Goal: Task Accomplishment & Management: Complete application form

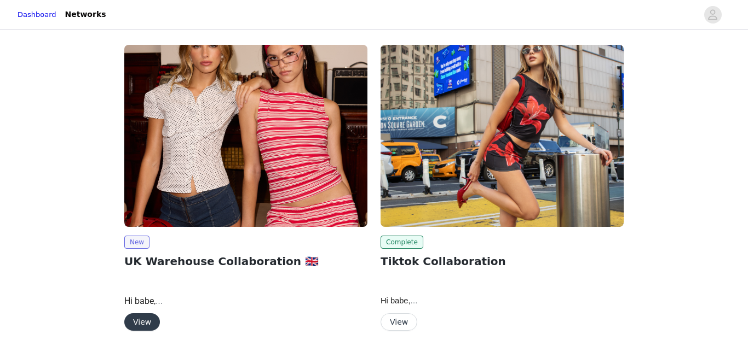
scroll to position [40, 0]
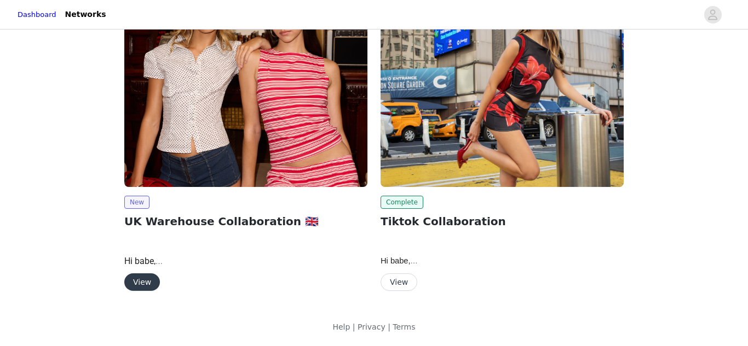
click at [140, 279] on button "View" at bounding box center [142, 283] width 36 height 18
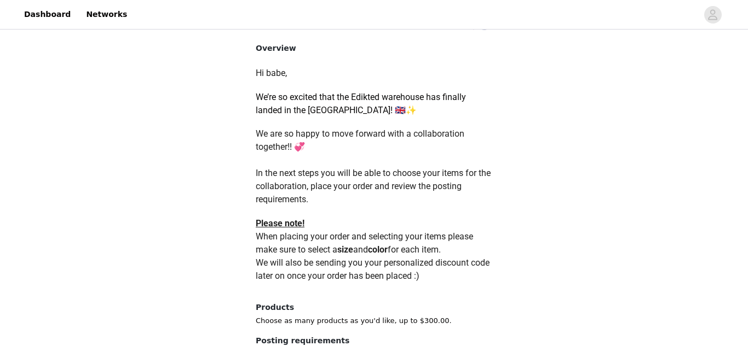
scroll to position [544, 0]
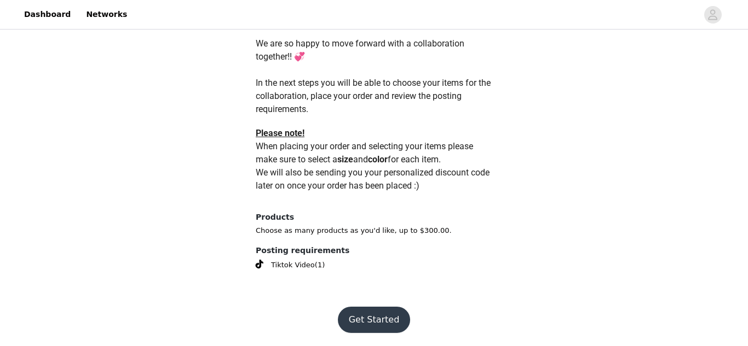
click at [365, 313] on button "Get Started" at bounding box center [374, 320] width 73 height 26
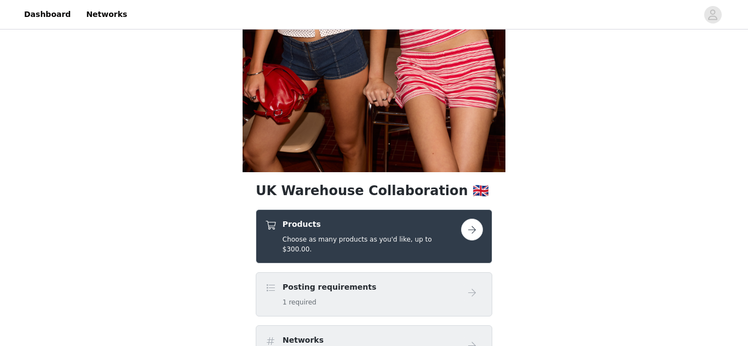
scroll to position [243, 0]
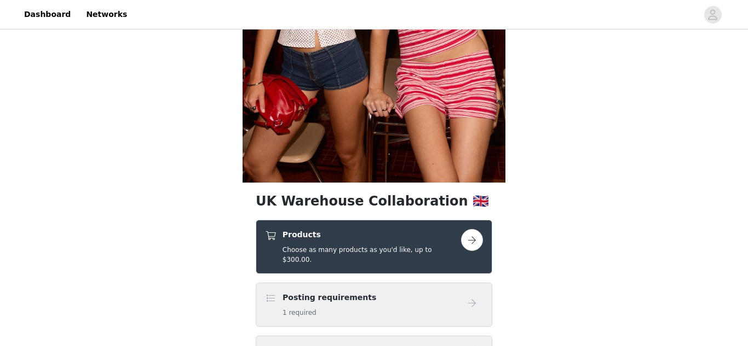
click at [475, 229] on link at bounding box center [472, 240] width 22 height 22
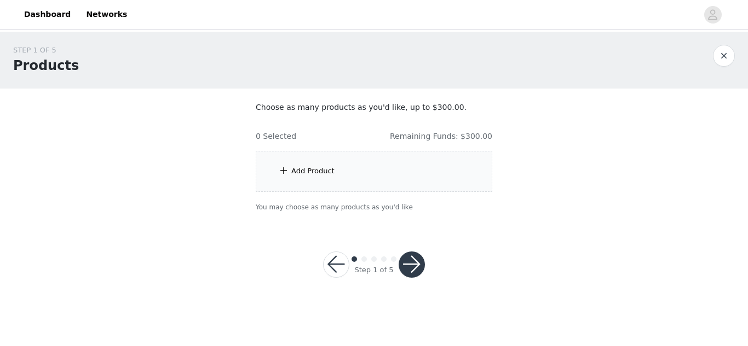
click at [338, 189] on div "Add Product" at bounding box center [374, 171] width 236 height 41
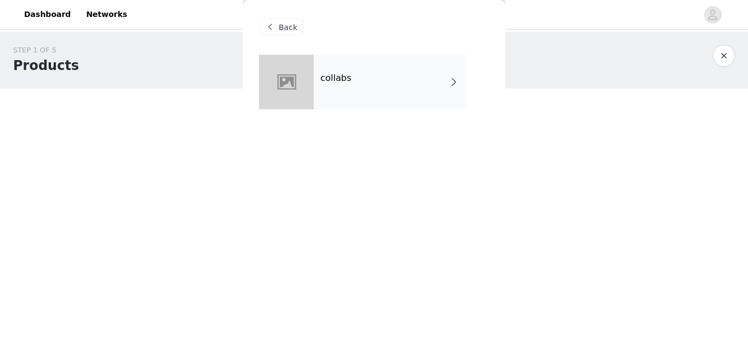
click at [350, 86] on div "collabs" at bounding box center [390, 82] width 152 height 55
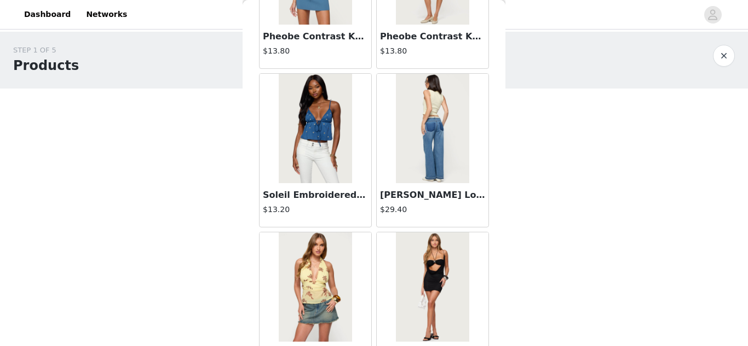
scroll to position [1328, 0]
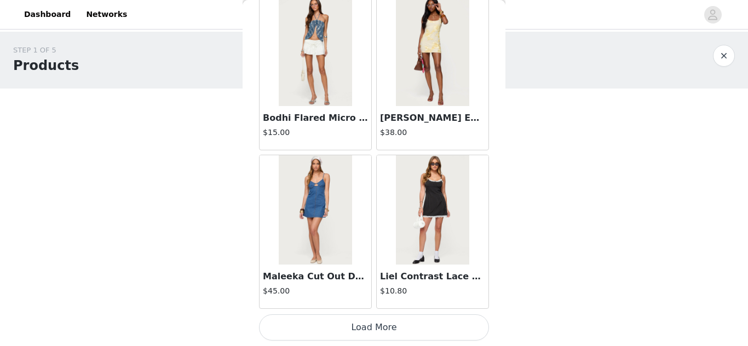
click at [377, 327] on button "Load More" at bounding box center [374, 328] width 230 height 26
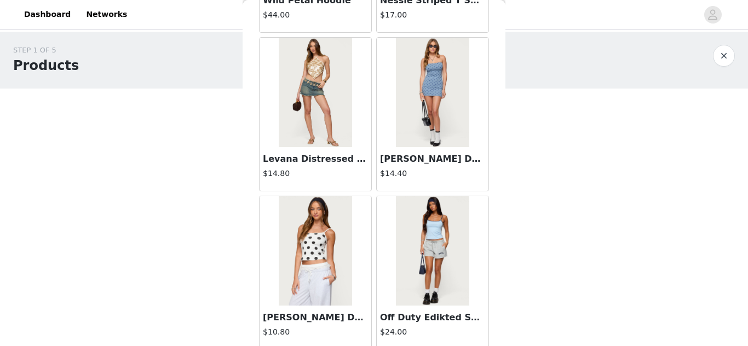
scroll to position [2916, 0]
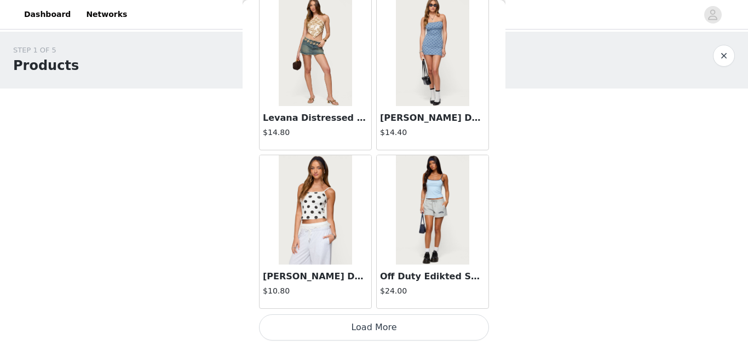
click at [377, 327] on button "Load More" at bounding box center [374, 328] width 230 height 26
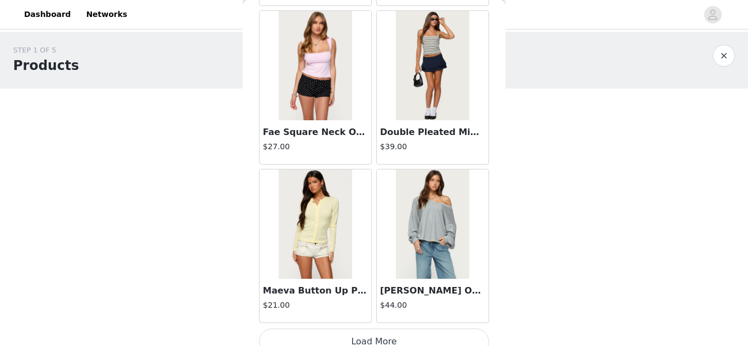
scroll to position [4503, 0]
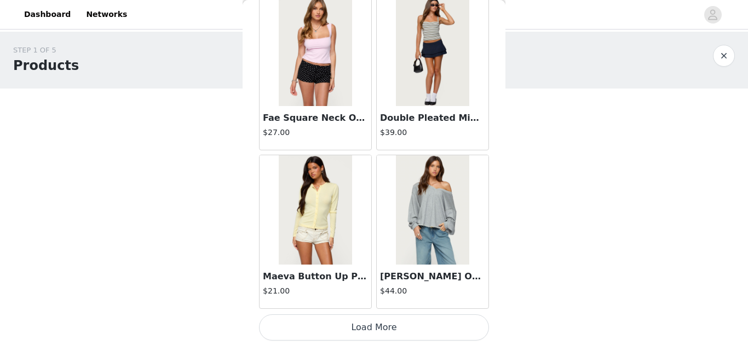
click at [377, 327] on button "Load More" at bounding box center [374, 328] width 230 height 26
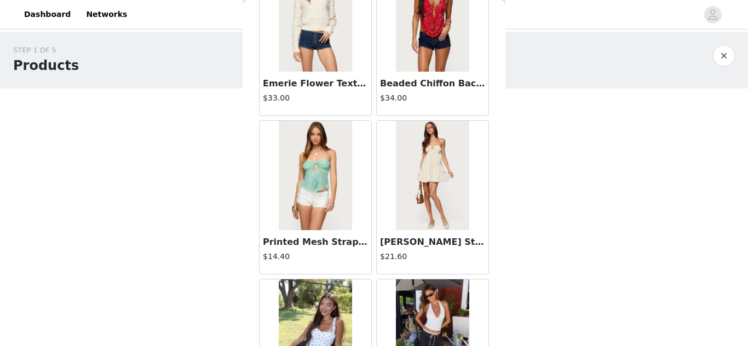
scroll to position [6091, 0]
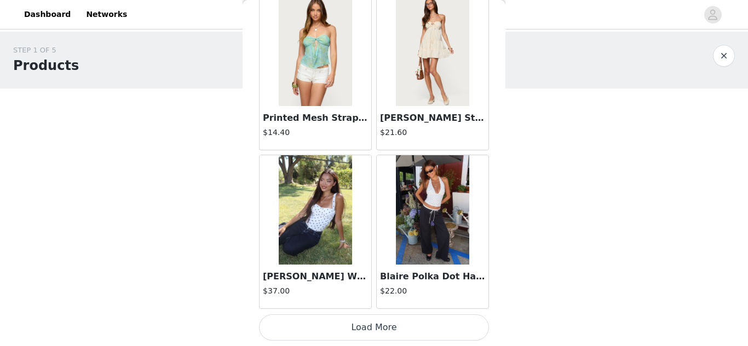
click at [372, 322] on button "Load More" at bounding box center [374, 328] width 230 height 26
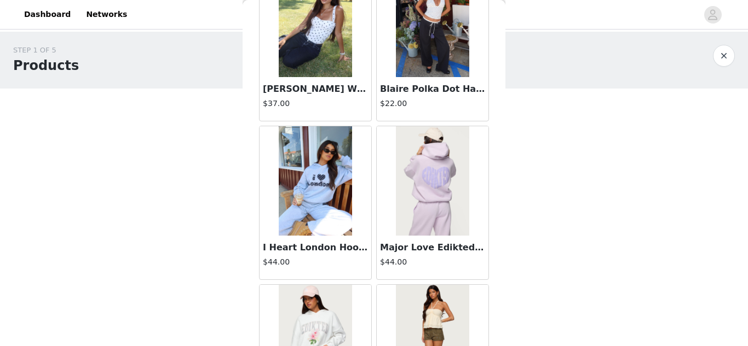
scroll to position [6279, 0]
click at [334, 209] on img at bounding box center [315, 180] width 73 height 109
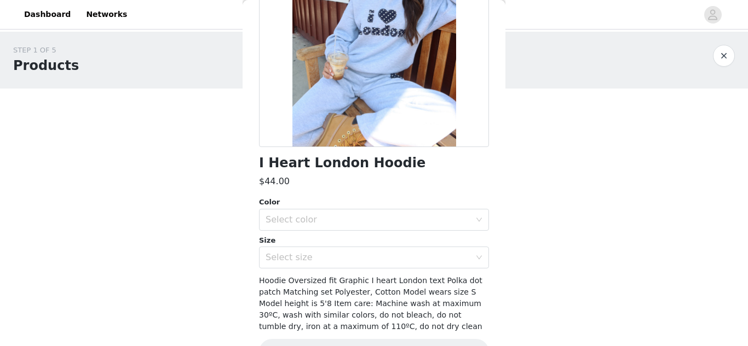
scroll to position [186, 0]
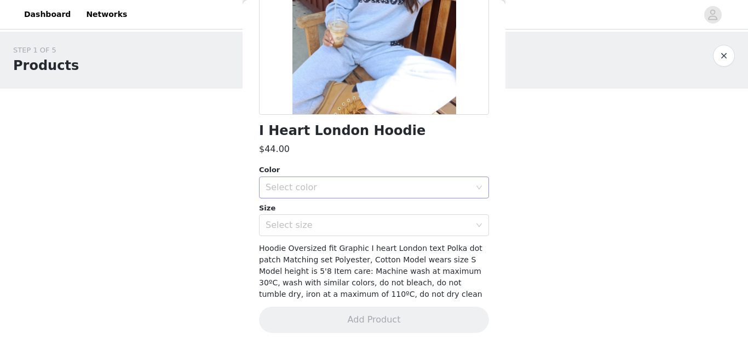
click at [319, 186] on div "Select color" at bounding box center [367, 187] width 205 height 11
click at [310, 209] on li "GRAY MELANGE" at bounding box center [374, 212] width 230 height 18
click at [328, 217] on div "Select size" at bounding box center [370, 225] width 210 height 21
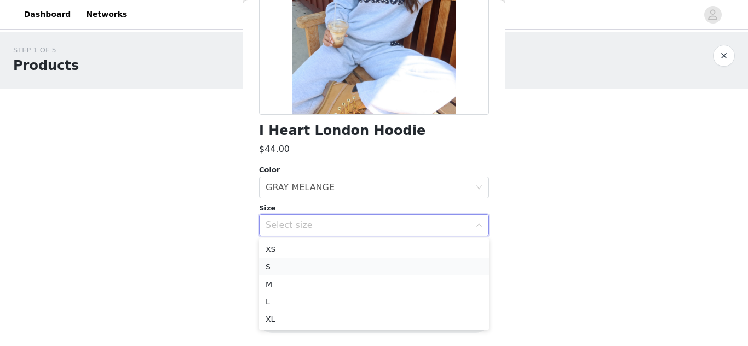
click at [304, 269] on li "S" at bounding box center [374, 267] width 230 height 18
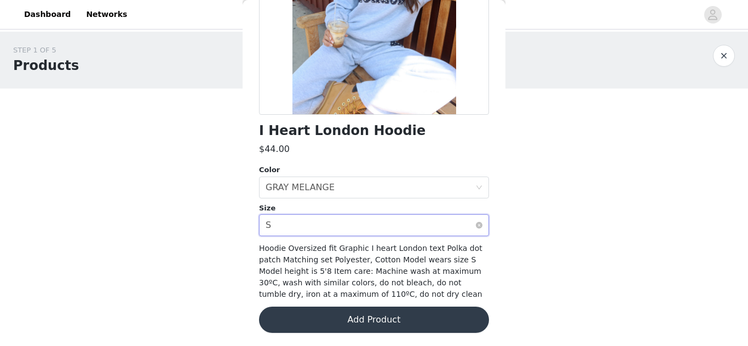
click at [384, 225] on div "Select size S" at bounding box center [370, 225] width 210 height 21
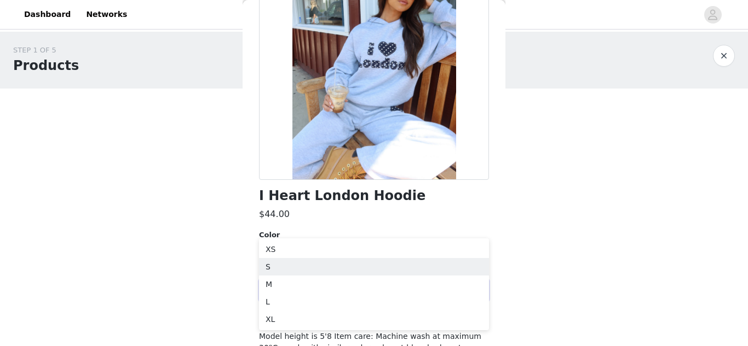
scroll to position [120, 0]
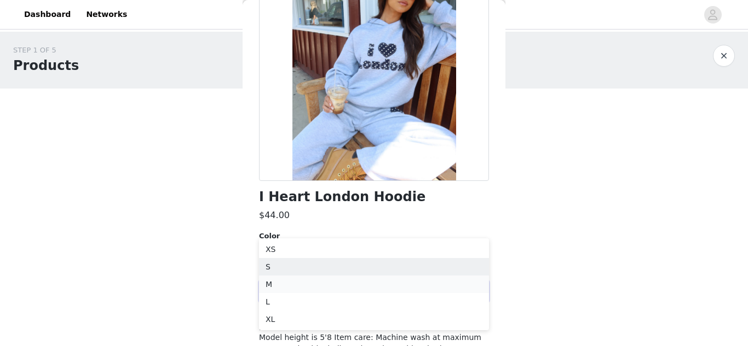
click at [357, 284] on li "M" at bounding box center [374, 285] width 230 height 18
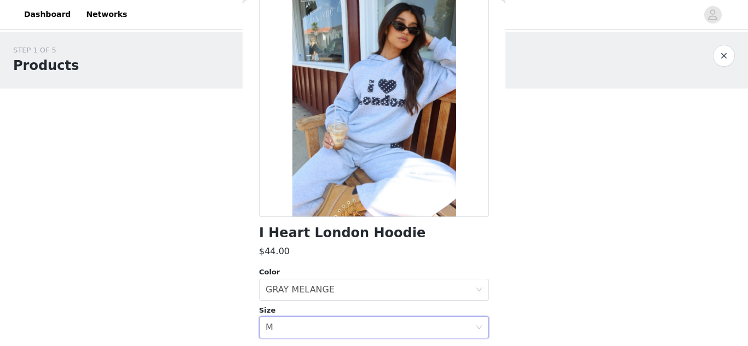
scroll to position [186, 0]
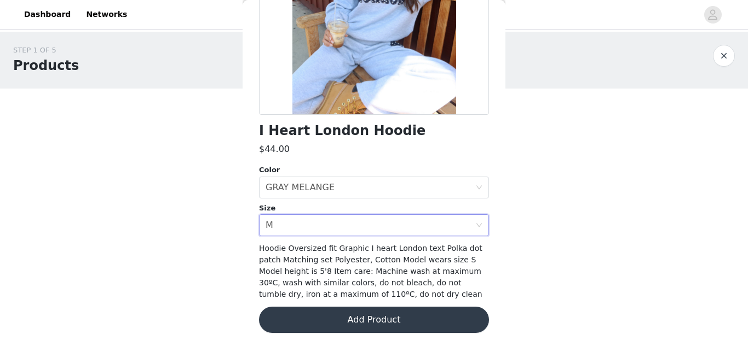
click at [393, 308] on button "Add Product" at bounding box center [374, 320] width 230 height 26
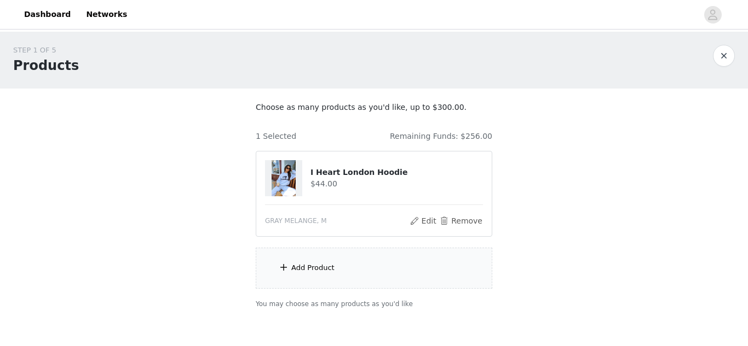
click at [341, 268] on div "Add Product" at bounding box center [374, 268] width 236 height 41
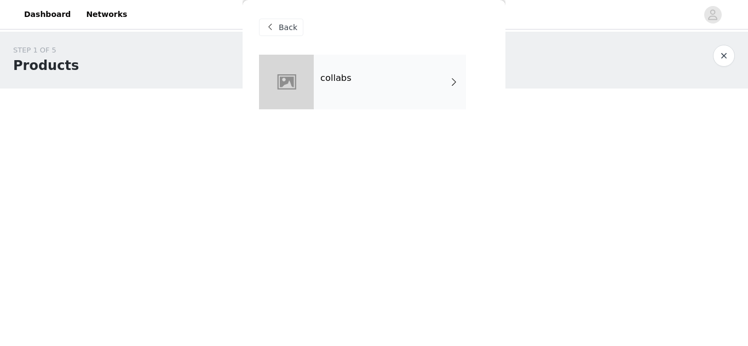
click at [405, 66] on div "collabs" at bounding box center [390, 82] width 152 height 55
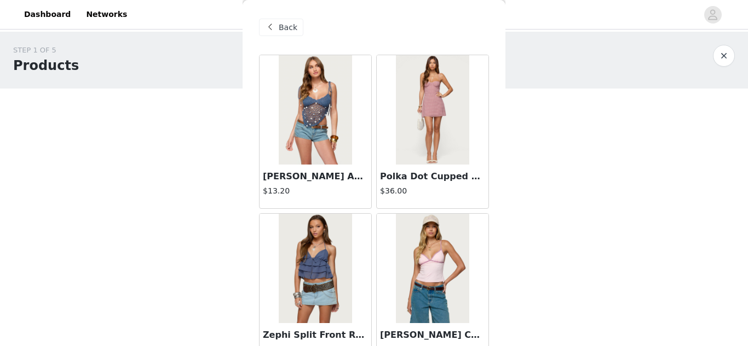
scroll to position [1328, 0]
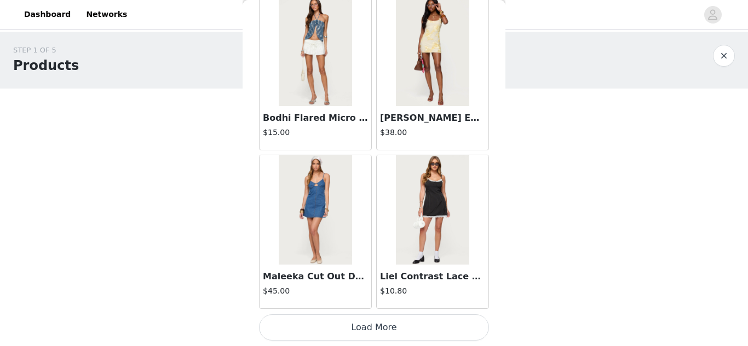
click at [365, 326] on button "Load More" at bounding box center [374, 328] width 230 height 26
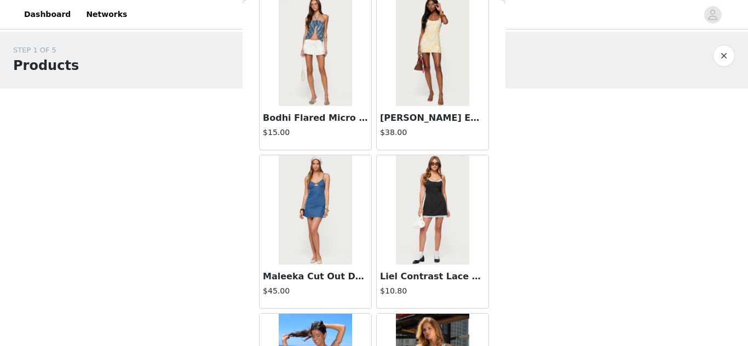
scroll to position [2916, 0]
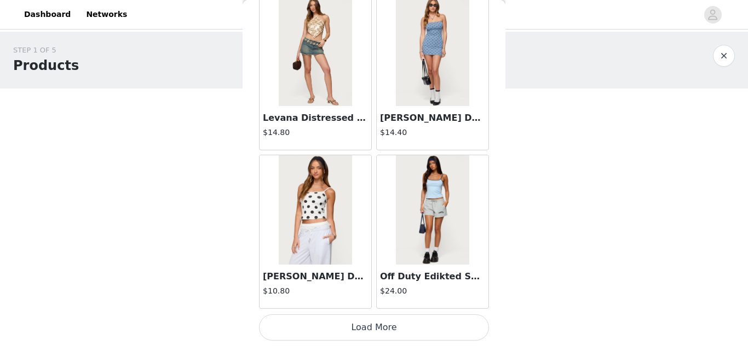
click at [350, 324] on button "Load More" at bounding box center [374, 328] width 230 height 26
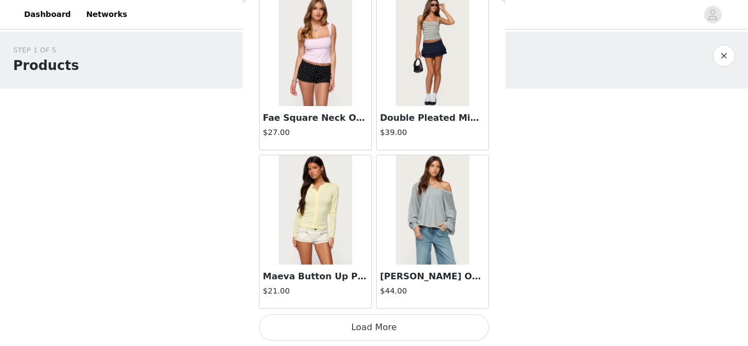
scroll to position [55, 0]
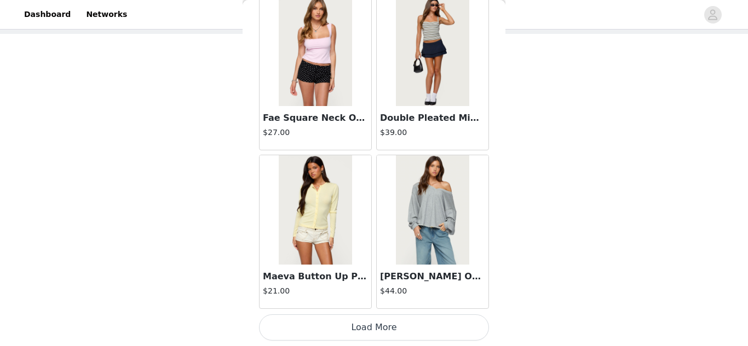
click at [393, 319] on button "Load More" at bounding box center [374, 328] width 230 height 26
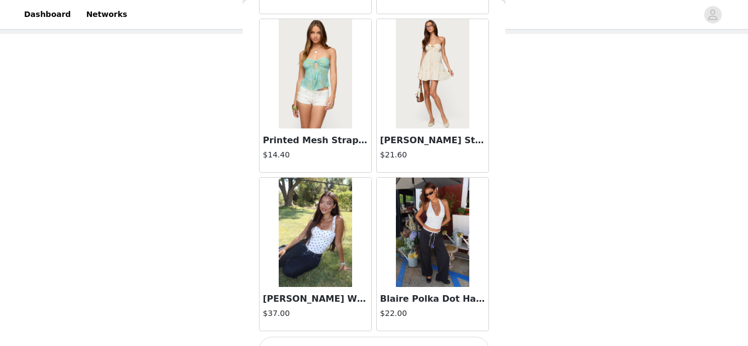
scroll to position [6091, 0]
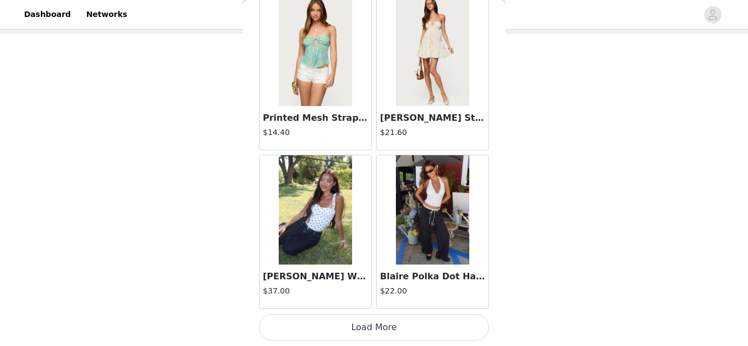
click at [350, 321] on button "Load More" at bounding box center [374, 328] width 230 height 26
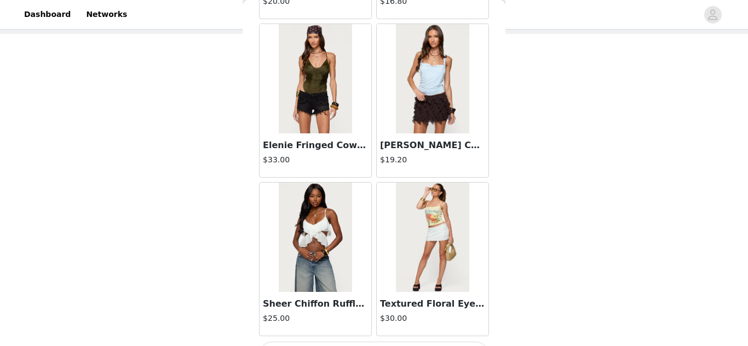
scroll to position [7678, 0]
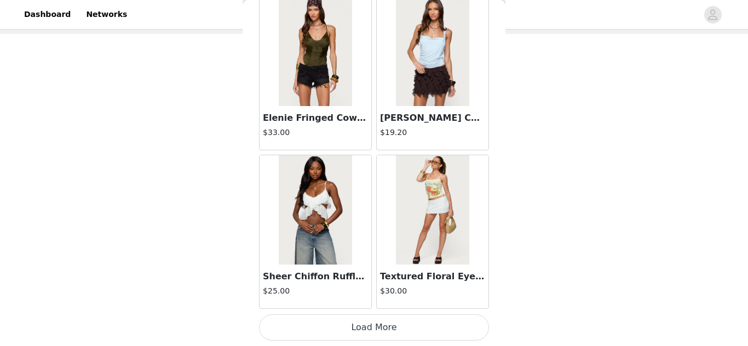
click at [380, 317] on button "Load More" at bounding box center [374, 328] width 230 height 26
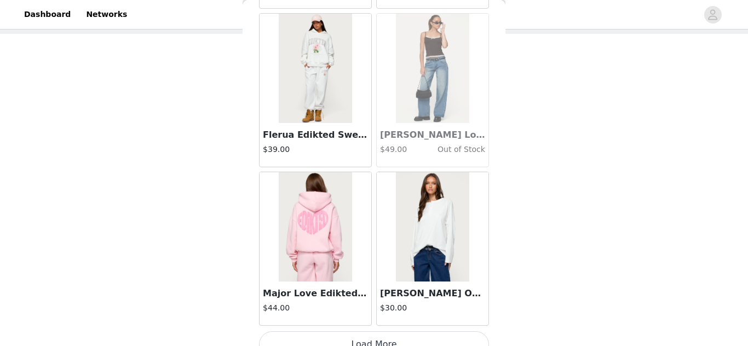
scroll to position [9266, 0]
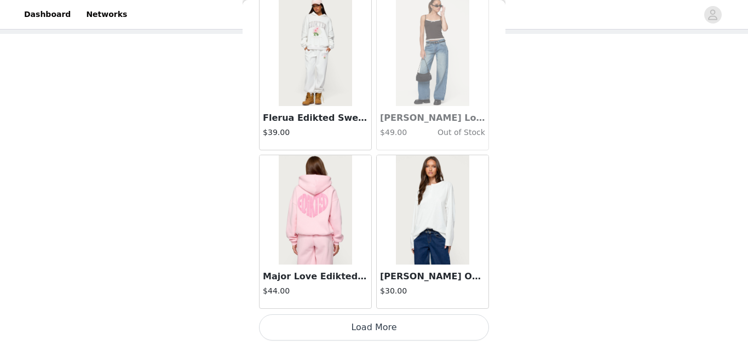
click at [374, 321] on button "Load More" at bounding box center [374, 328] width 230 height 26
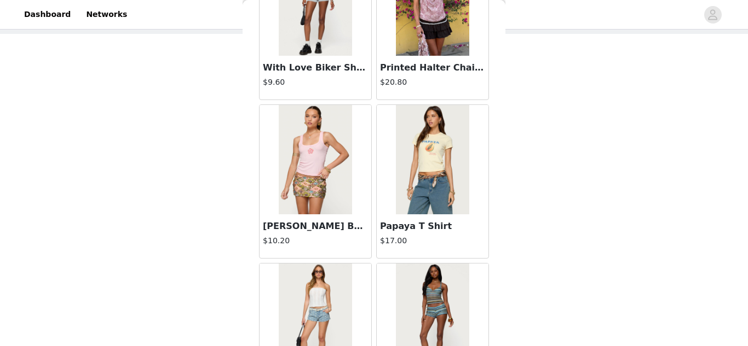
scroll to position [10853, 0]
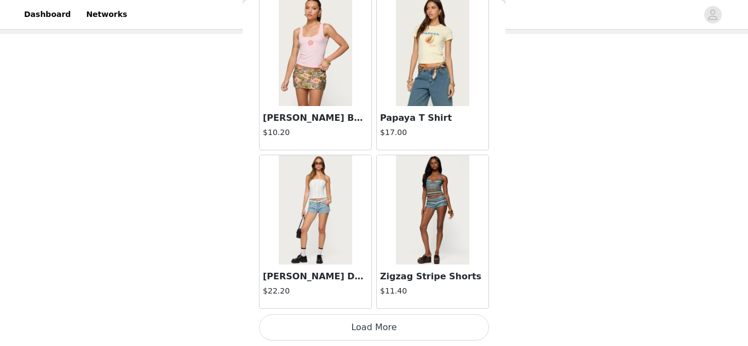
click at [367, 334] on button "Load More" at bounding box center [374, 328] width 230 height 26
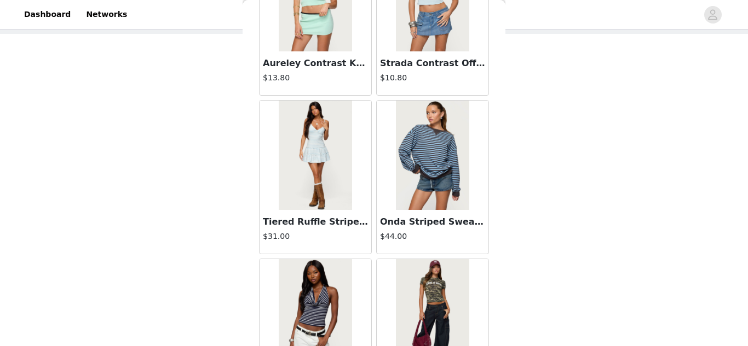
scroll to position [12440, 0]
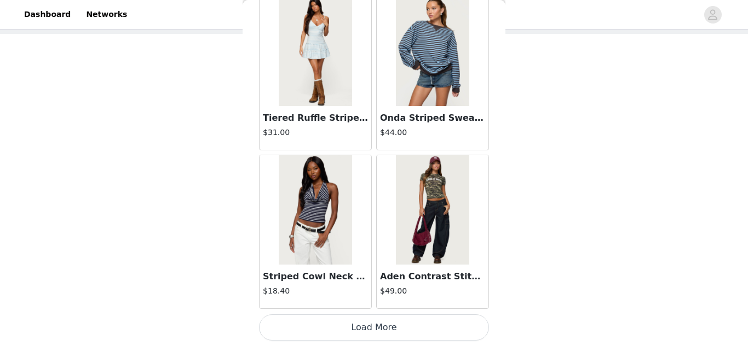
click at [359, 322] on button "Load More" at bounding box center [374, 328] width 230 height 26
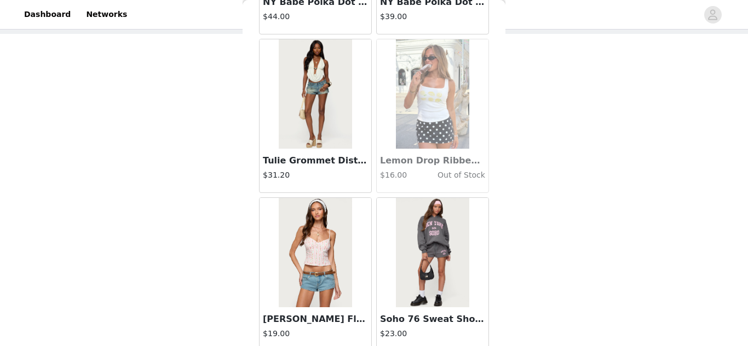
scroll to position [14028, 0]
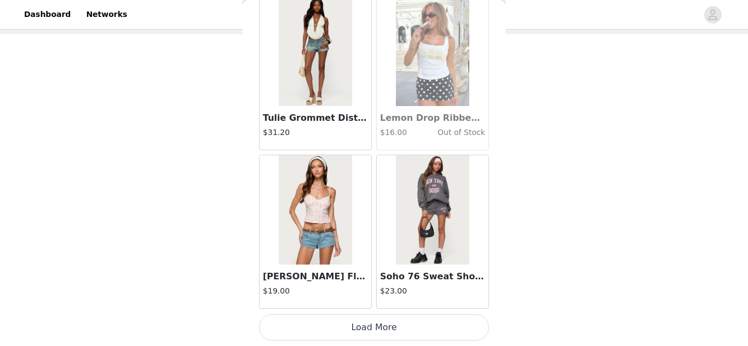
click at [361, 330] on button "Load More" at bounding box center [374, 328] width 230 height 26
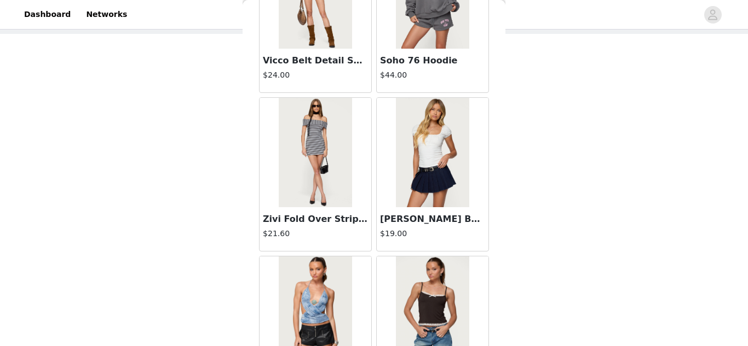
scroll to position [15356, 0]
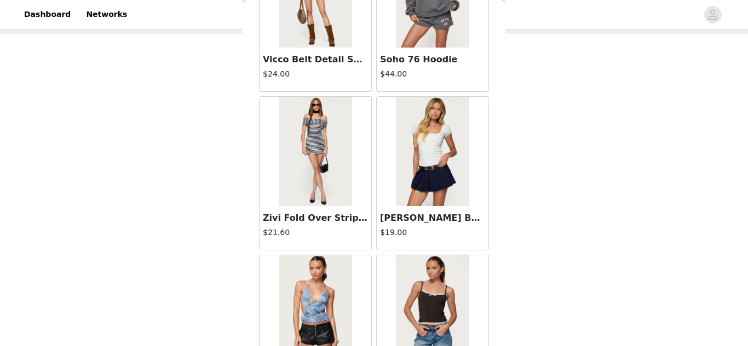
click at [292, 169] on img at bounding box center [315, 151] width 73 height 109
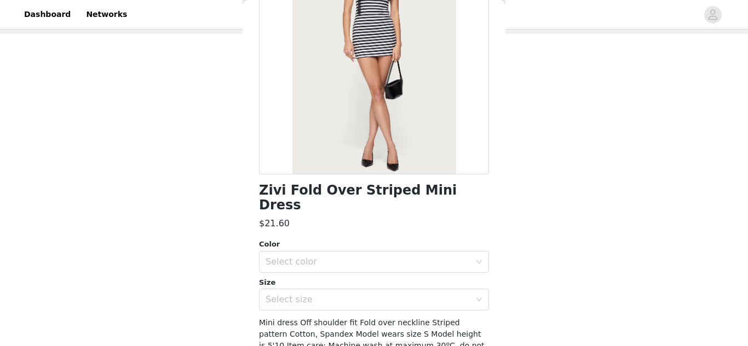
scroll to position [126, 0]
click at [380, 257] on div "Select color" at bounding box center [367, 262] width 205 height 11
click at [339, 272] on li "BLACK AND WHITE" at bounding box center [374, 272] width 230 height 18
click at [325, 291] on div "Select size" at bounding box center [370, 300] width 210 height 21
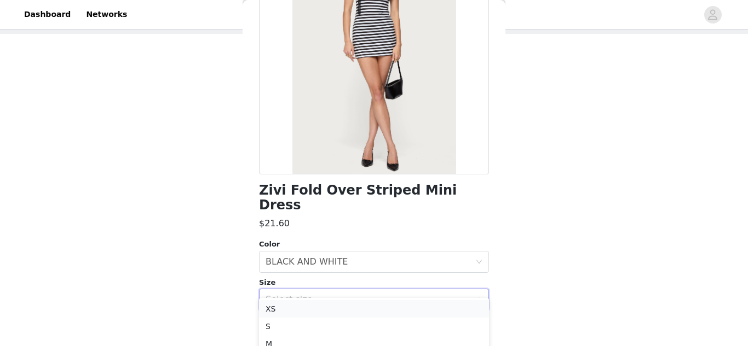
click at [311, 302] on li "XS" at bounding box center [374, 310] width 230 height 18
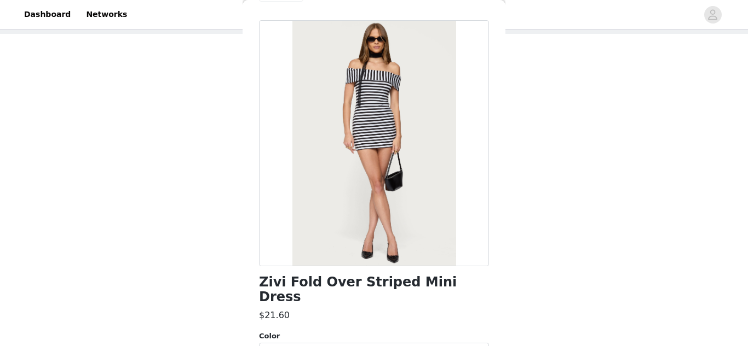
scroll to position [175, 0]
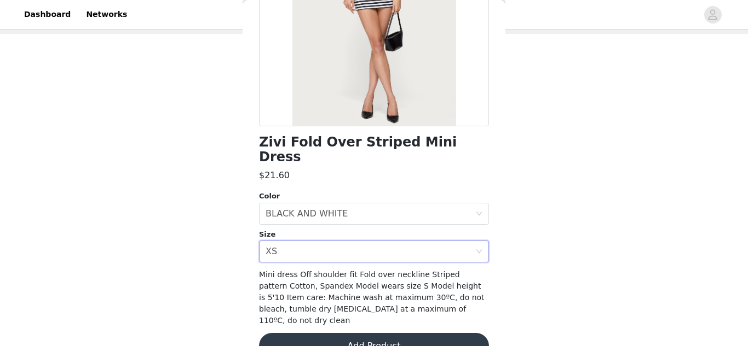
click at [322, 333] on button "Add Product" at bounding box center [374, 346] width 230 height 26
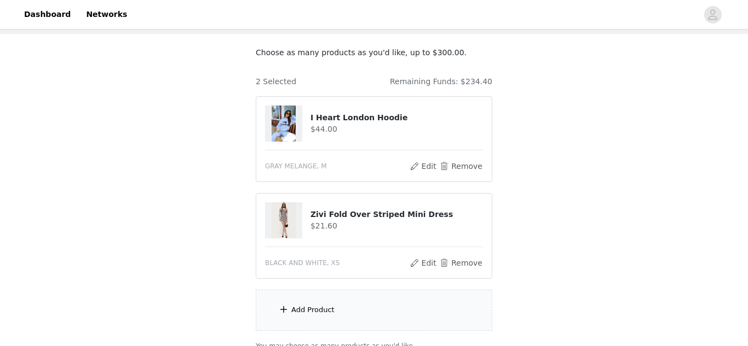
click at [322, 313] on div "Add Product" at bounding box center [312, 310] width 43 height 11
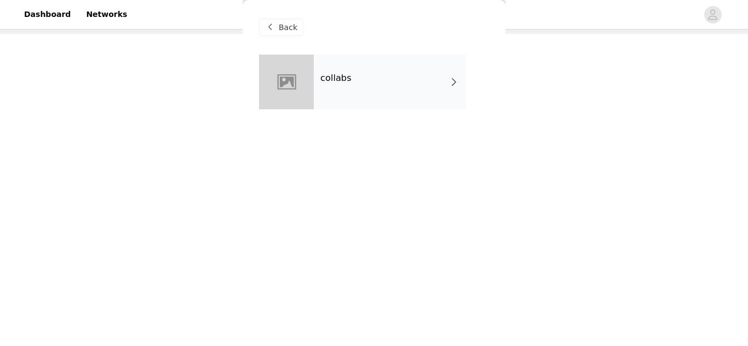
click at [373, 93] on div "collabs" at bounding box center [390, 82] width 152 height 55
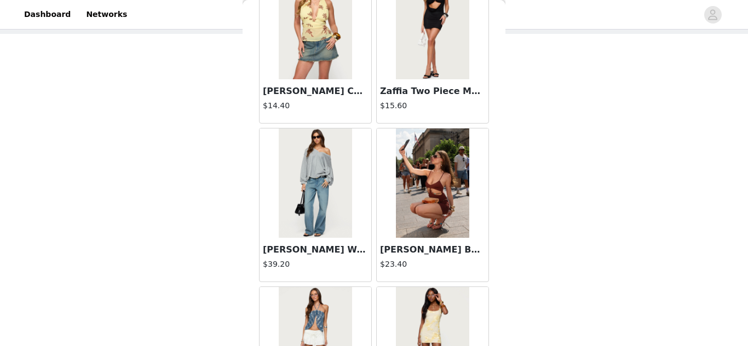
scroll to position [1328, 0]
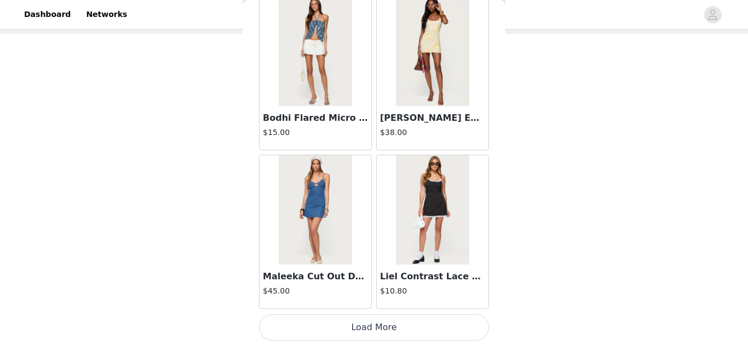
click at [344, 327] on button "Load More" at bounding box center [374, 328] width 230 height 26
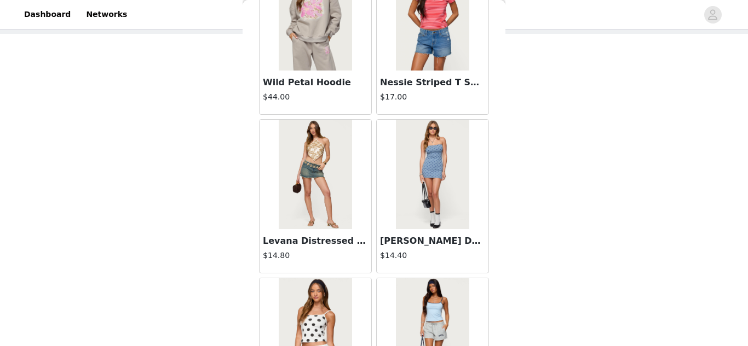
scroll to position [2916, 0]
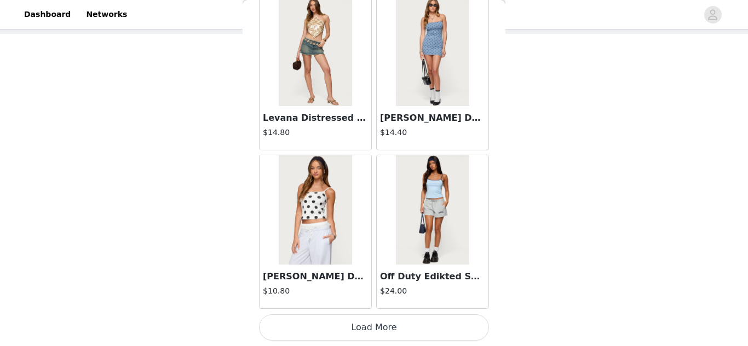
click at [385, 321] on button "Load More" at bounding box center [374, 328] width 230 height 26
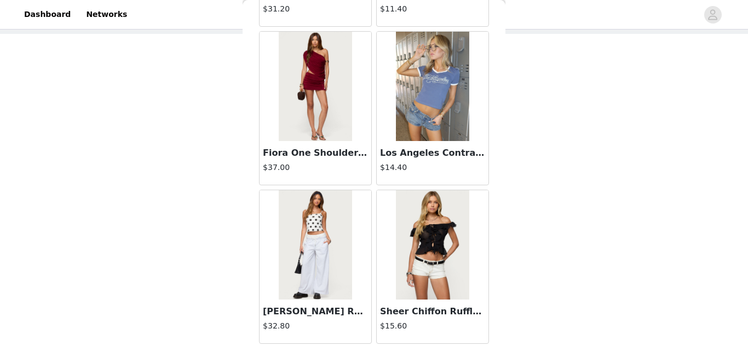
scroll to position [4503, 0]
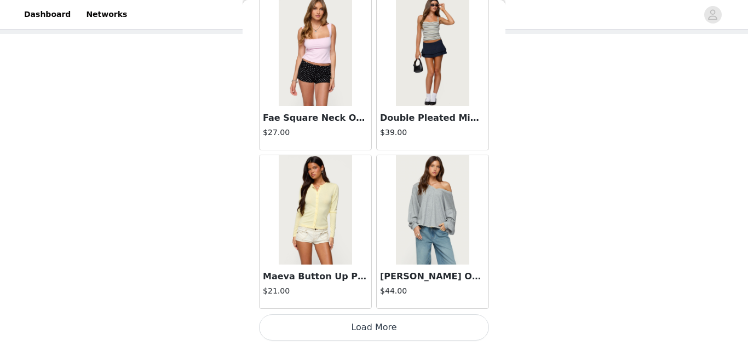
click at [400, 323] on button "Load More" at bounding box center [374, 328] width 230 height 26
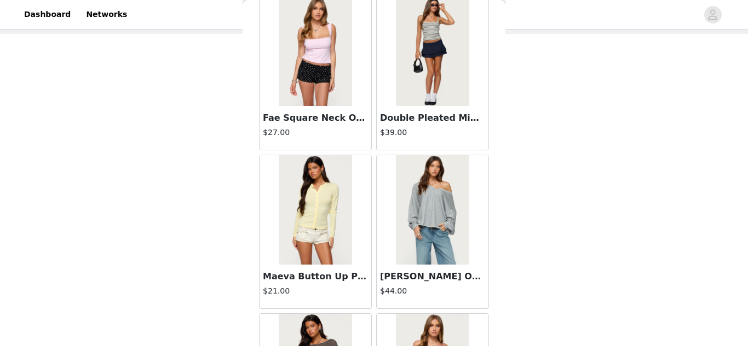
scroll to position [6091, 0]
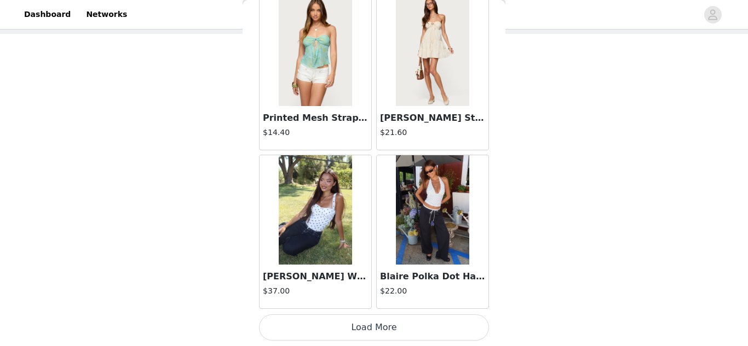
click at [385, 331] on button "Load More" at bounding box center [374, 328] width 230 height 26
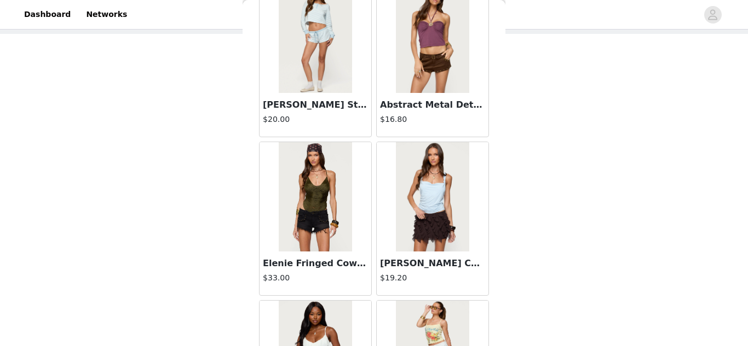
scroll to position [7678, 0]
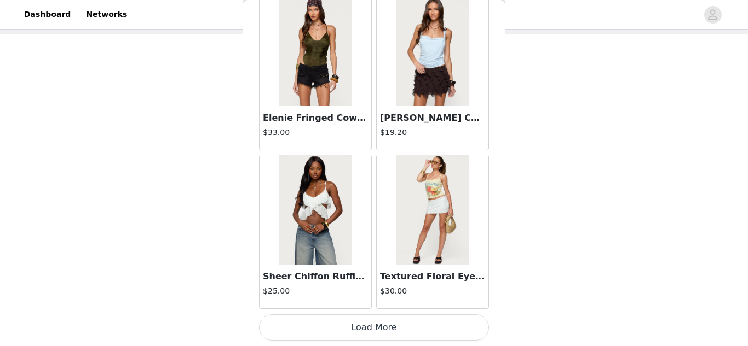
click at [375, 331] on button "Load More" at bounding box center [374, 328] width 230 height 26
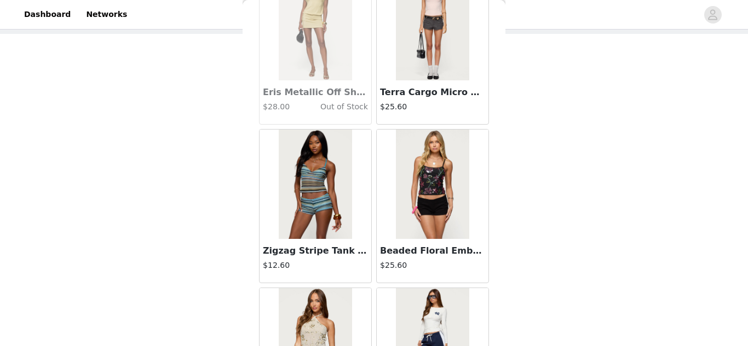
scroll to position [9266, 0]
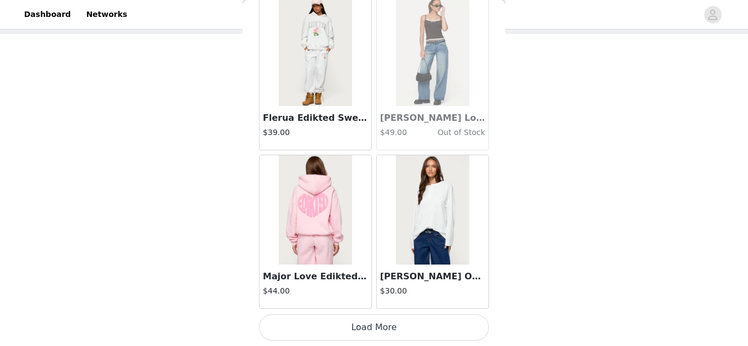
click at [395, 339] on button "Load More" at bounding box center [374, 328] width 230 height 26
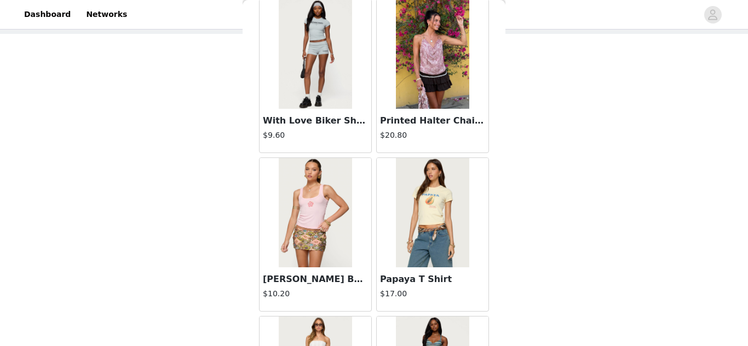
scroll to position [10853, 0]
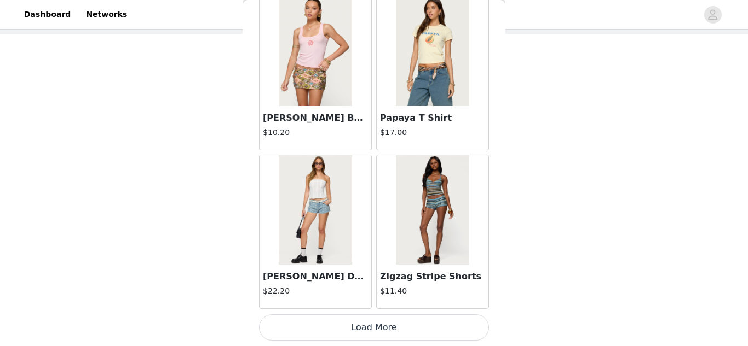
click at [369, 318] on button "Load More" at bounding box center [374, 328] width 230 height 26
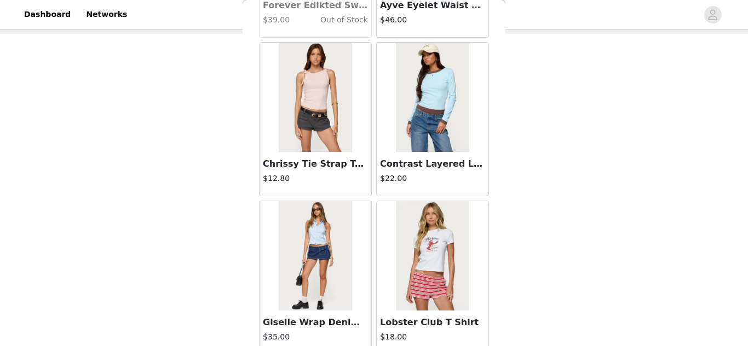
scroll to position [12440, 0]
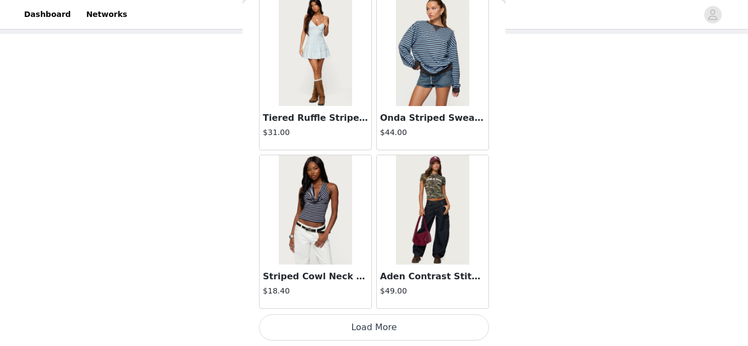
click at [381, 331] on button "Load More" at bounding box center [374, 328] width 230 height 26
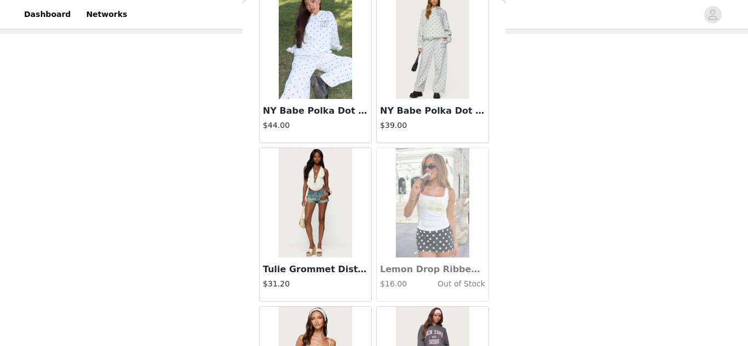
scroll to position [14028, 0]
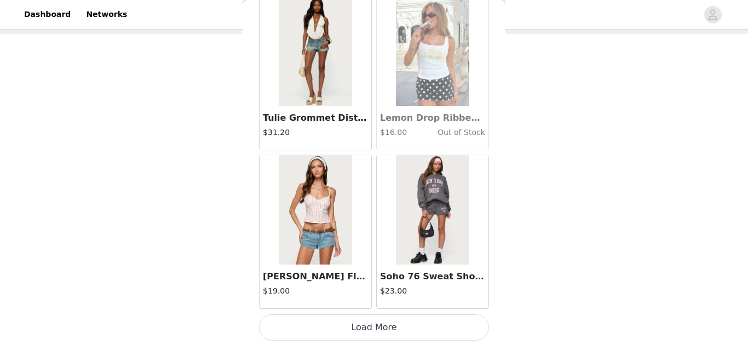
click at [365, 324] on button "Load More" at bounding box center [374, 328] width 230 height 26
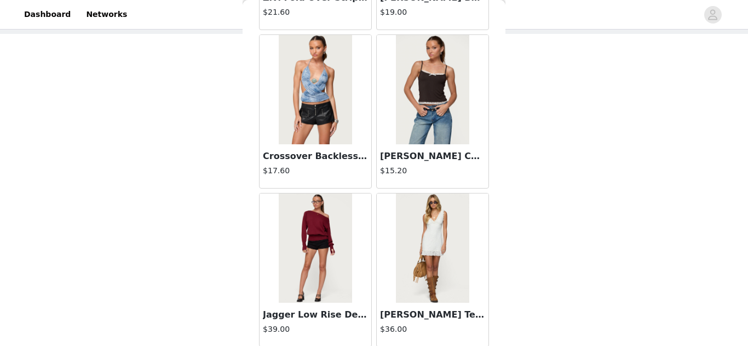
scroll to position [15615, 0]
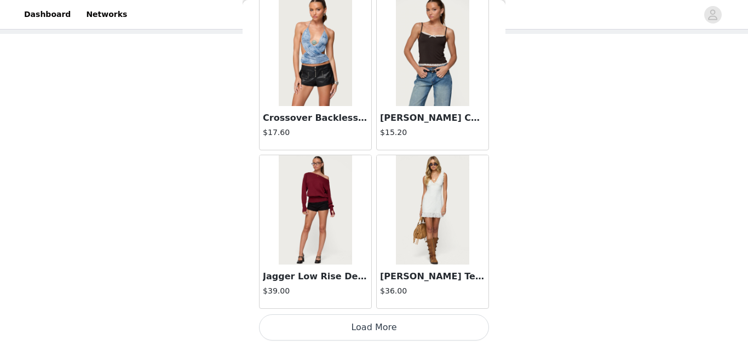
click at [383, 319] on button "Load More" at bounding box center [374, 328] width 230 height 26
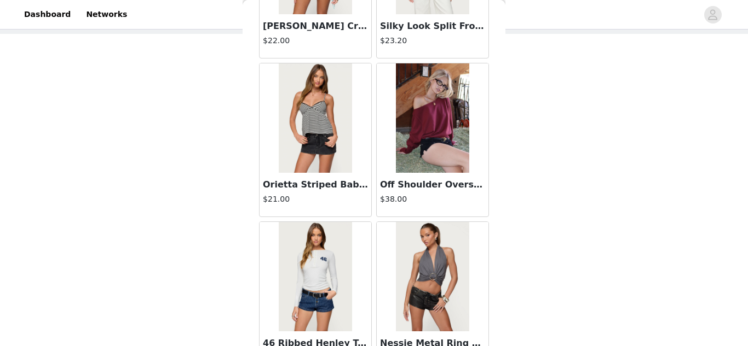
scroll to position [16186, 0]
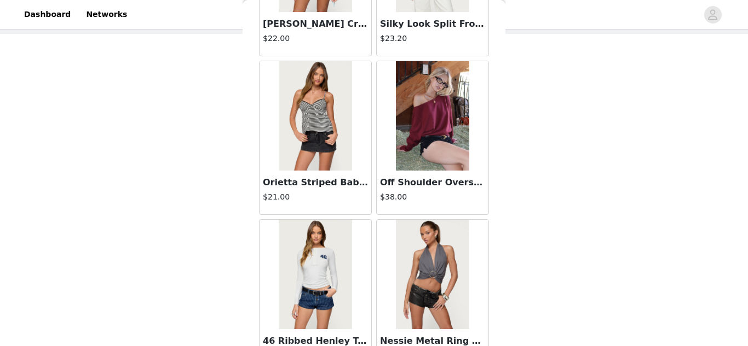
click at [305, 123] on img at bounding box center [315, 115] width 73 height 109
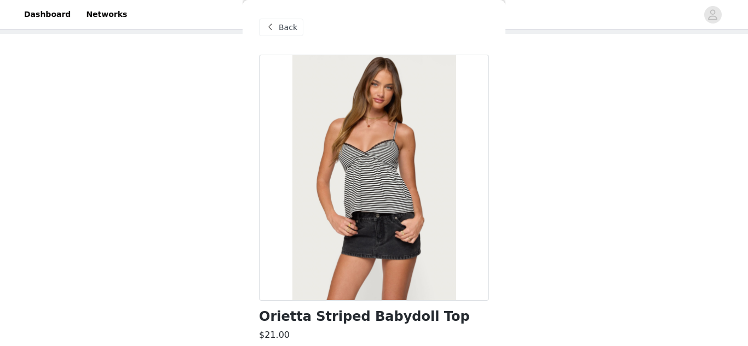
scroll to position [186, 0]
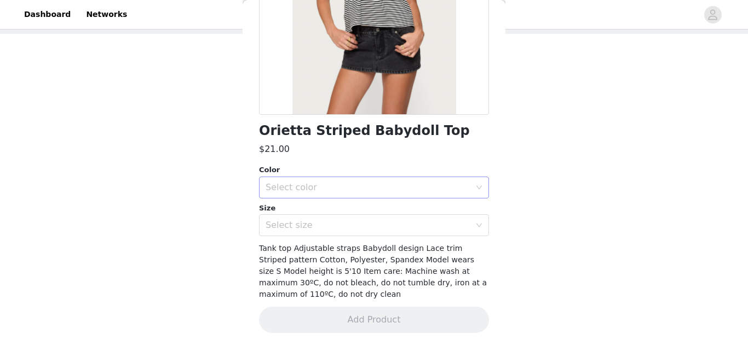
click at [351, 193] on div "Select color" at bounding box center [367, 187] width 205 height 11
click at [327, 209] on li "BLACK" at bounding box center [374, 212] width 230 height 18
click at [330, 220] on div "Select size" at bounding box center [367, 225] width 205 height 11
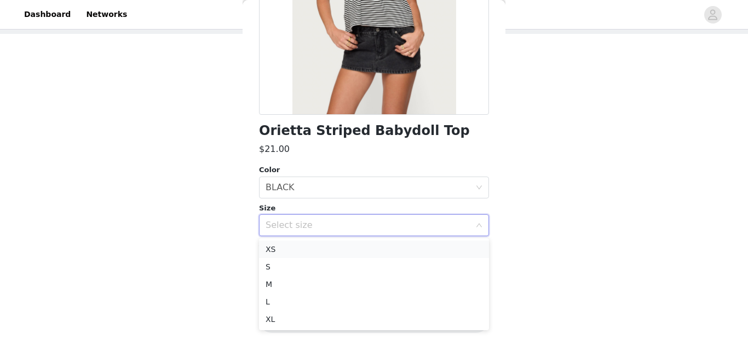
click at [324, 251] on li "XS" at bounding box center [374, 250] width 230 height 18
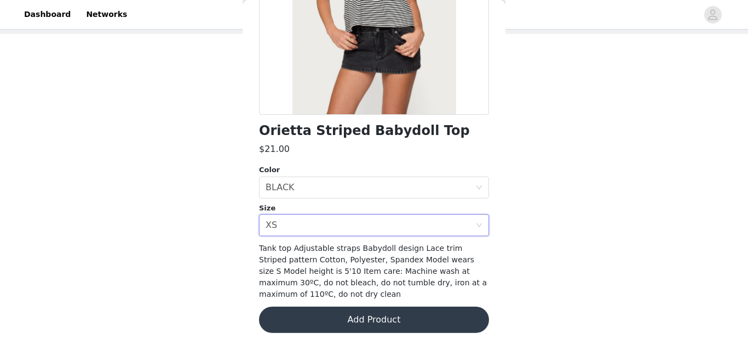
click at [328, 312] on button "Add Product" at bounding box center [374, 320] width 230 height 26
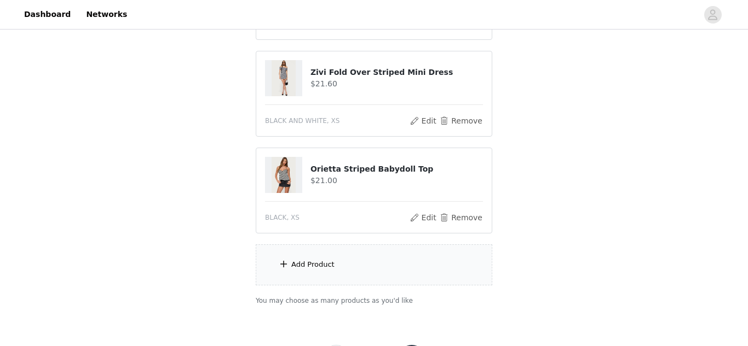
scroll to position [198, 0]
click at [343, 279] on div "Add Product" at bounding box center [374, 264] width 236 height 41
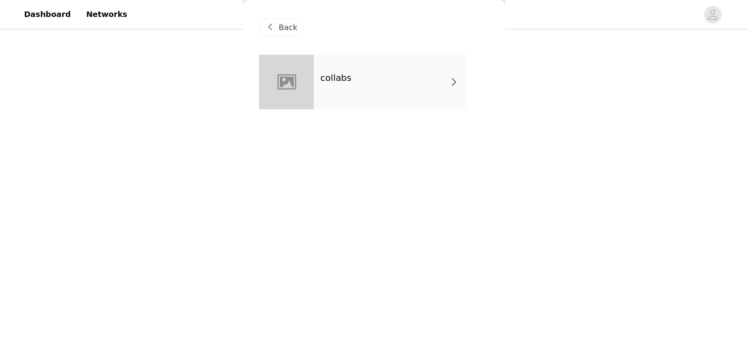
click at [398, 100] on div "collabs" at bounding box center [390, 82] width 152 height 55
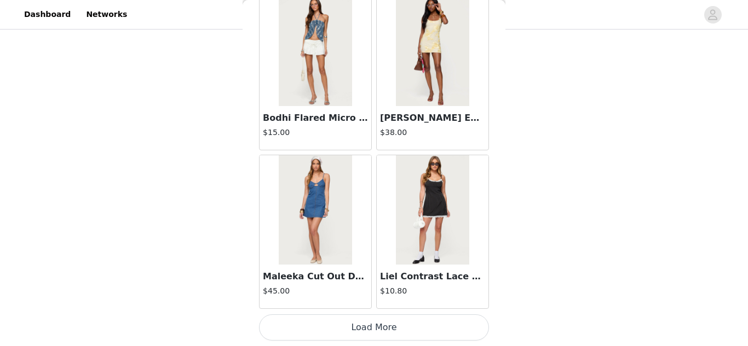
scroll to position [249, 0]
click at [366, 331] on button "Load More" at bounding box center [374, 328] width 230 height 26
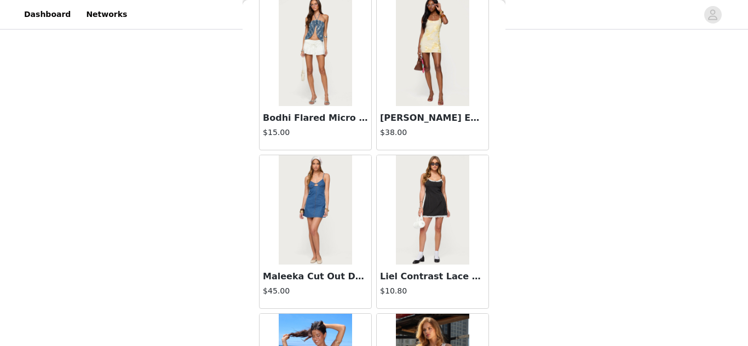
scroll to position [2916, 0]
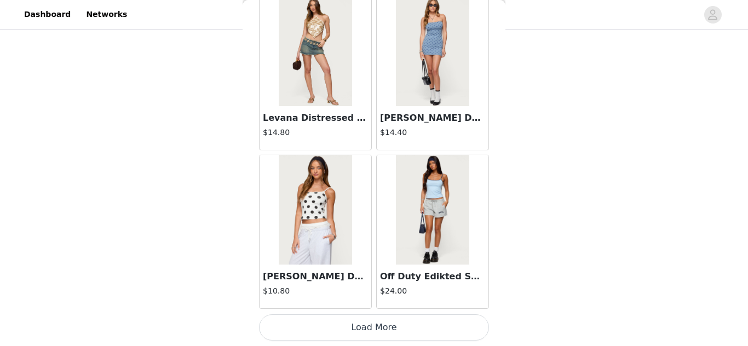
click at [359, 323] on button "Load More" at bounding box center [374, 328] width 230 height 26
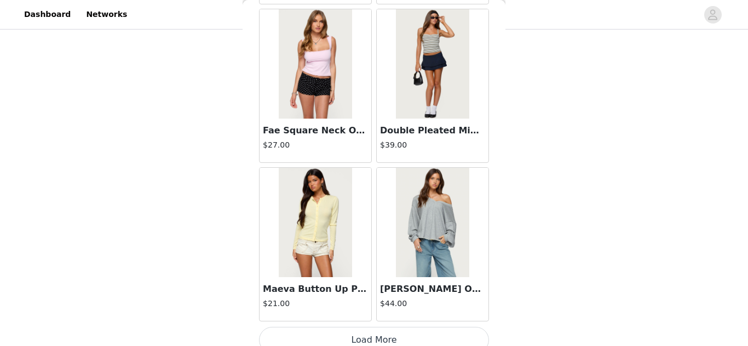
scroll to position [4503, 0]
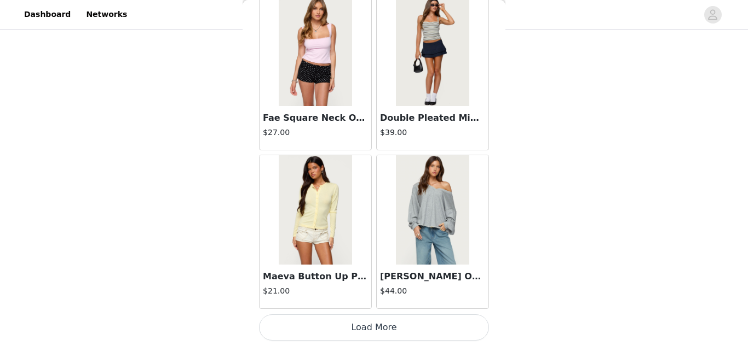
click at [387, 327] on button "Load More" at bounding box center [374, 328] width 230 height 26
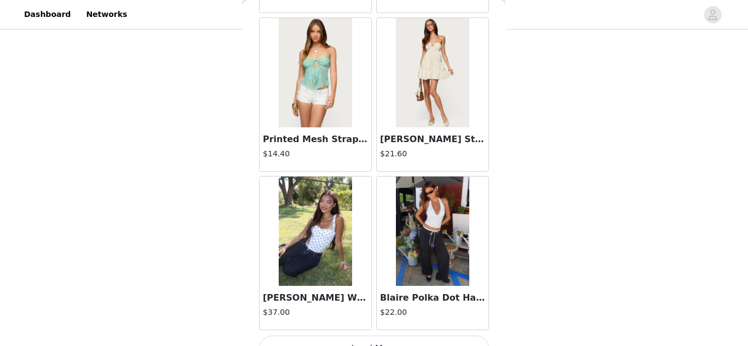
scroll to position [6091, 0]
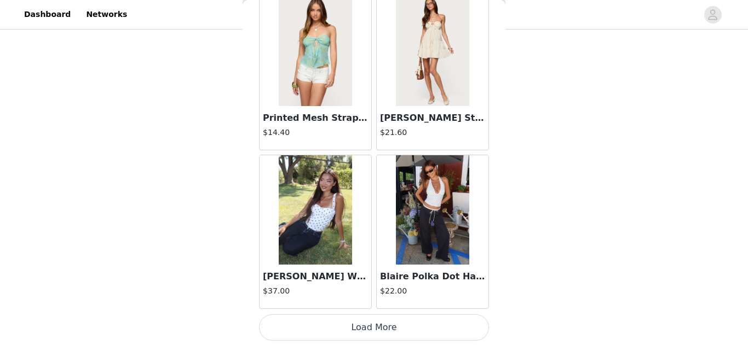
click at [389, 321] on button "Load More" at bounding box center [374, 328] width 230 height 26
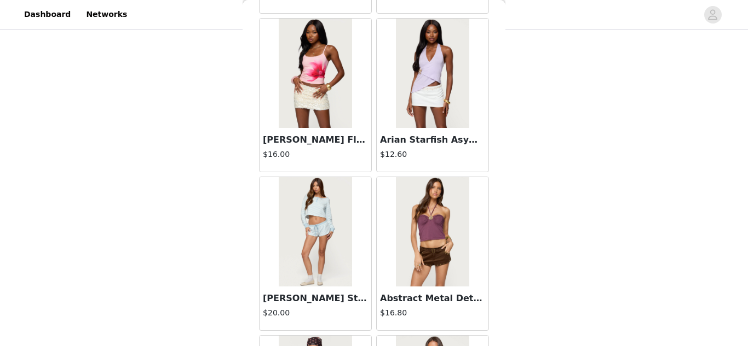
scroll to position [7678, 0]
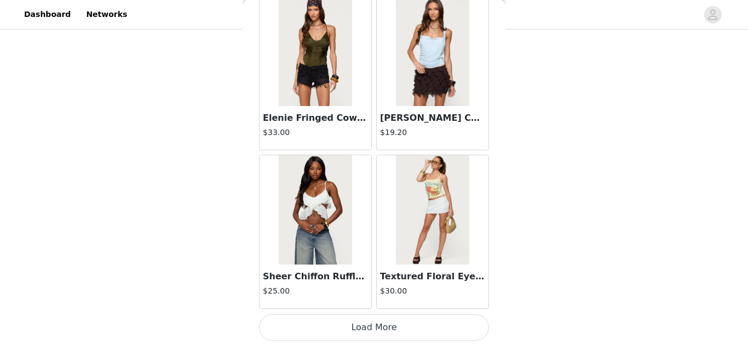
click at [388, 324] on button "Load More" at bounding box center [374, 328] width 230 height 26
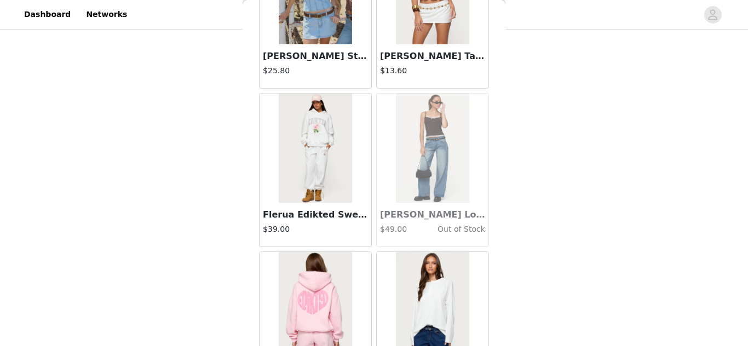
scroll to position [9266, 0]
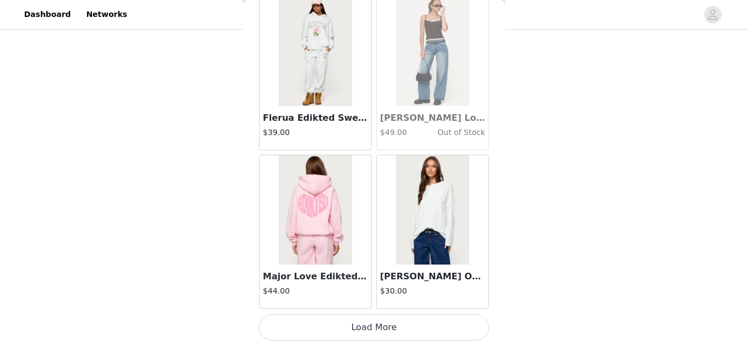
click at [363, 325] on button "Load More" at bounding box center [374, 328] width 230 height 26
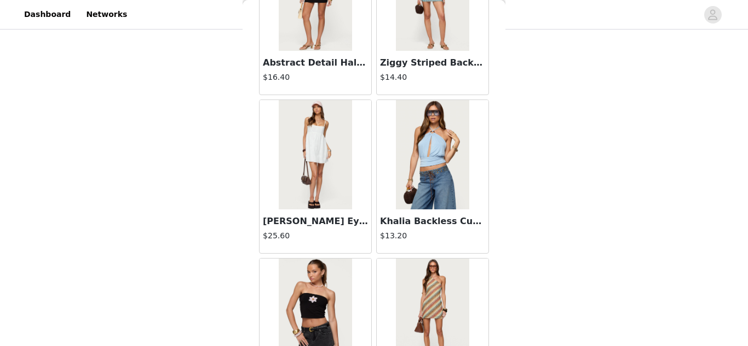
scroll to position [10853, 0]
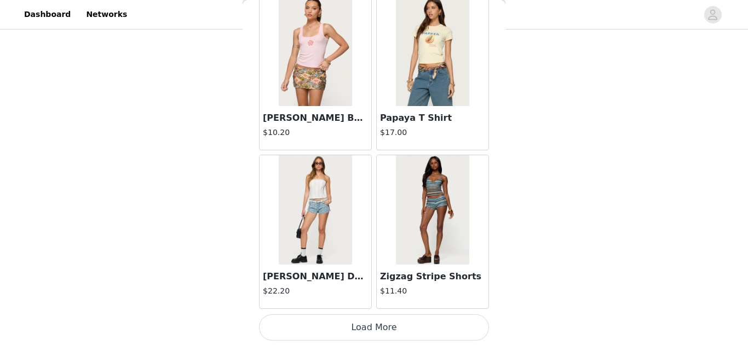
click at [408, 333] on button "Load More" at bounding box center [374, 328] width 230 height 26
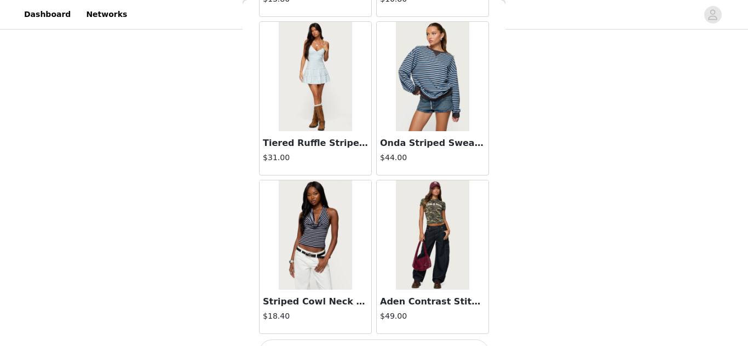
scroll to position [12440, 0]
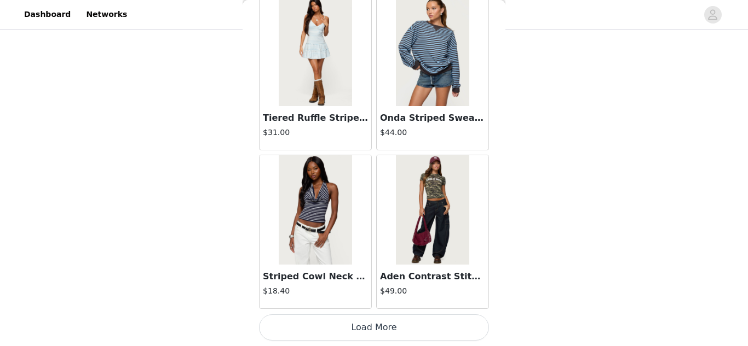
click at [385, 326] on button "Load More" at bounding box center [374, 328] width 230 height 26
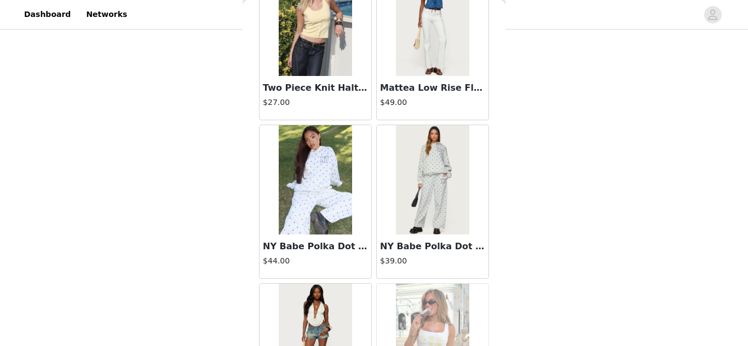
scroll to position [14028, 0]
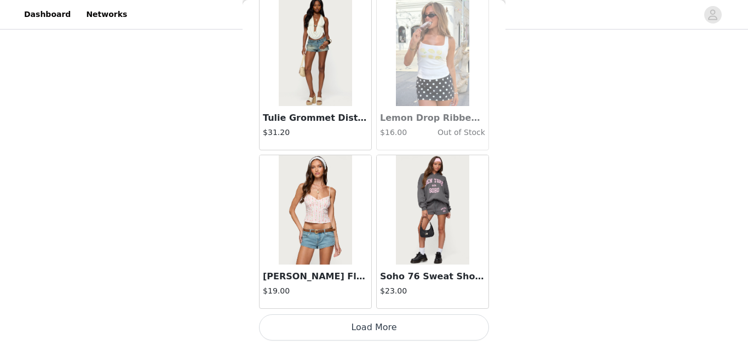
click at [383, 325] on button "Load More" at bounding box center [374, 328] width 230 height 26
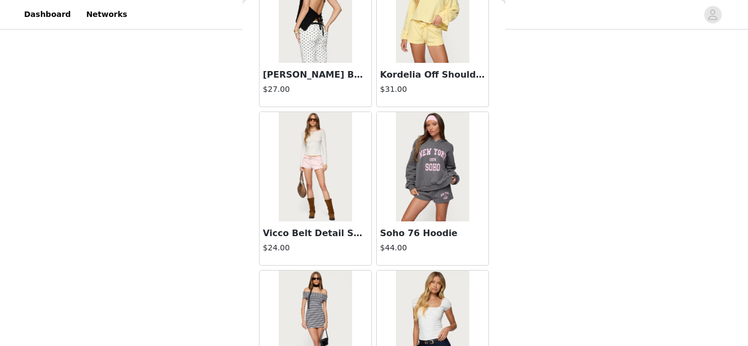
scroll to position [15615, 0]
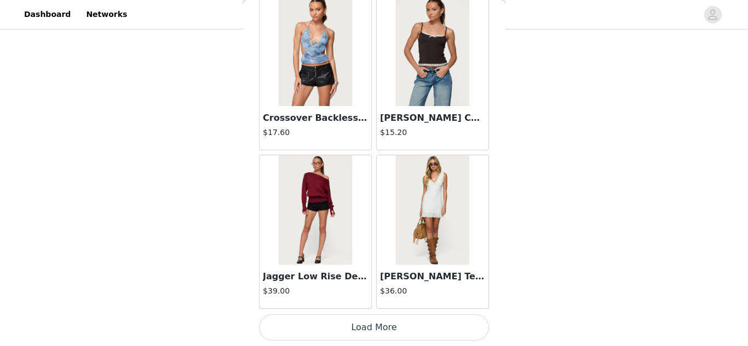
click at [388, 326] on button "Load More" at bounding box center [374, 328] width 230 height 26
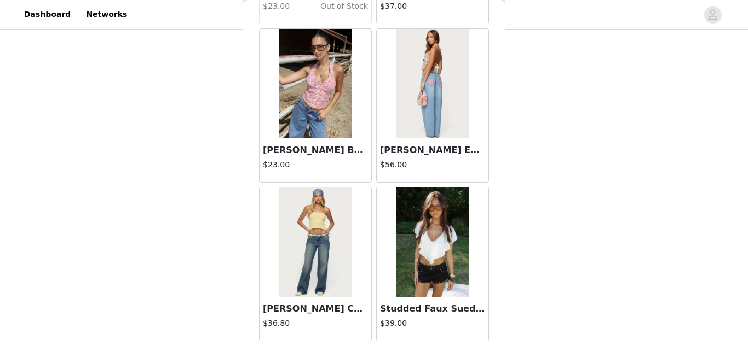
scroll to position [17203, 0]
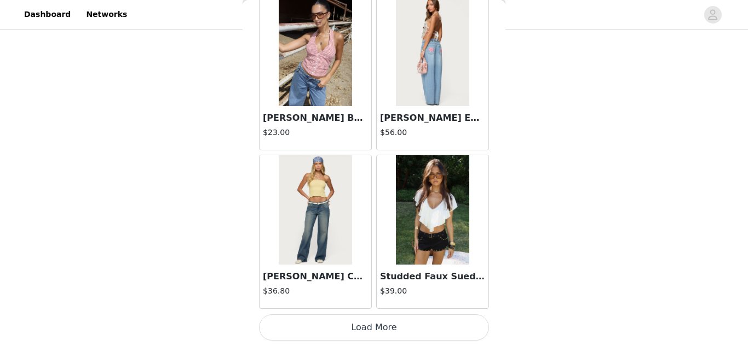
click at [382, 331] on button "Load More" at bounding box center [374, 328] width 230 height 26
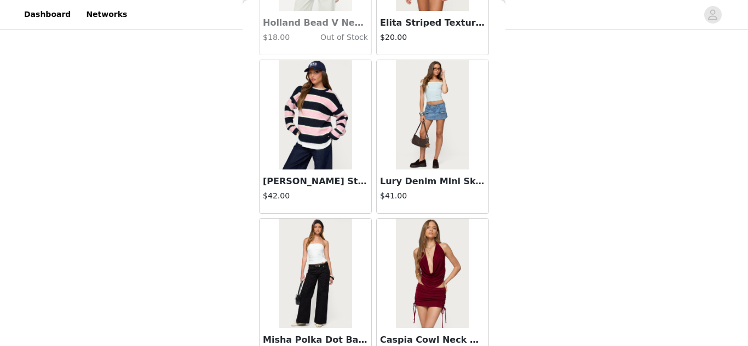
scroll to position [18790, 0]
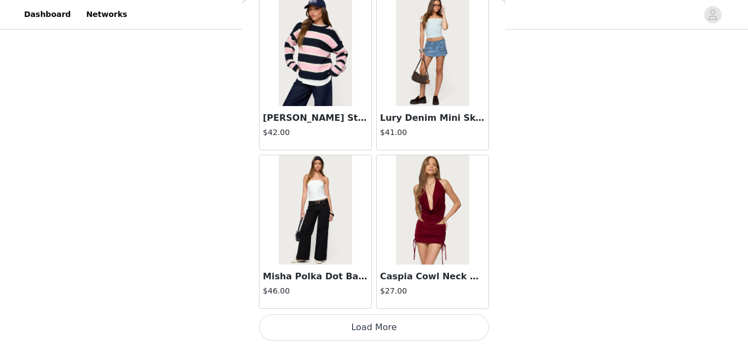
click at [388, 337] on button "Load More" at bounding box center [374, 328] width 230 height 26
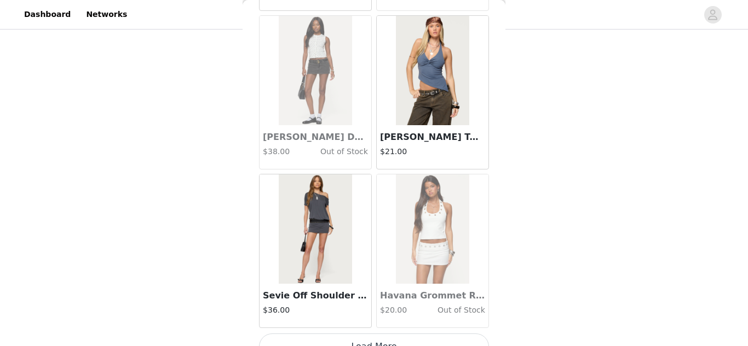
scroll to position [20377, 0]
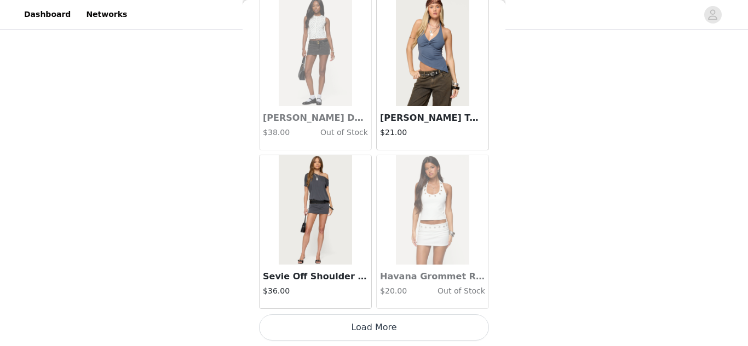
click at [322, 218] on img at bounding box center [315, 209] width 73 height 109
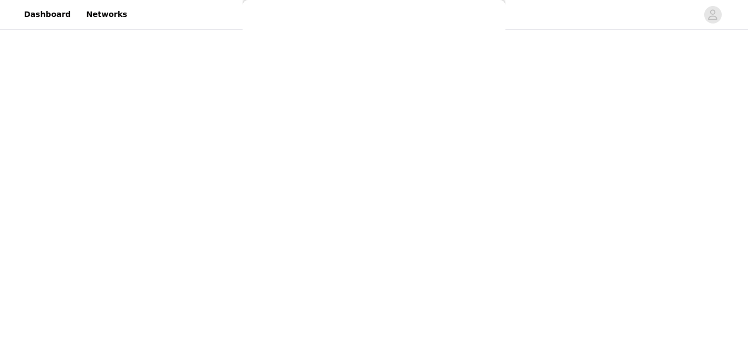
scroll to position [175, 0]
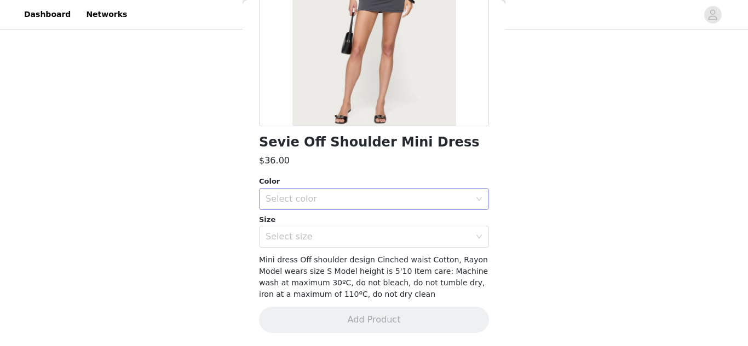
click at [340, 194] on div "Select color" at bounding box center [367, 199] width 205 height 11
click at [327, 227] on li "DARK GRAY" at bounding box center [374, 224] width 230 height 18
click at [325, 235] on div "Select size" at bounding box center [367, 237] width 205 height 11
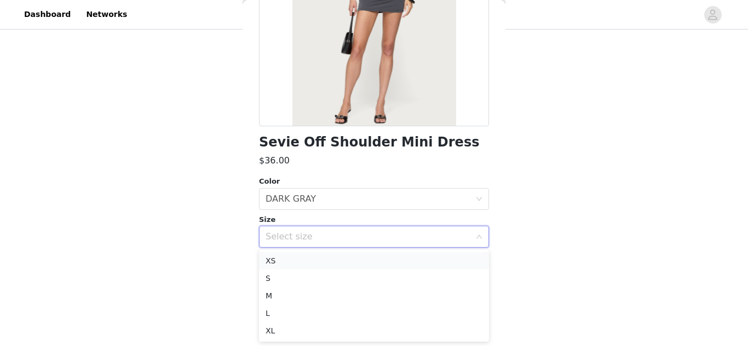
click at [311, 263] on li "XS" at bounding box center [374, 261] width 230 height 18
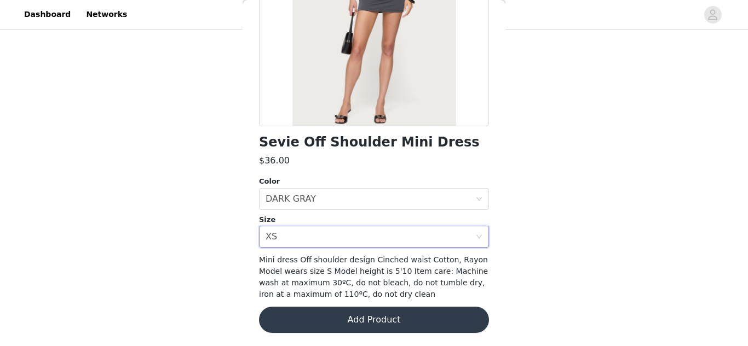
click at [331, 312] on button "Add Product" at bounding box center [374, 320] width 230 height 26
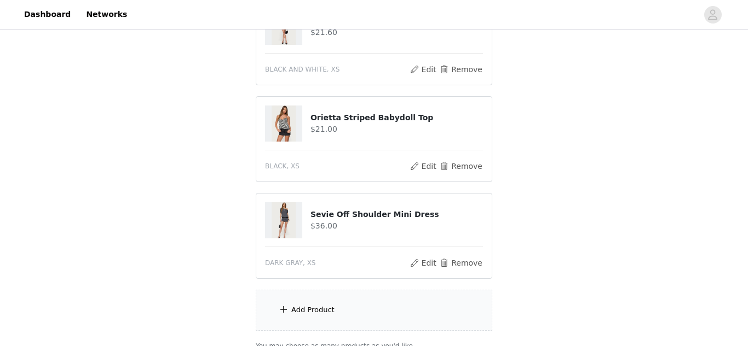
click at [335, 304] on div "Add Product" at bounding box center [374, 310] width 236 height 41
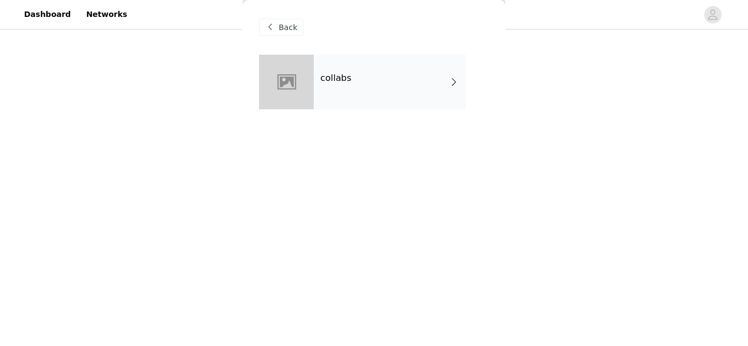
click at [284, 21] on div "Back" at bounding box center [281, 28] width 44 height 18
click at [290, 26] on span "Back" at bounding box center [288, 27] width 19 height 11
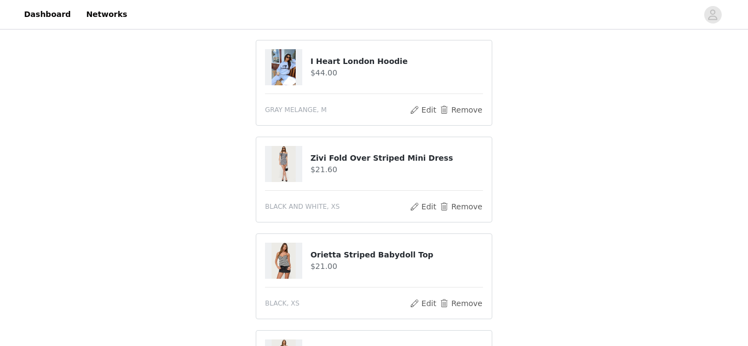
scroll to position [345, 0]
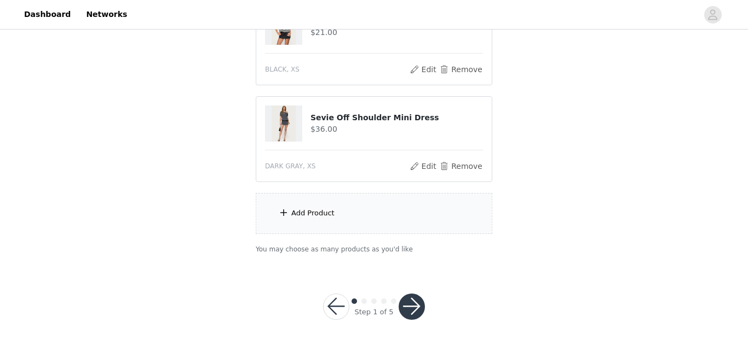
click at [365, 213] on div "Add Product" at bounding box center [374, 213] width 236 height 41
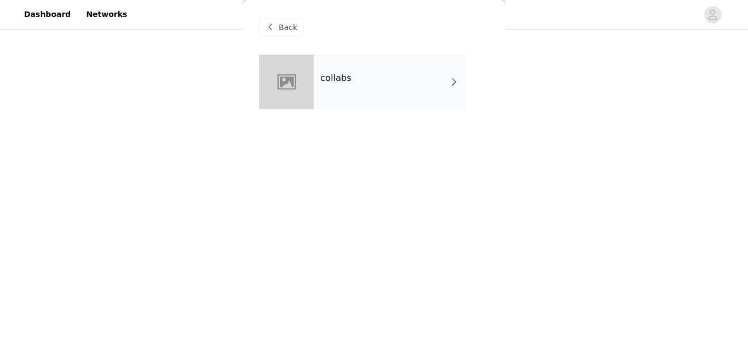
click at [362, 87] on div "collabs" at bounding box center [390, 82] width 152 height 55
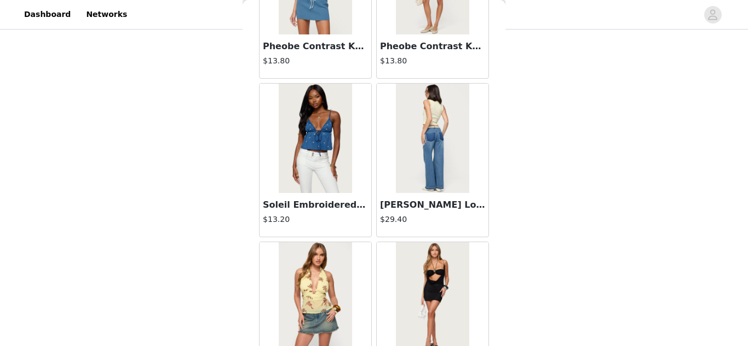
scroll to position [1328, 0]
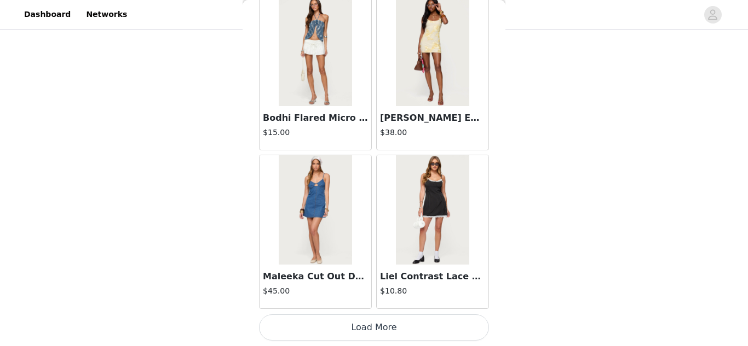
click at [331, 326] on button "Load More" at bounding box center [374, 328] width 230 height 26
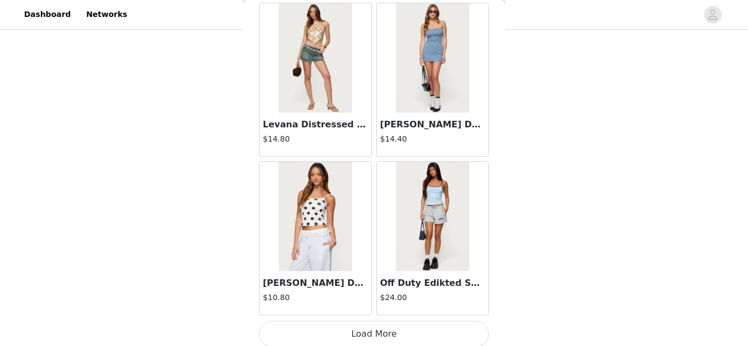
scroll to position [2916, 0]
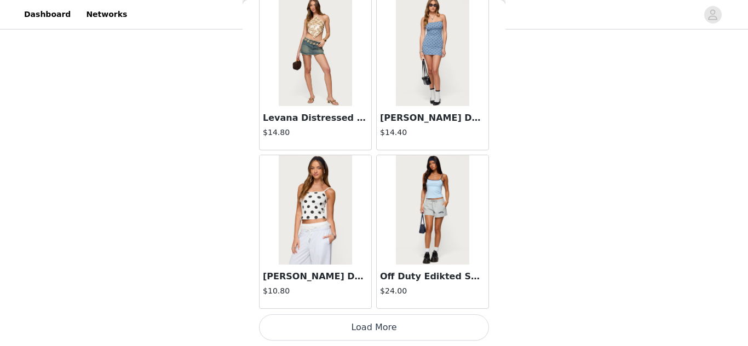
click at [355, 321] on button "Load More" at bounding box center [374, 328] width 230 height 26
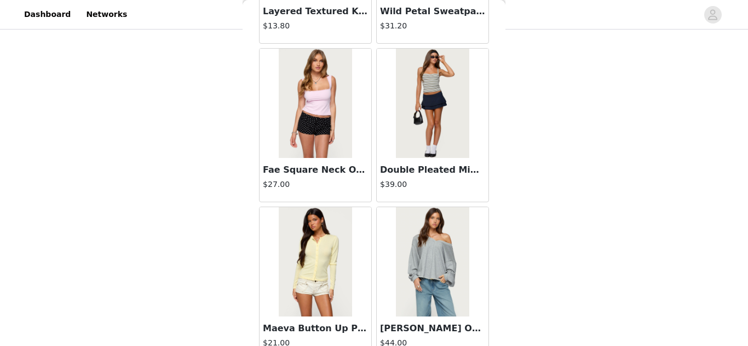
scroll to position [4503, 0]
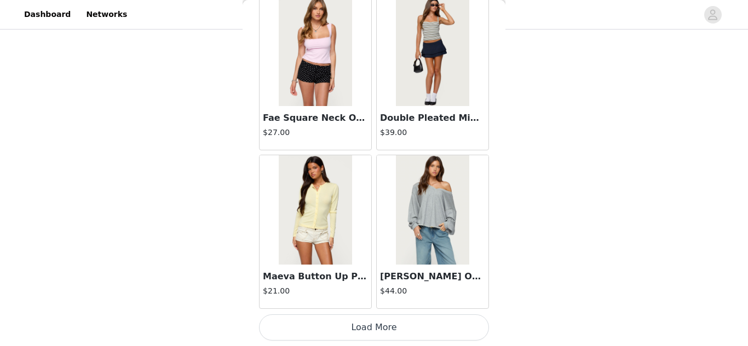
click at [371, 331] on button "Load More" at bounding box center [374, 328] width 230 height 26
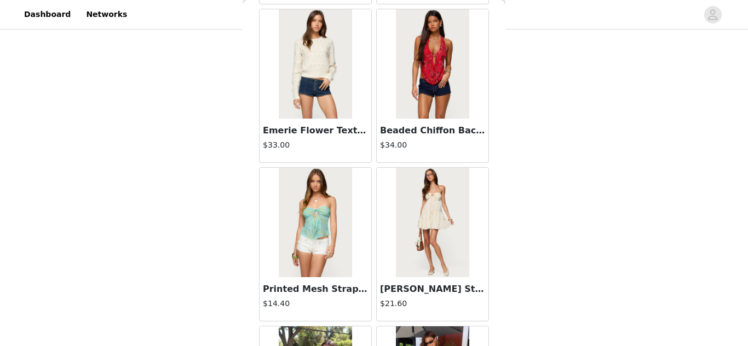
scroll to position [6091, 0]
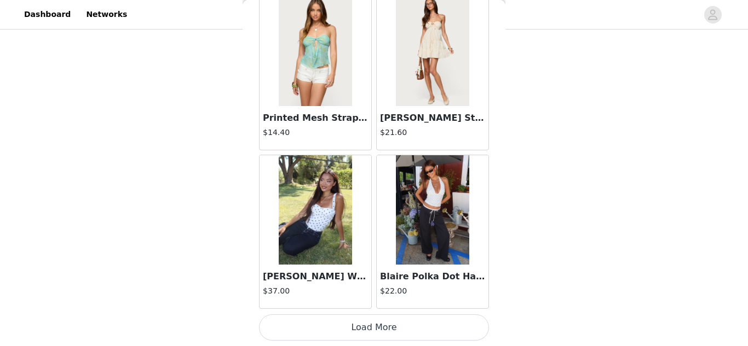
click at [368, 321] on button "Load More" at bounding box center [374, 328] width 230 height 26
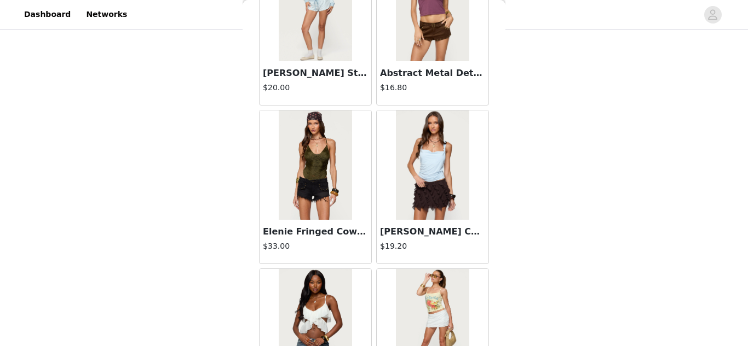
scroll to position [7678, 0]
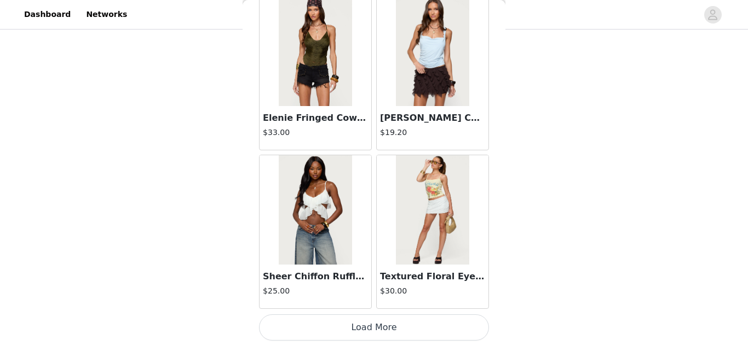
click at [350, 330] on button "Load More" at bounding box center [374, 328] width 230 height 26
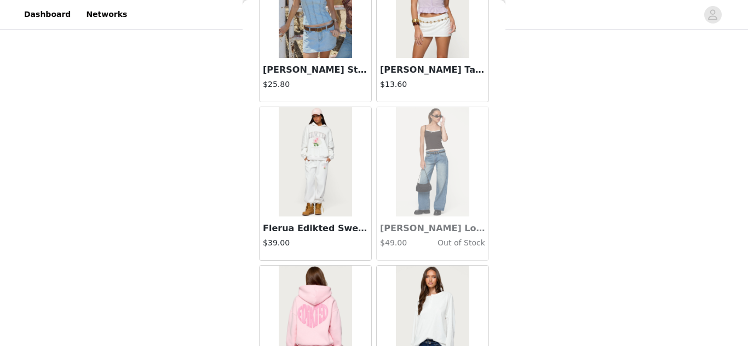
scroll to position [9266, 0]
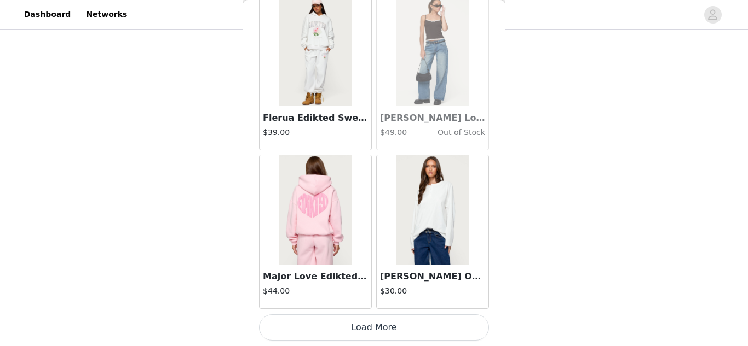
click at [372, 338] on button "Load More" at bounding box center [374, 328] width 230 height 26
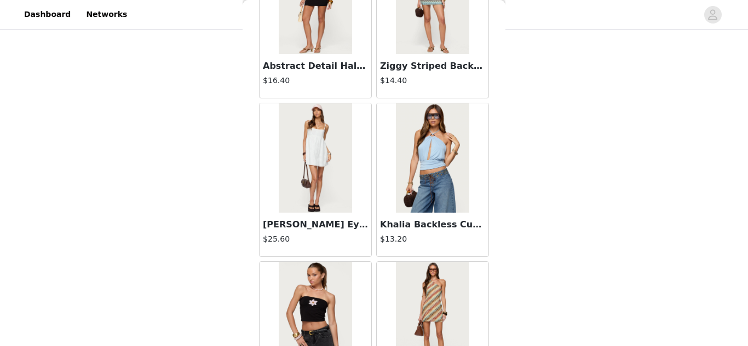
scroll to position [10853, 0]
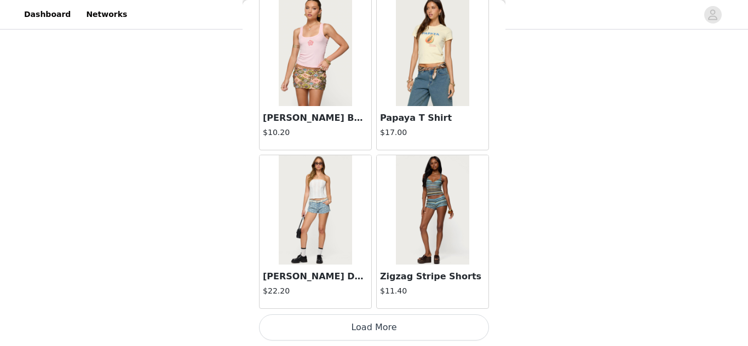
click at [406, 330] on button "Load More" at bounding box center [374, 328] width 230 height 26
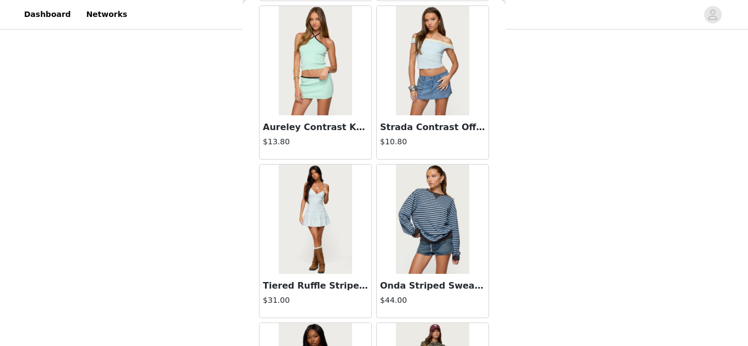
scroll to position [12440, 0]
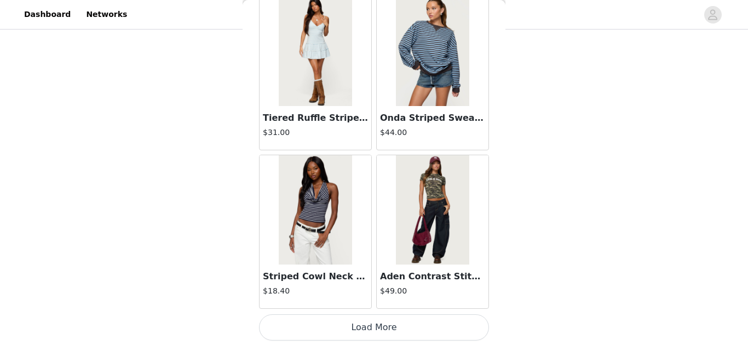
click at [385, 325] on button "Load More" at bounding box center [374, 328] width 230 height 26
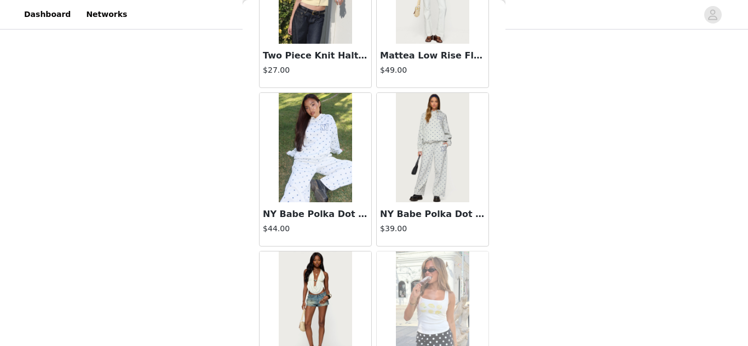
scroll to position [14028, 0]
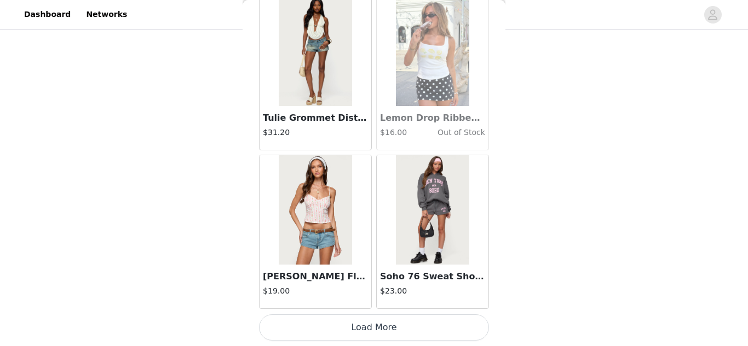
click at [395, 321] on button "Load More" at bounding box center [374, 328] width 230 height 26
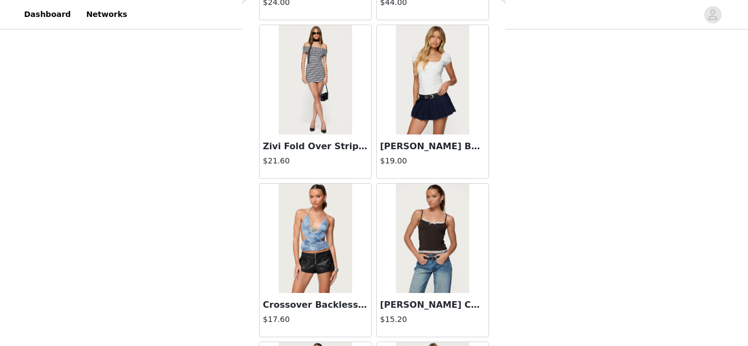
scroll to position [15615, 0]
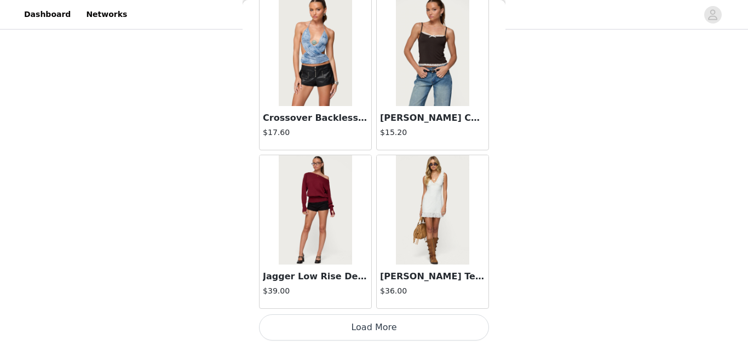
click at [373, 328] on button "Load More" at bounding box center [374, 328] width 230 height 26
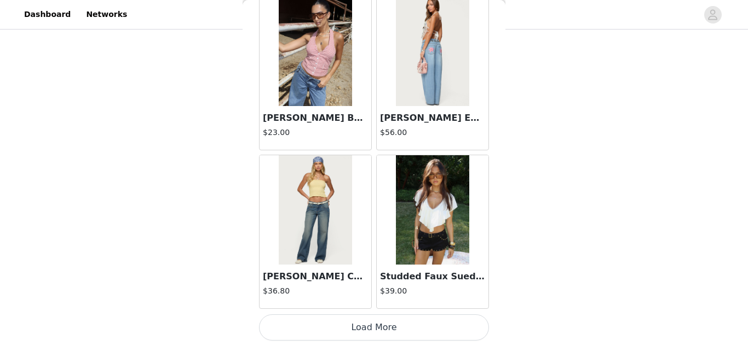
scroll to position [17201, 0]
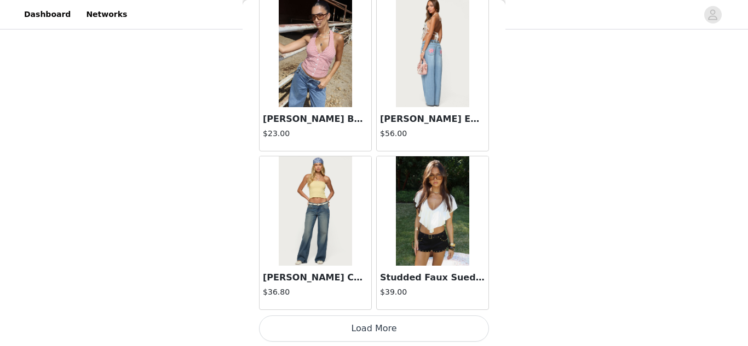
click at [372, 328] on button "Load More" at bounding box center [374, 329] width 230 height 26
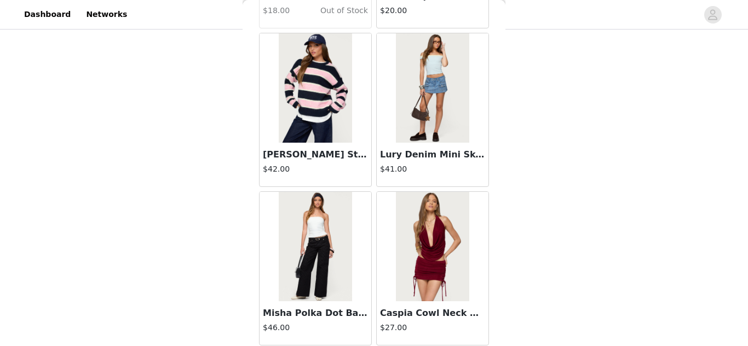
scroll to position [18790, 0]
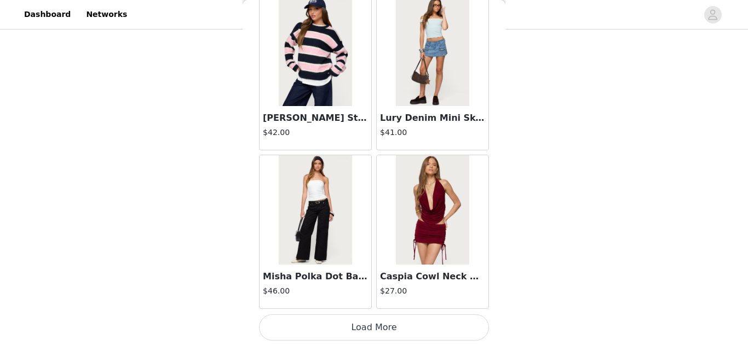
click at [369, 327] on button "Load More" at bounding box center [374, 328] width 230 height 26
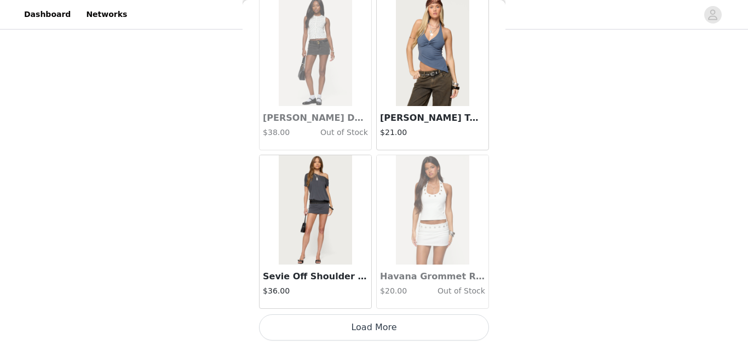
scroll to position [20376, 0]
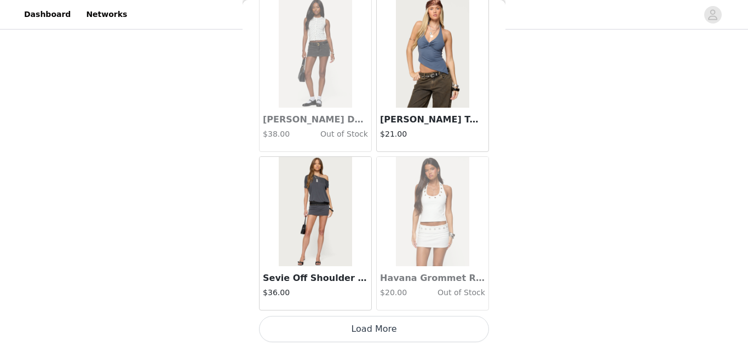
click at [380, 328] on button "Load More" at bounding box center [374, 329] width 230 height 26
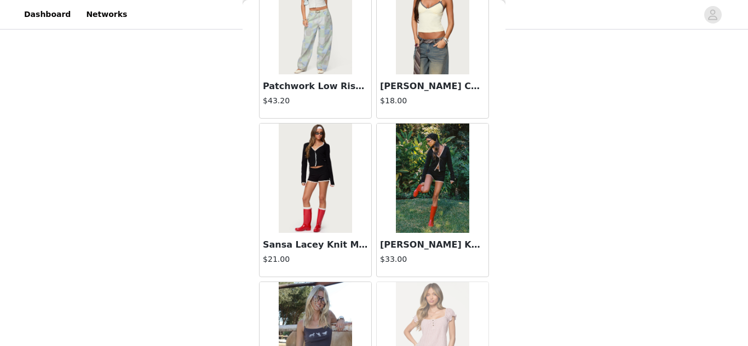
scroll to position [21965, 0]
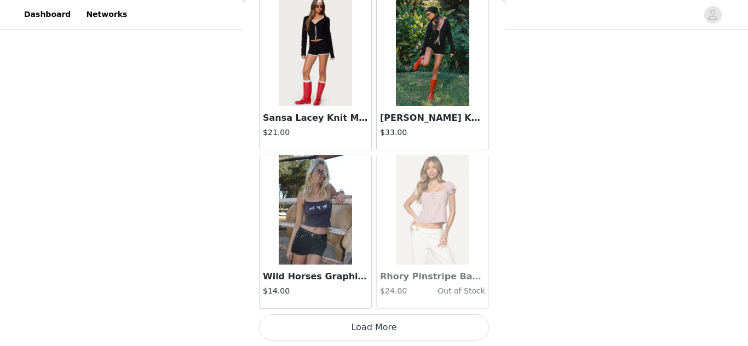
click at [368, 318] on button "Load More" at bounding box center [374, 328] width 230 height 26
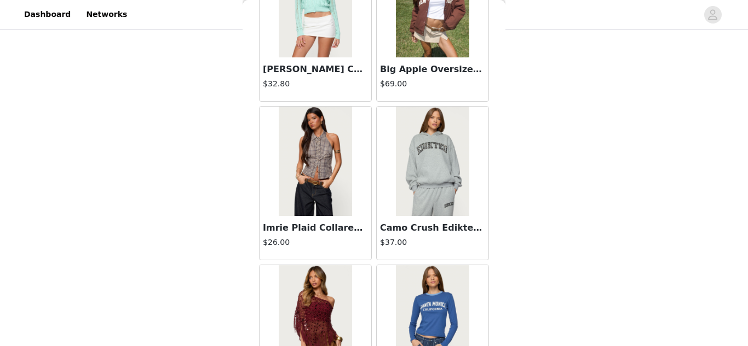
scroll to position [23552, 0]
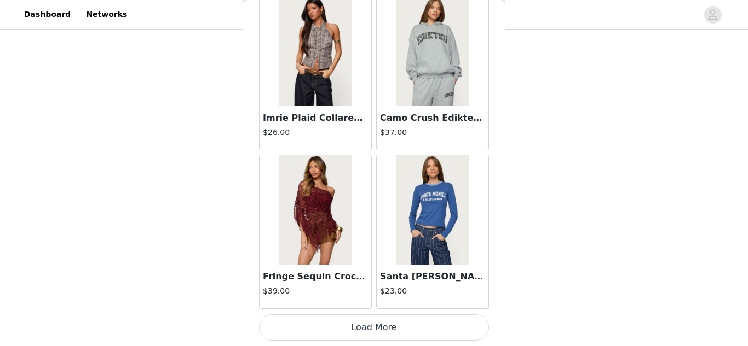
click at [354, 328] on button "Load More" at bounding box center [374, 328] width 230 height 26
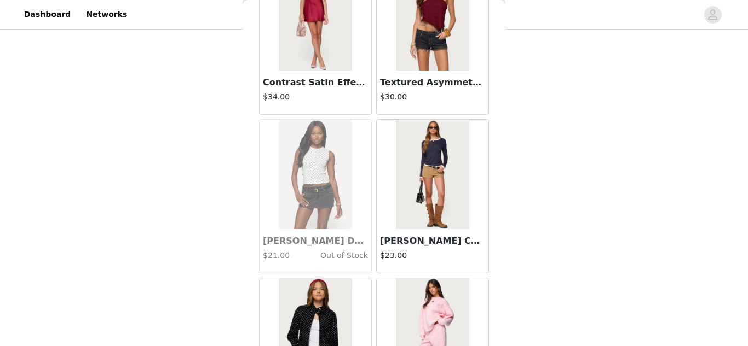
scroll to position [25140, 0]
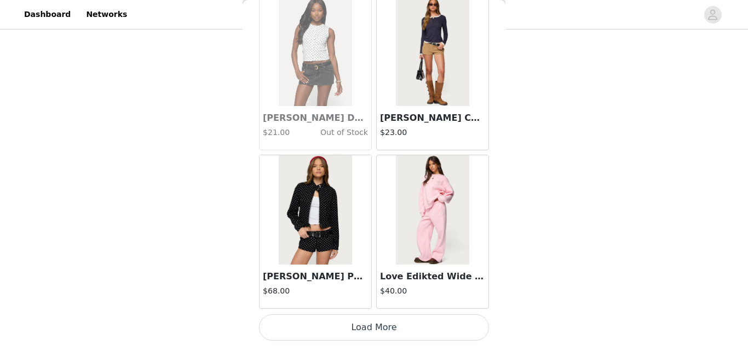
click at [371, 324] on button "Load More" at bounding box center [374, 328] width 230 height 26
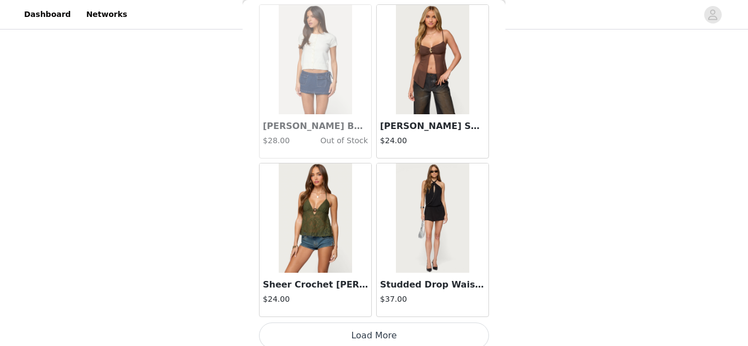
scroll to position [26727, 0]
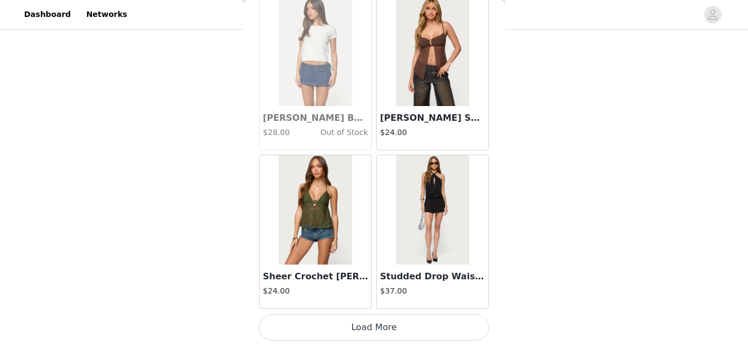
click at [356, 328] on button "Load More" at bounding box center [374, 328] width 230 height 26
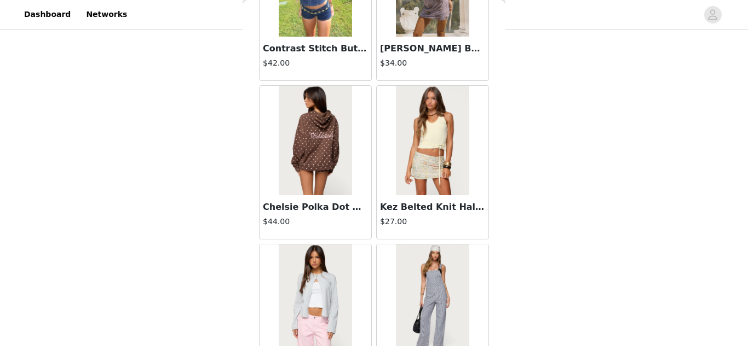
scroll to position [28314, 0]
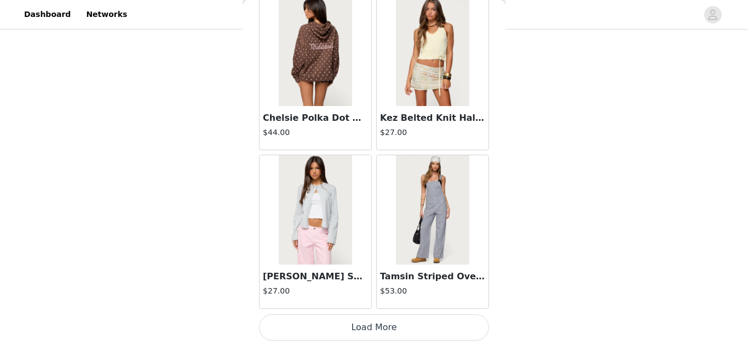
click at [373, 325] on button "Load More" at bounding box center [374, 328] width 230 height 26
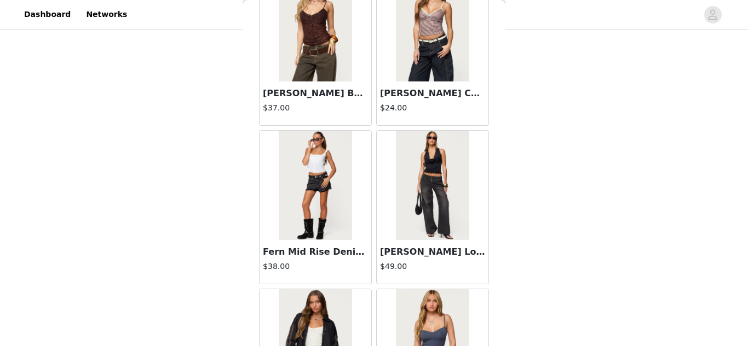
scroll to position [29902, 0]
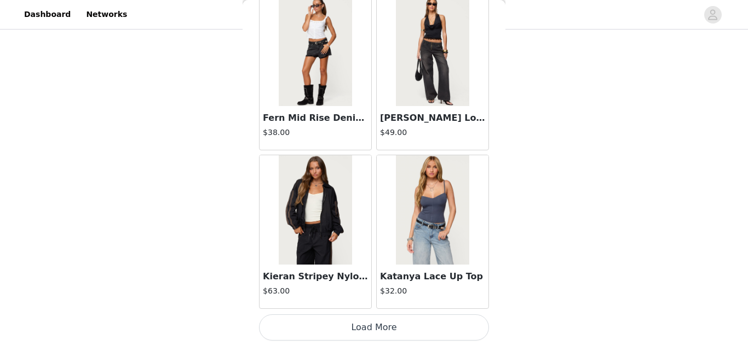
click at [378, 324] on button "Load More" at bounding box center [374, 328] width 230 height 26
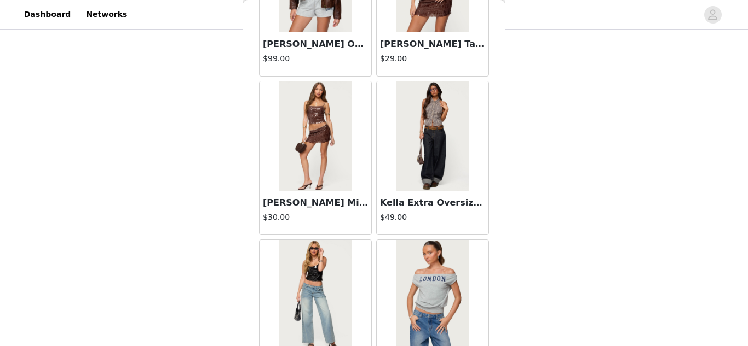
scroll to position [31248, 0]
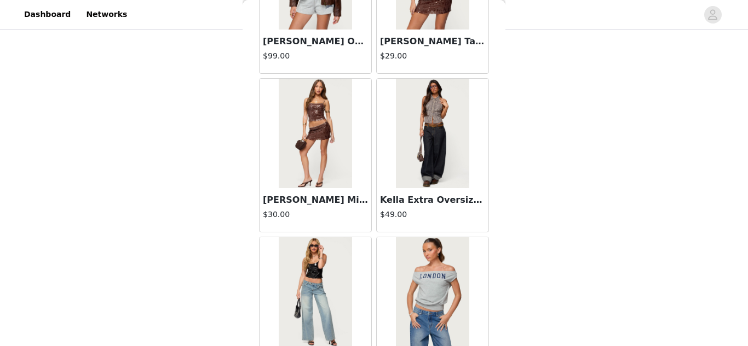
click at [432, 152] on img at bounding box center [432, 133] width 73 height 109
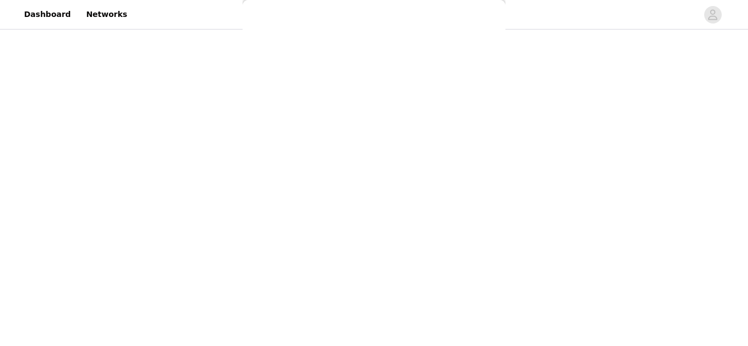
scroll to position [175, 0]
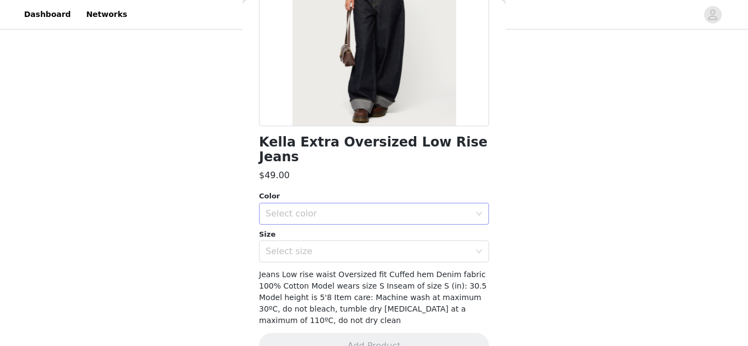
click at [417, 206] on div "Select color" at bounding box center [370, 214] width 210 height 21
click at [408, 227] on li "INDIGO BLUE RAW WASHED" at bounding box center [374, 224] width 230 height 18
click at [406, 246] on div "Select size" at bounding box center [367, 251] width 205 height 11
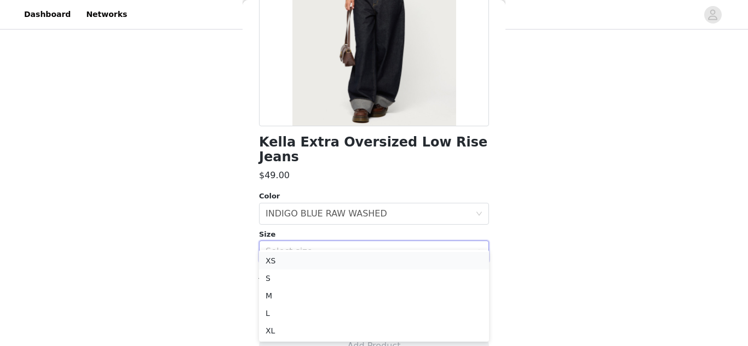
click at [399, 252] on li "XS" at bounding box center [374, 261] width 230 height 18
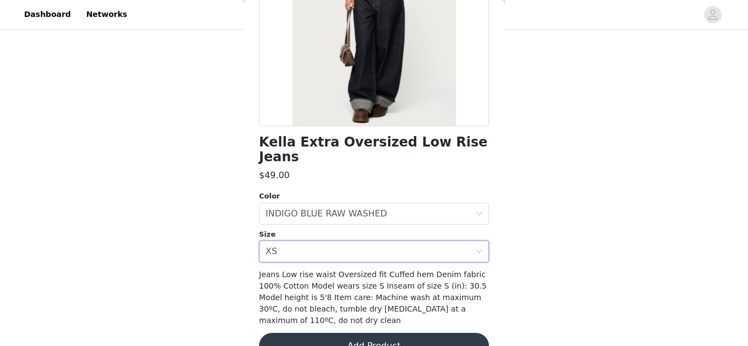
click at [407, 333] on button "Add Product" at bounding box center [374, 346] width 230 height 26
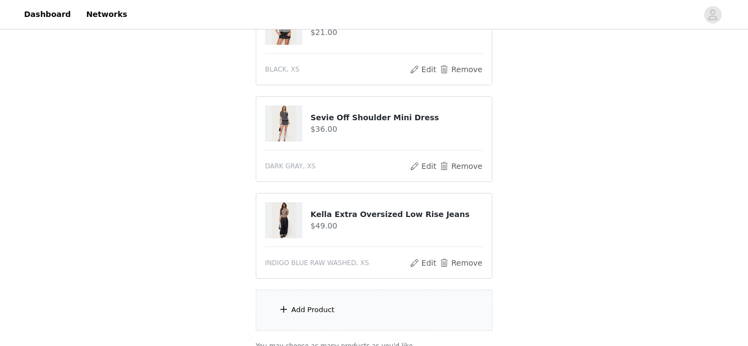
click at [350, 307] on div "Add Product" at bounding box center [374, 310] width 236 height 41
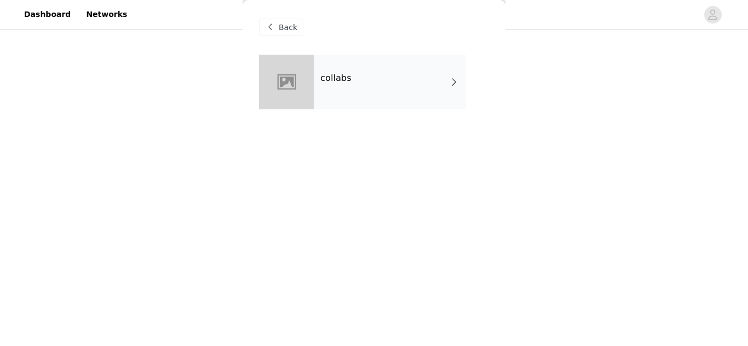
click at [279, 25] on span "Back" at bounding box center [288, 27] width 19 height 11
click at [277, 22] on div "Back" at bounding box center [281, 28] width 44 height 18
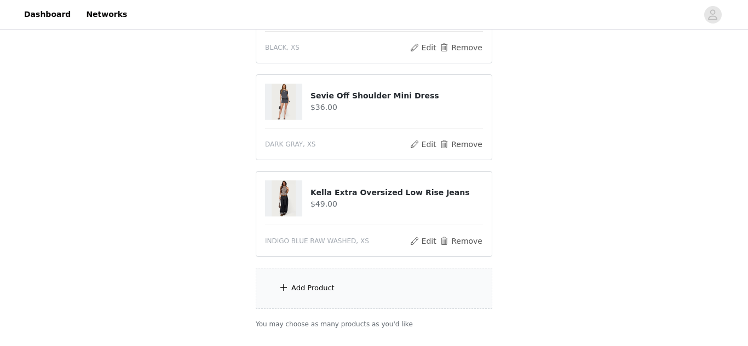
scroll to position [368, 0]
click at [405, 277] on div "Add Product" at bounding box center [374, 287] width 236 height 41
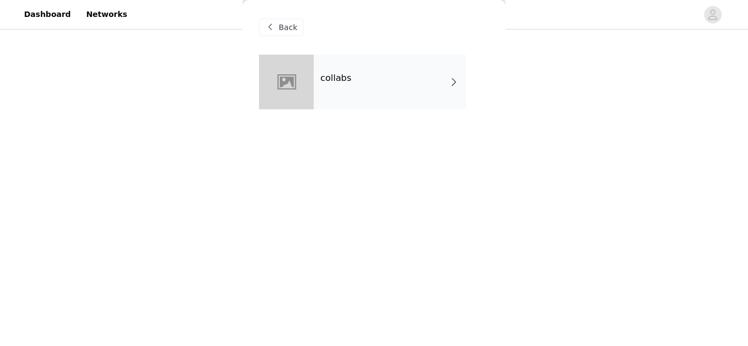
click at [383, 107] on div "collabs" at bounding box center [390, 82] width 152 height 55
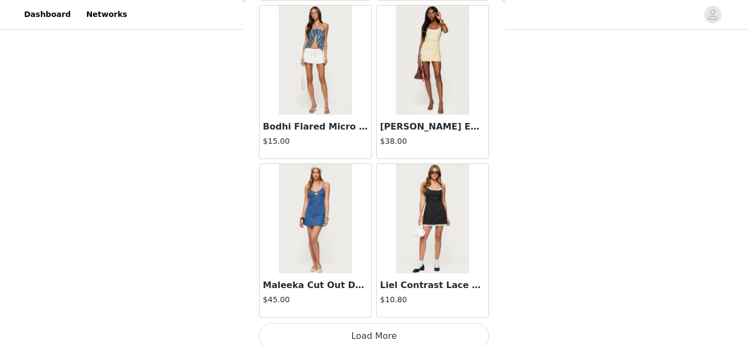
scroll to position [1328, 0]
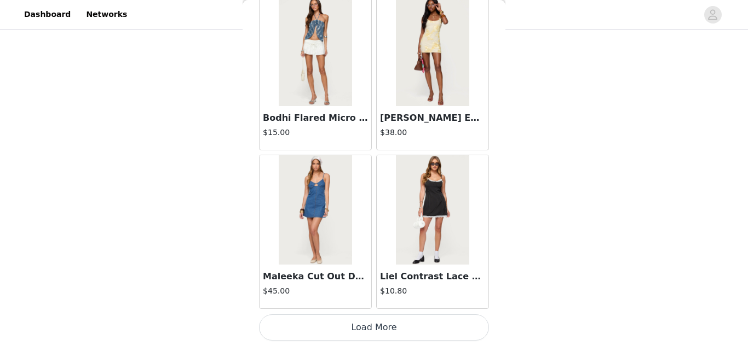
click at [420, 330] on button "Load More" at bounding box center [374, 328] width 230 height 26
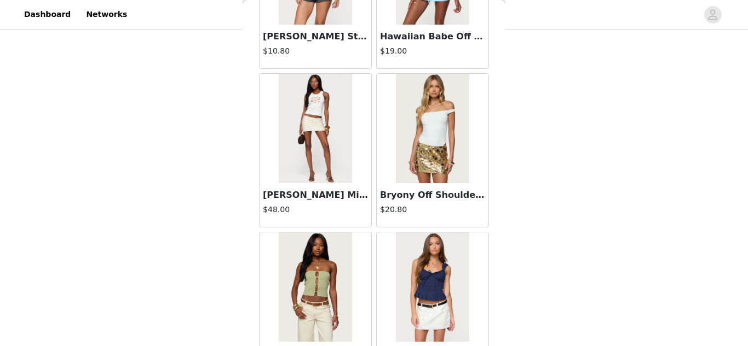
scroll to position [2916, 0]
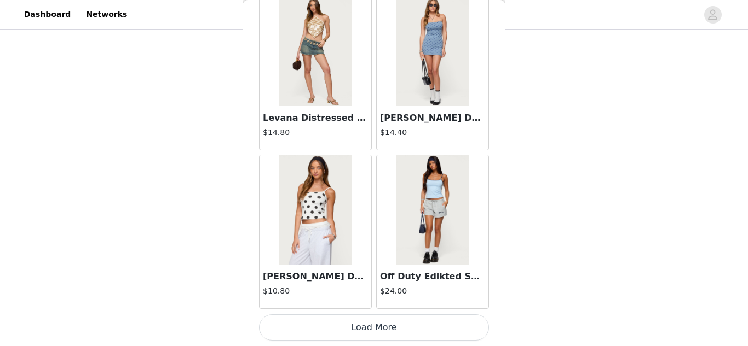
click at [390, 328] on button "Load More" at bounding box center [374, 328] width 230 height 26
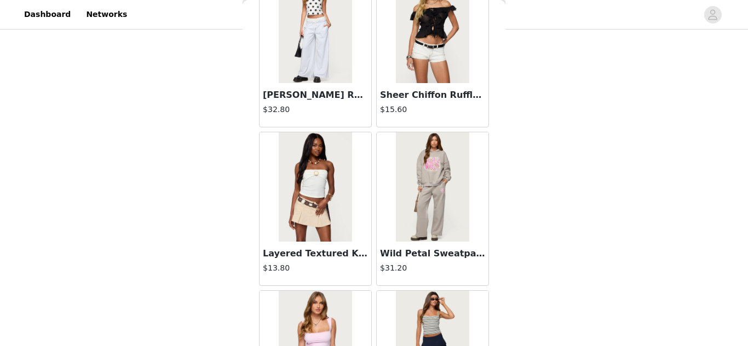
scroll to position [4503, 0]
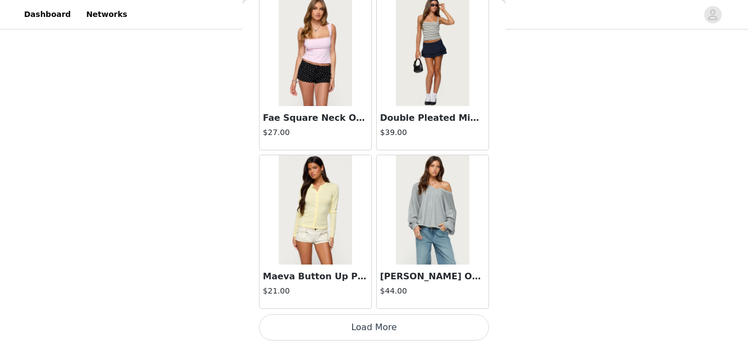
click at [407, 336] on button "Load More" at bounding box center [374, 328] width 230 height 26
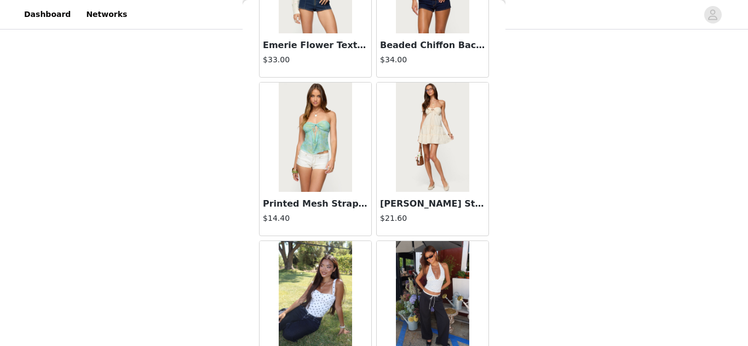
scroll to position [6091, 0]
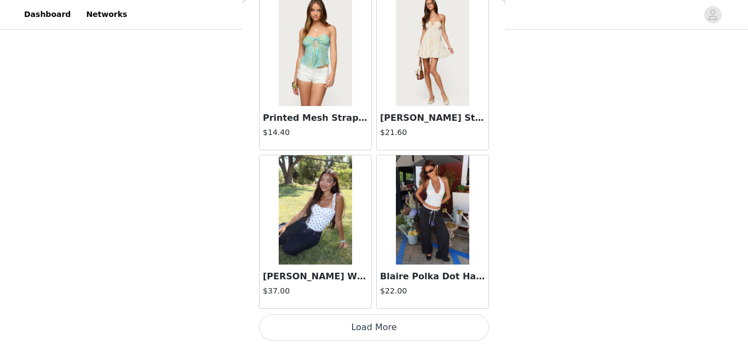
click at [412, 321] on button "Load More" at bounding box center [374, 328] width 230 height 26
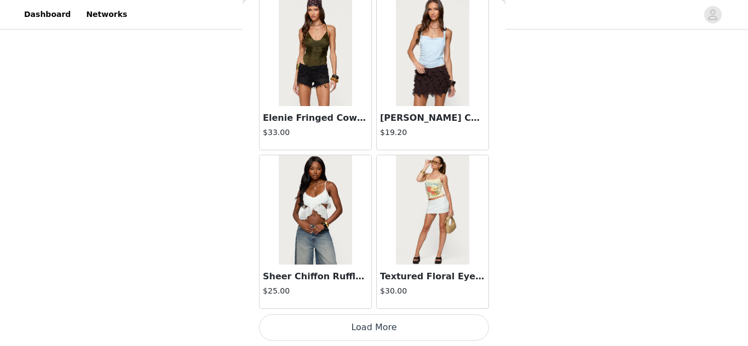
scroll to position [408, 0]
click at [412, 325] on button "Load More" at bounding box center [374, 328] width 230 height 26
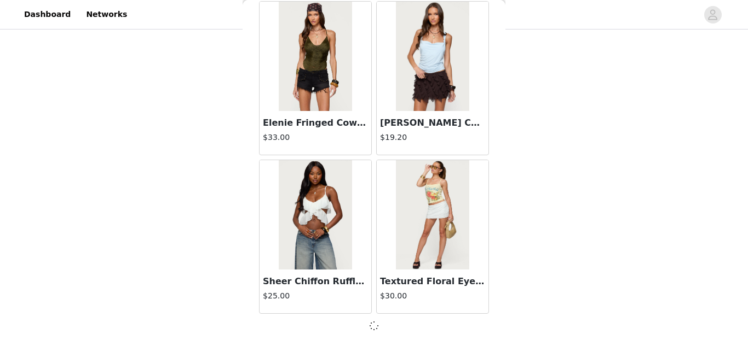
click at [412, 325] on div at bounding box center [374, 326] width 230 height 13
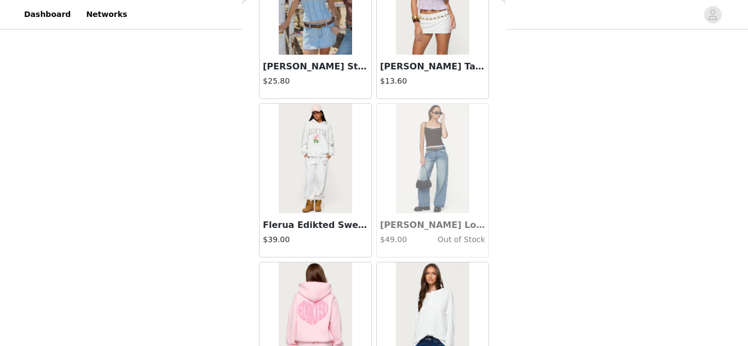
scroll to position [9266, 0]
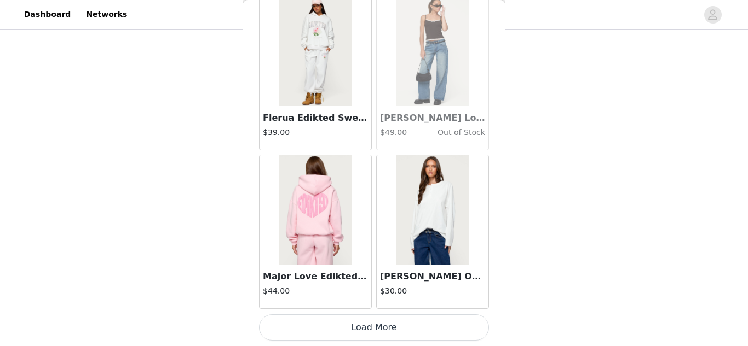
click at [408, 330] on button "Load More" at bounding box center [374, 328] width 230 height 26
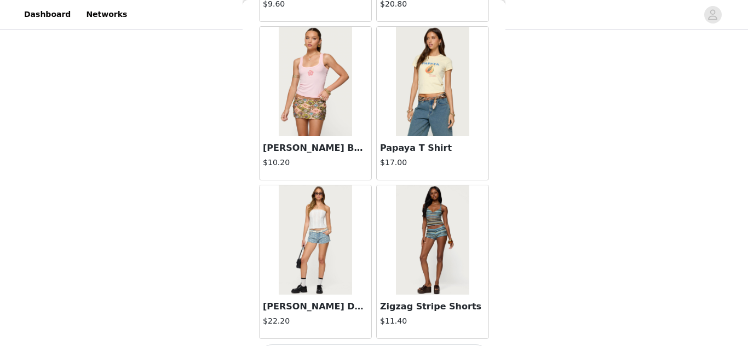
scroll to position [10853, 0]
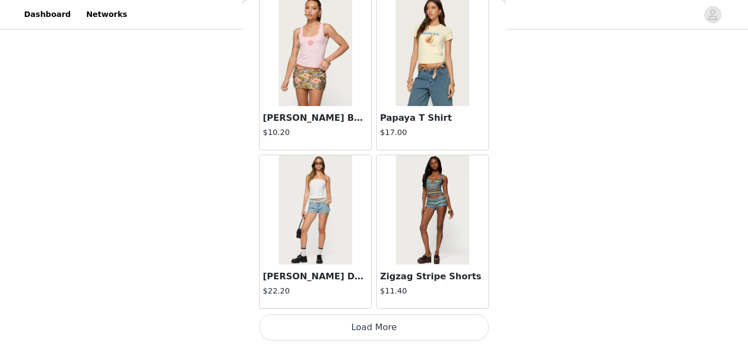
click at [408, 330] on button "Load More" at bounding box center [374, 328] width 230 height 26
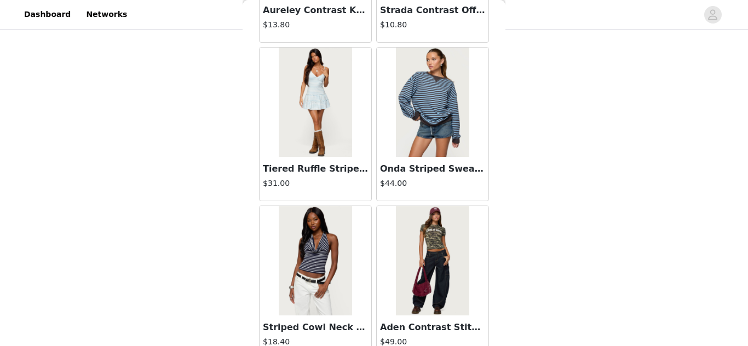
scroll to position [12440, 0]
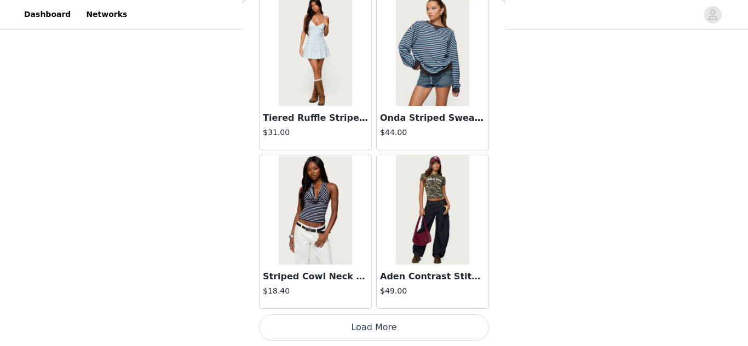
click at [363, 320] on button "Load More" at bounding box center [374, 328] width 230 height 26
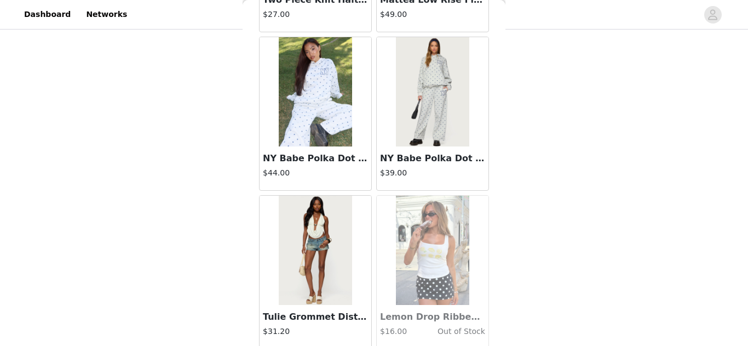
scroll to position [14028, 0]
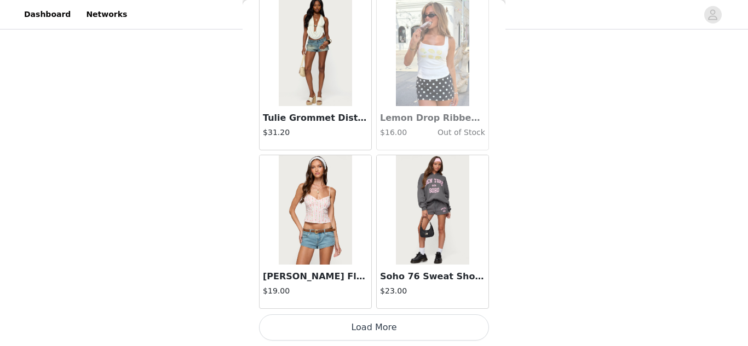
click at [357, 331] on button "Load More" at bounding box center [374, 328] width 230 height 26
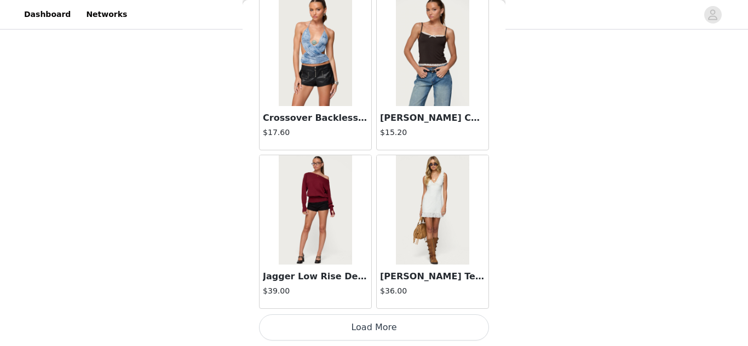
scroll to position [442, 0]
click at [409, 328] on button "Load More" at bounding box center [374, 328] width 230 height 26
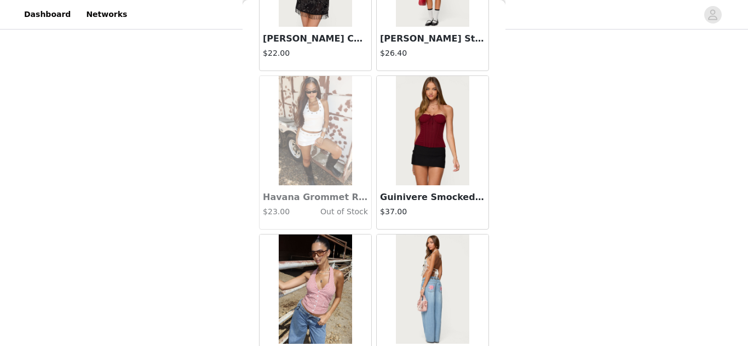
scroll to position [17203, 0]
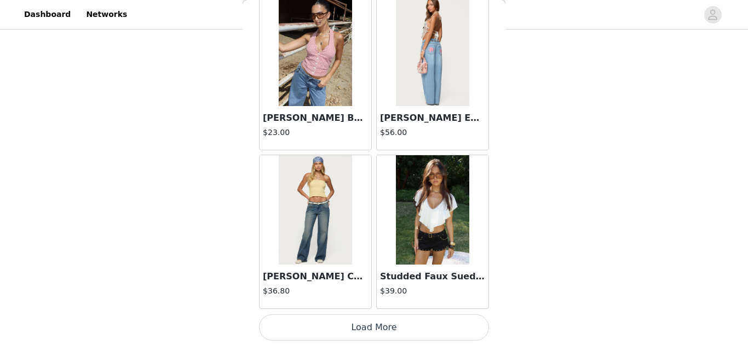
click at [374, 319] on button "Load More" at bounding box center [374, 328] width 230 height 26
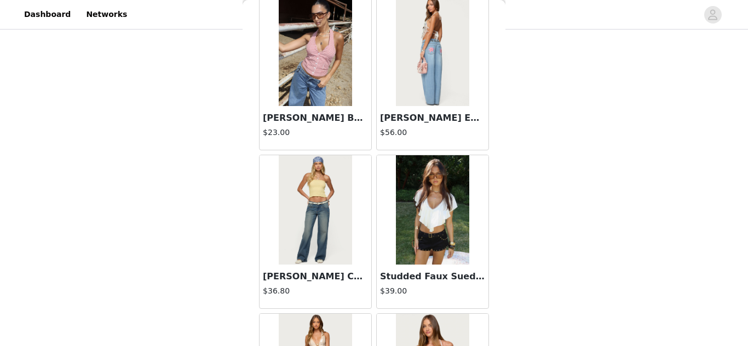
scroll to position [0, 0]
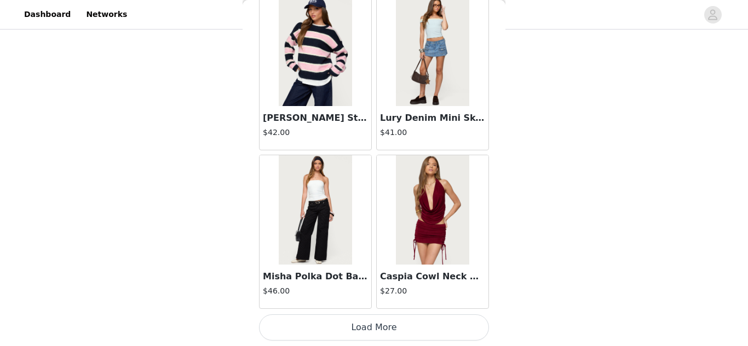
click at [390, 325] on button "Load More" at bounding box center [374, 328] width 230 height 26
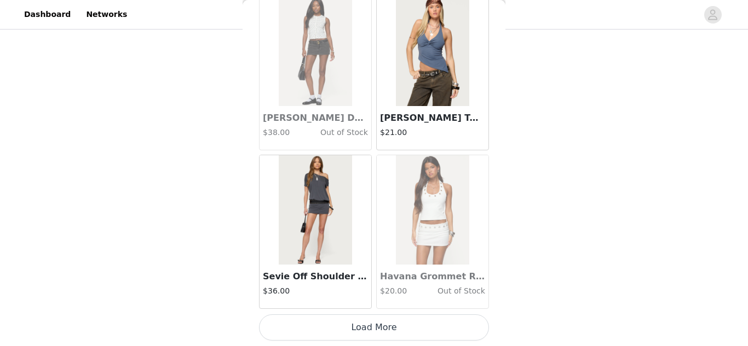
click at [380, 325] on button "Load More" at bounding box center [374, 328] width 230 height 26
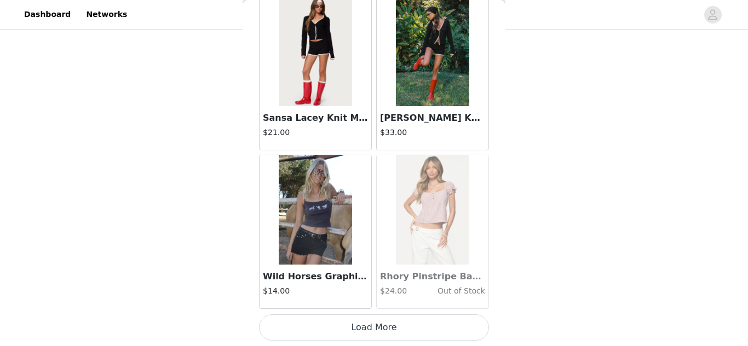
click at [394, 324] on button "Load More" at bounding box center [374, 328] width 230 height 26
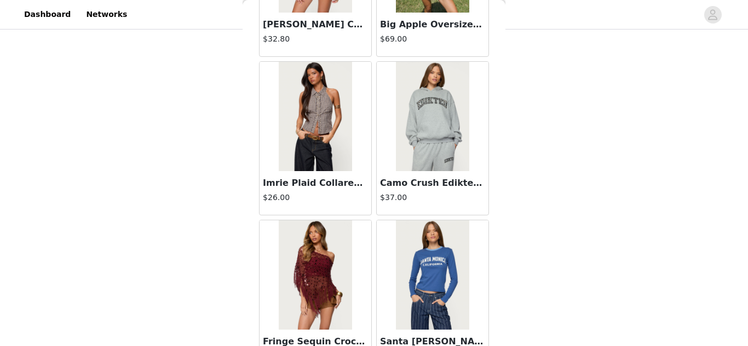
scroll to position [23552, 0]
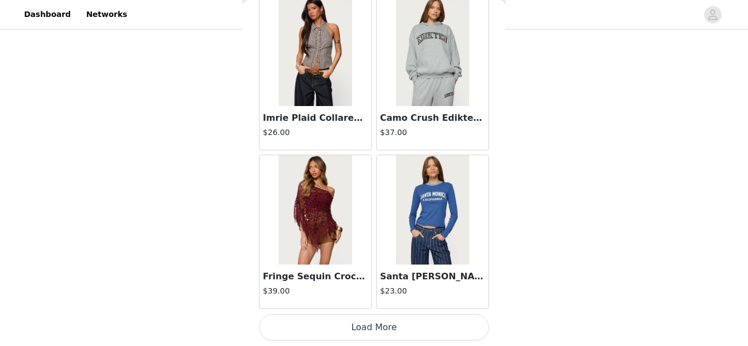
click at [384, 333] on button "Load More" at bounding box center [374, 328] width 230 height 26
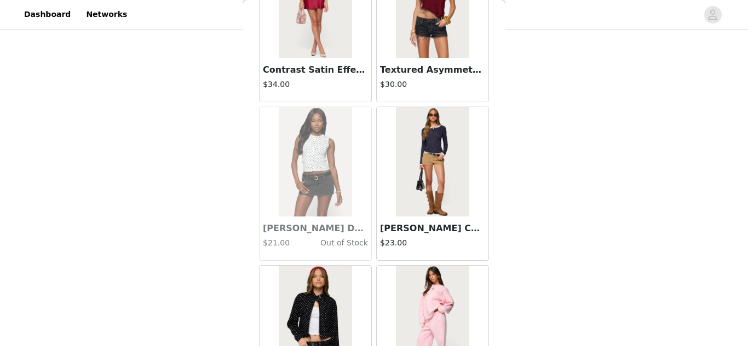
scroll to position [25140, 0]
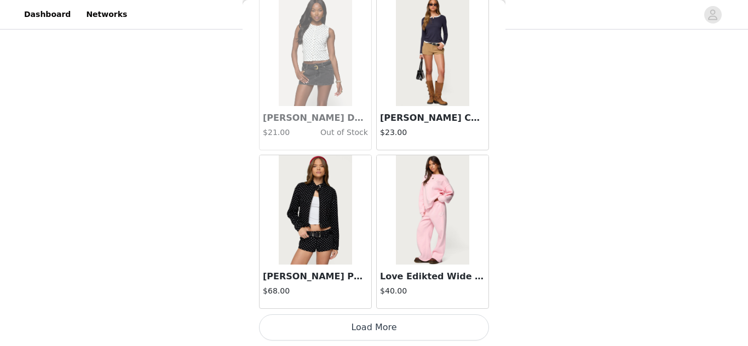
click at [419, 333] on button "Load More" at bounding box center [374, 328] width 230 height 26
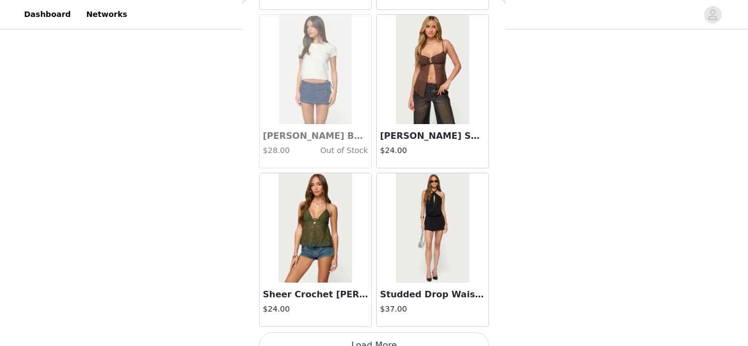
scroll to position [26727, 0]
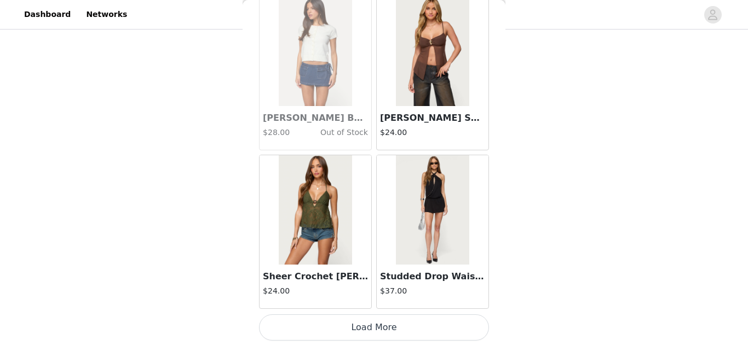
click at [393, 334] on button "Load More" at bounding box center [374, 328] width 230 height 26
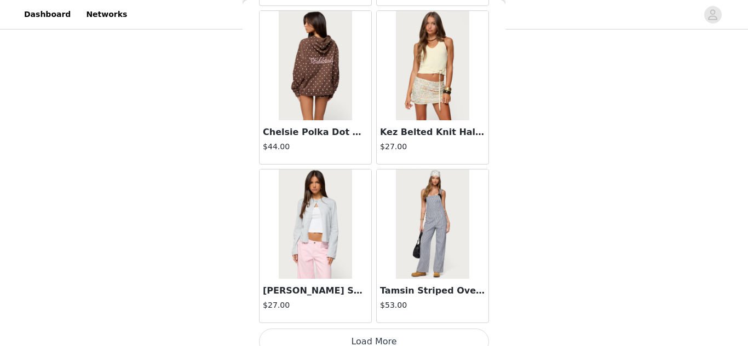
scroll to position [28314, 0]
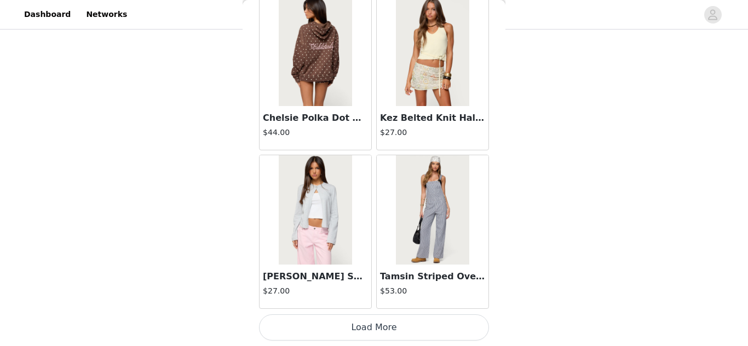
click at [381, 328] on button "Load More" at bounding box center [374, 328] width 230 height 26
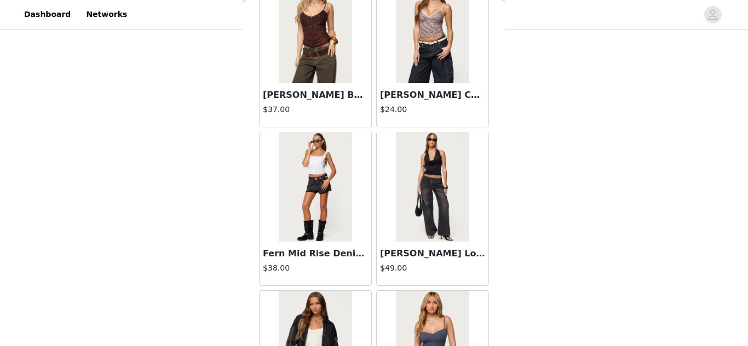
scroll to position [29902, 0]
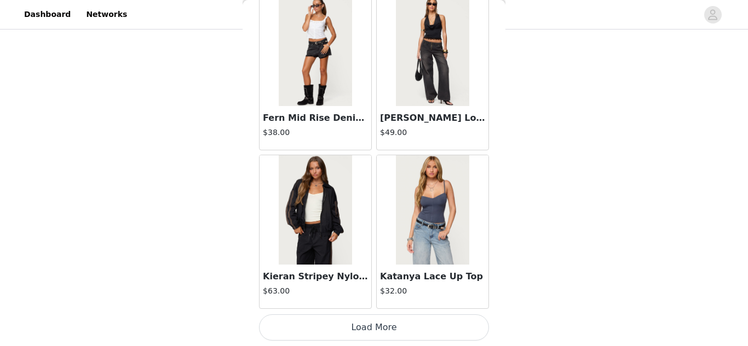
click at [371, 321] on button "Load More" at bounding box center [374, 328] width 230 height 26
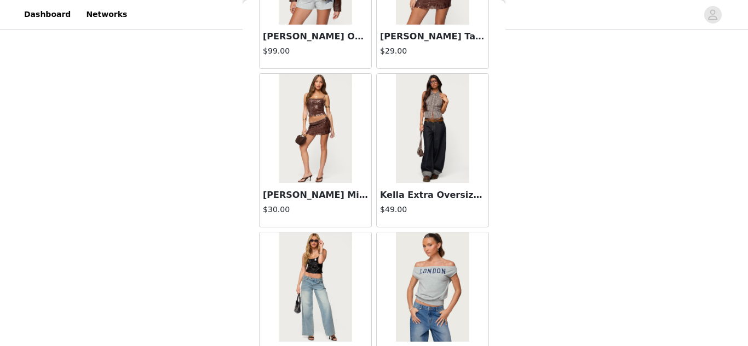
scroll to position [31489, 0]
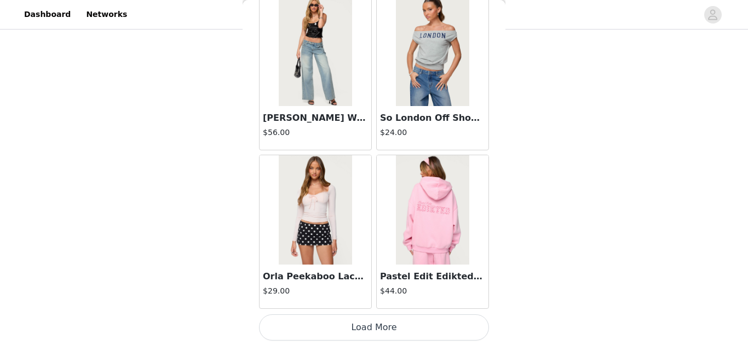
click at [377, 324] on button "Load More" at bounding box center [374, 328] width 230 height 26
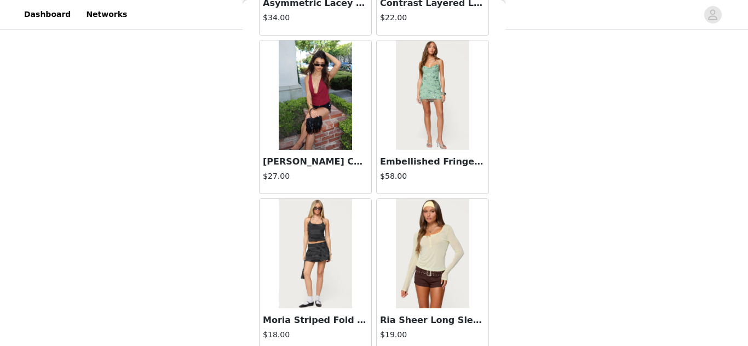
scroll to position [32236, 0]
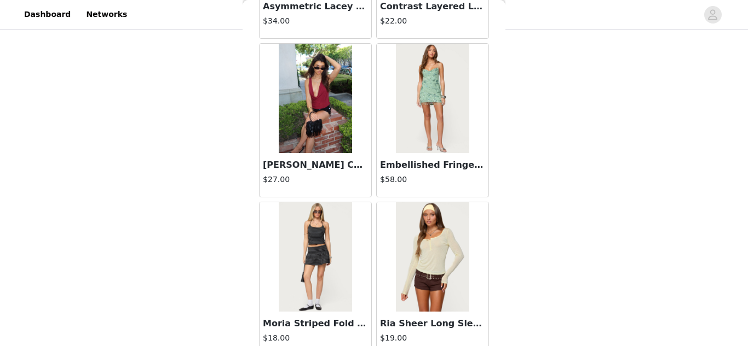
click at [334, 238] on img at bounding box center [315, 257] width 73 height 109
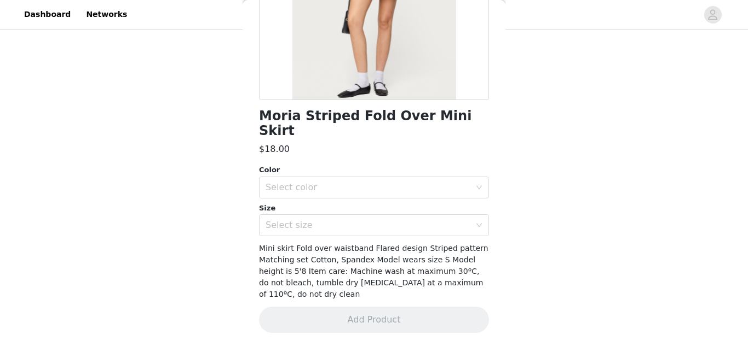
scroll to position [175, 0]
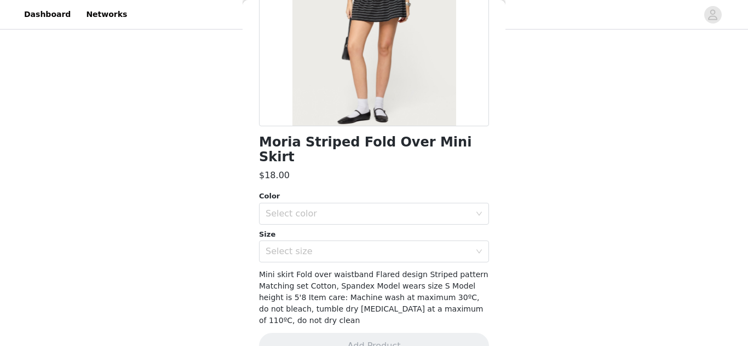
click at [419, 191] on div "Color" at bounding box center [374, 196] width 230 height 11
click at [417, 209] on div "Select color" at bounding box center [367, 214] width 205 height 11
click at [413, 225] on li "BLACK AND GRAY" at bounding box center [374, 224] width 230 height 18
click at [413, 247] on div "Select size" at bounding box center [370, 251] width 210 height 21
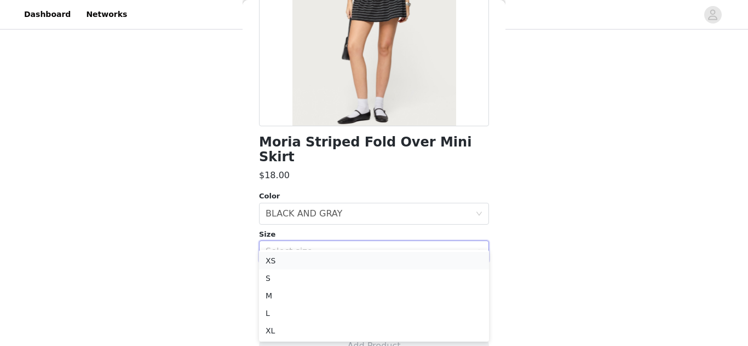
click at [409, 254] on li "XS" at bounding box center [374, 261] width 230 height 18
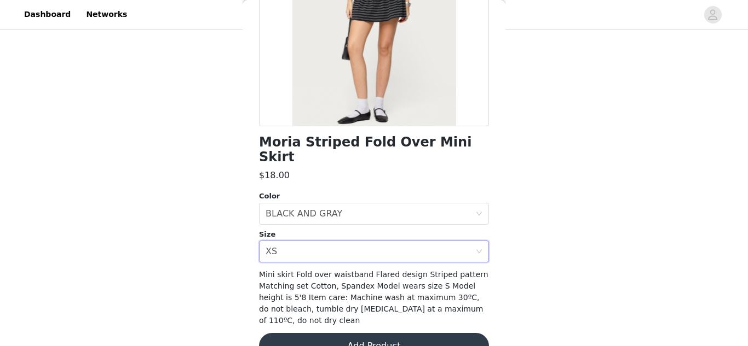
click at [406, 333] on button "Add Product" at bounding box center [374, 346] width 230 height 26
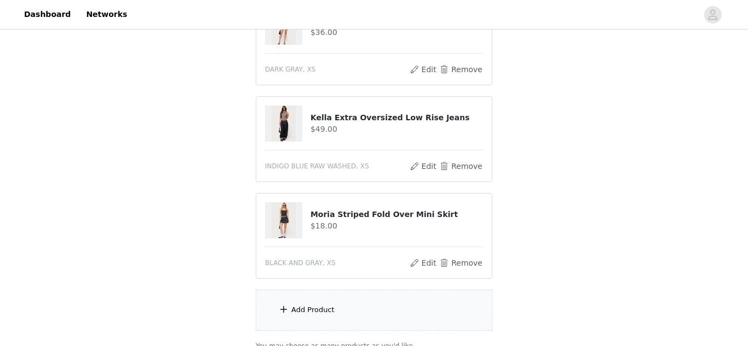
click at [367, 317] on div "Add Product" at bounding box center [374, 310] width 236 height 41
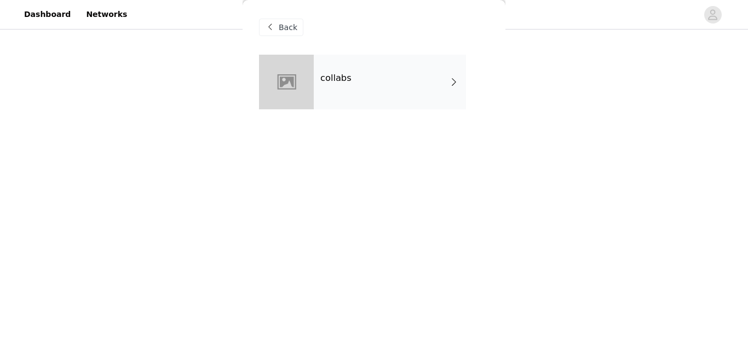
click at [427, 91] on div "collabs" at bounding box center [390, 82] width 152 height 55
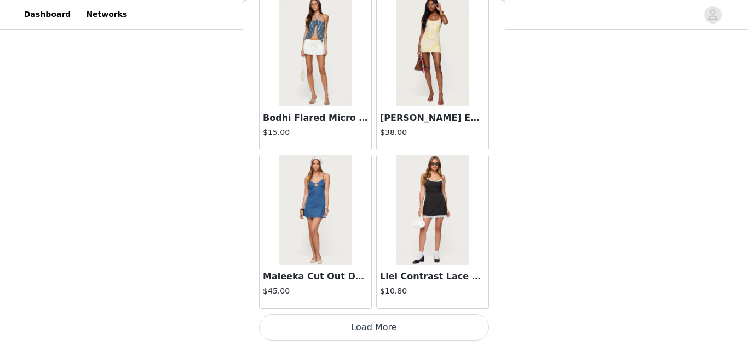
click at [363, 332] on button "Load More" at bounding box center [374, 328] width 230 height 26
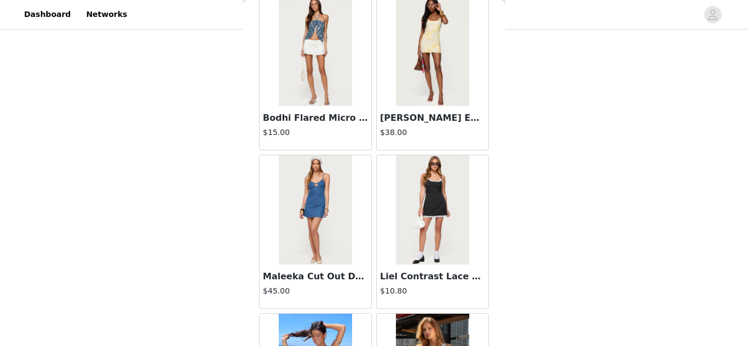
scroll to position [2916, 0]
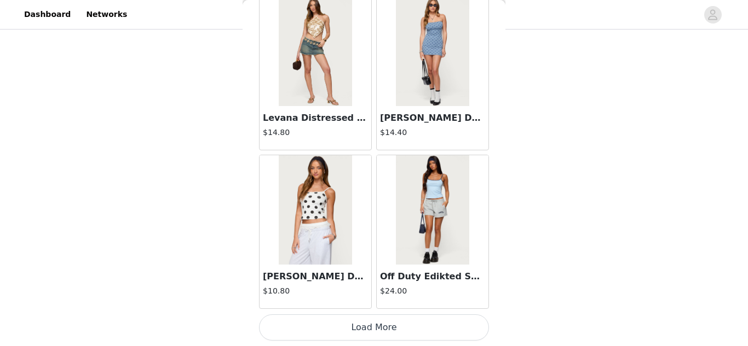
click at [394, 327] on button "Load More" at bounding box center [374, 328] width 230 height 26
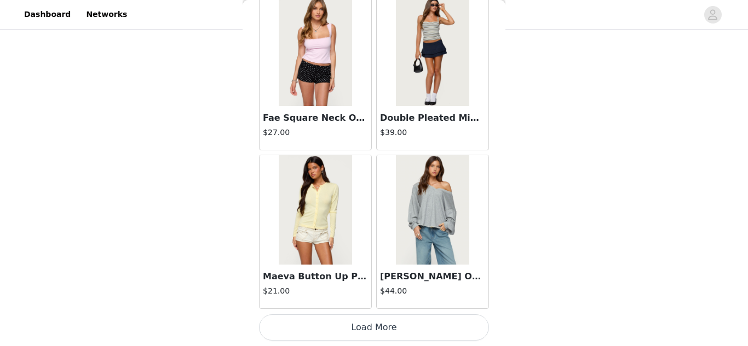
scroll to position [443, 0]
click at [394, 327] on button "Load More" at bounding box center [374, 328] width 230 height 26
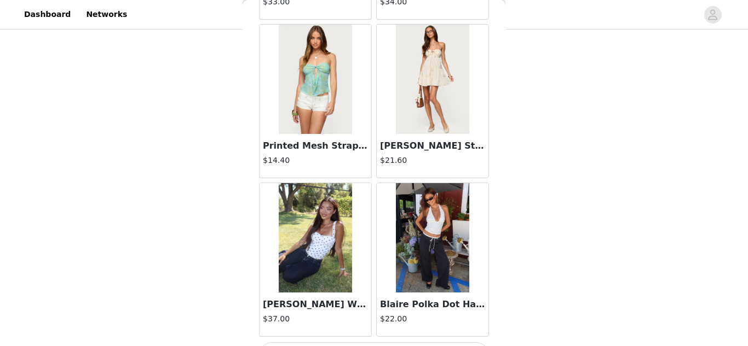
scroll to position [6091, 0]
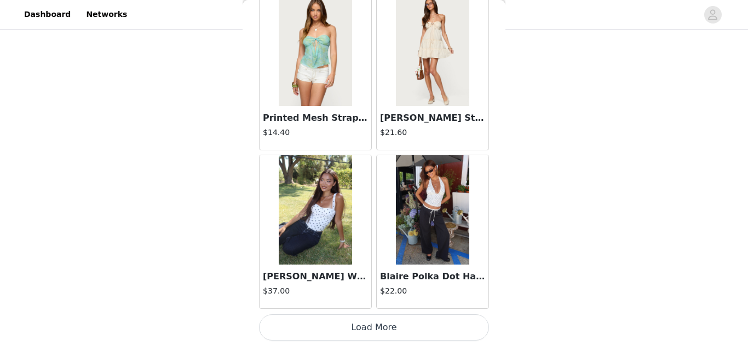
click at [372, 336] on button "Load More" at bounding box center [374, 328] width 230 height 26
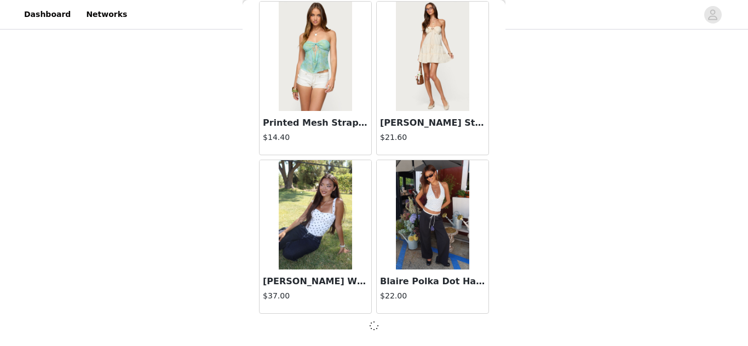
scroll to position [6086, 0]
click at [372, 336] on div "Back [PERSON_NAME] Asymmetric Crochet Top $13.20 Polka Dot Cupped Chiffon Mini …" at bounding box center [373, 173] width 263 height 346
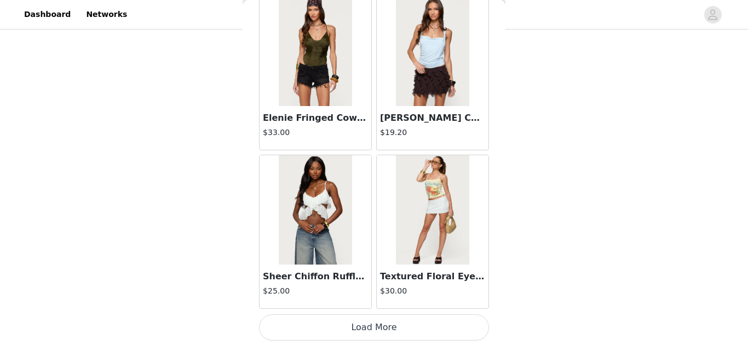
scroll to position [539, 0]
click at [380, 326] on button "Load More" at bounding box center [374, 328] width 230 height 26
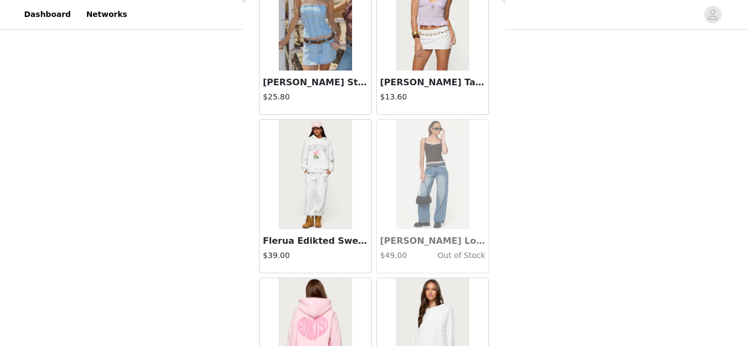
scroll to position [9266, 0]
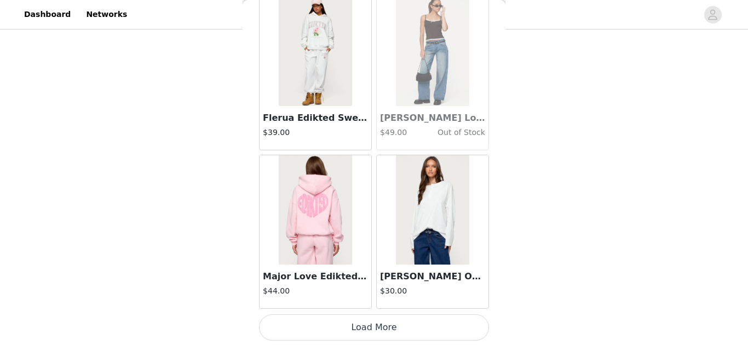
click at [456, 327] on button "Load More" at bounding box center [374, 328] width 230 height 26
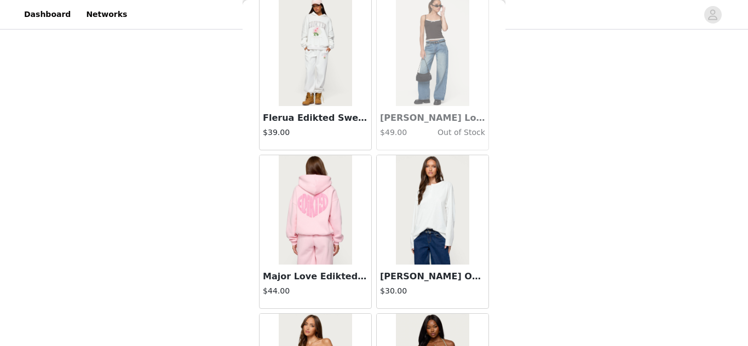
scroll to position [10853, 0]
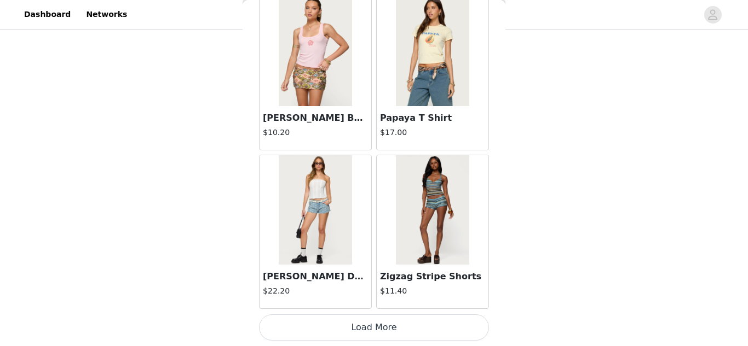
click at [392, 338] on button "Load More" at bounding box center [374, 328] width 230 height 26
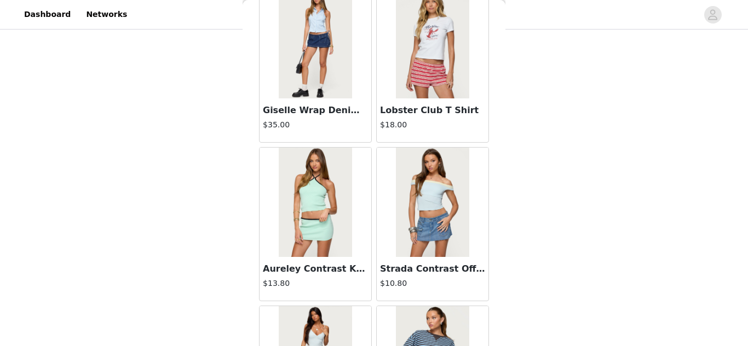
scroll to position [12440, 0]
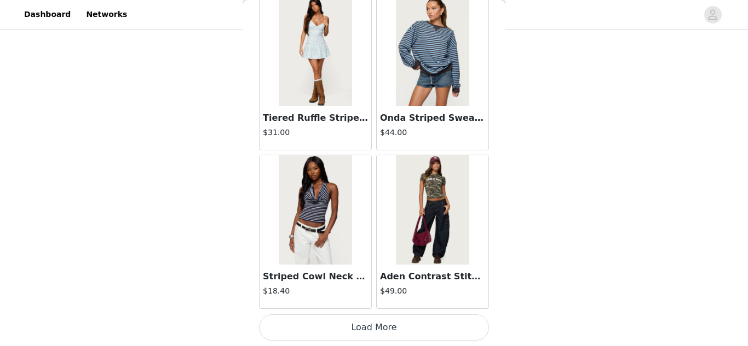
click at [405, 331] on button "Load More" at bounding box center [374, 328] width 230 height 26
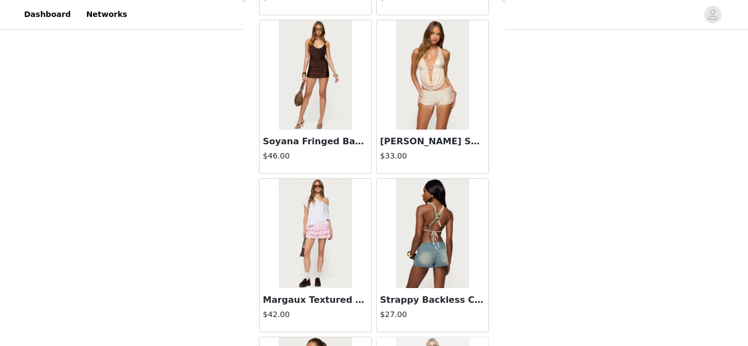
scroll to position [14028, 0]
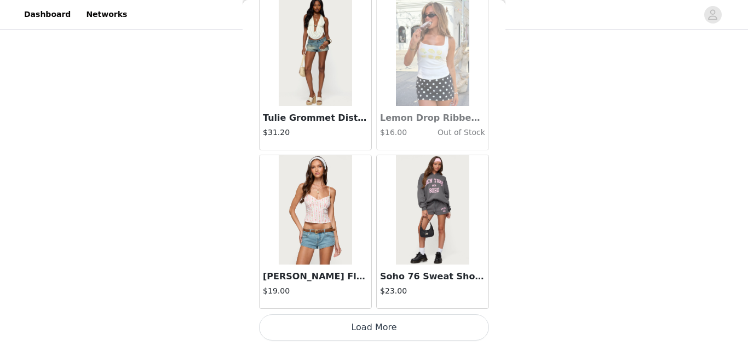
click at [352, 319] on button "Load More" at bounding box center [374, 328] width 230 height 26
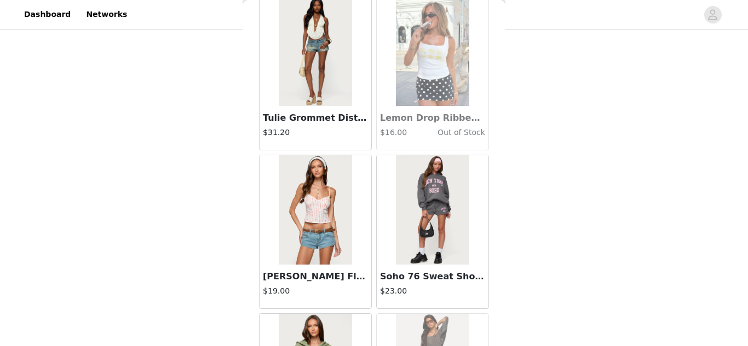
scroll to position [15615, 0]
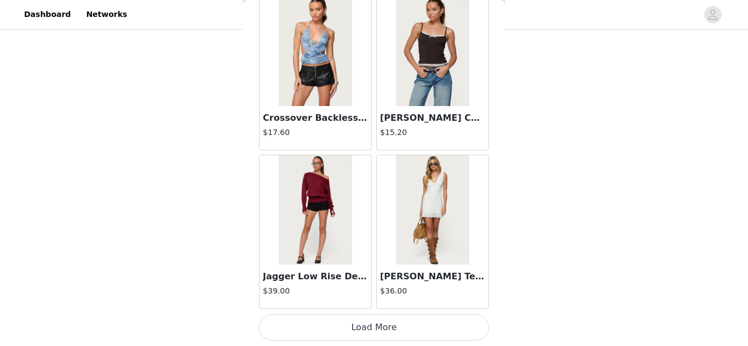
click at [362, 316] on button "Load More" at bounding box center [374, 328] width 230 height 26
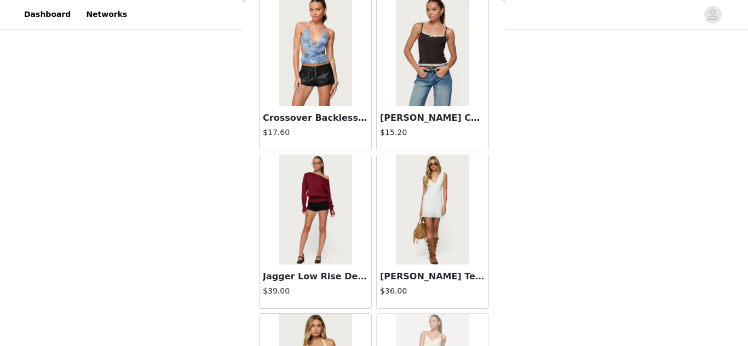
scroll to position [17203, 0]
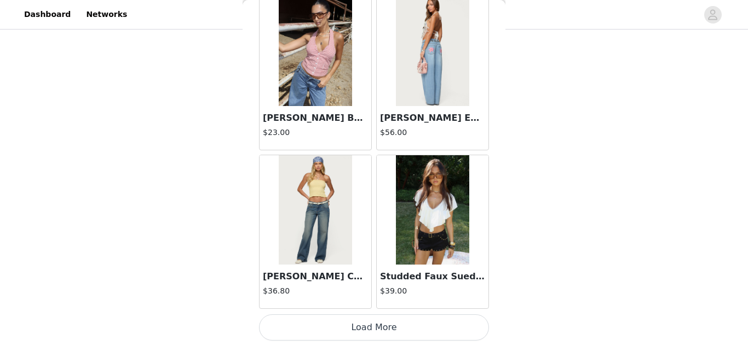
click at [398, 323] on button "Load More" at bounding box center [374, 328] width 230 height 26
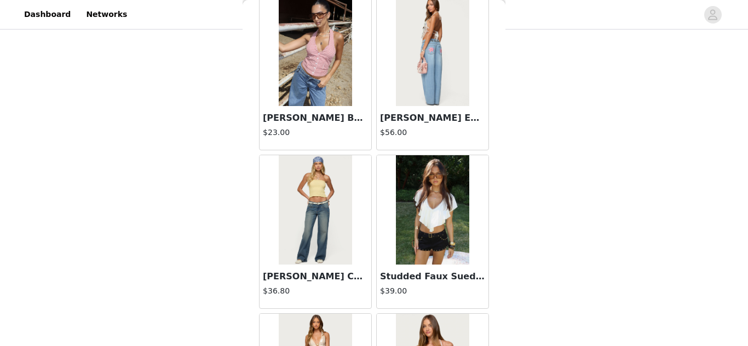
scroll to position [18790, 0]
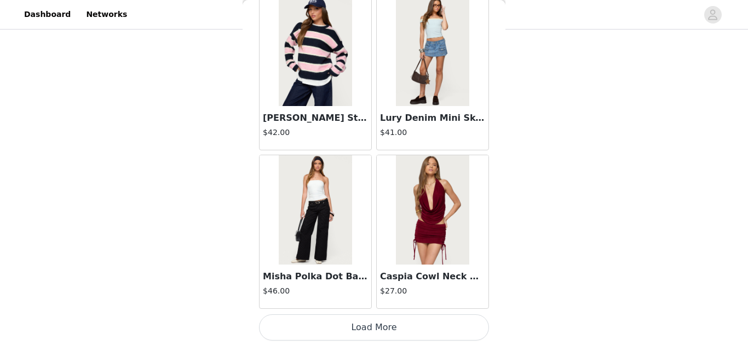
click at [365, 327] on button "Load More" at bounding box center [374, 328] width 230 height 26
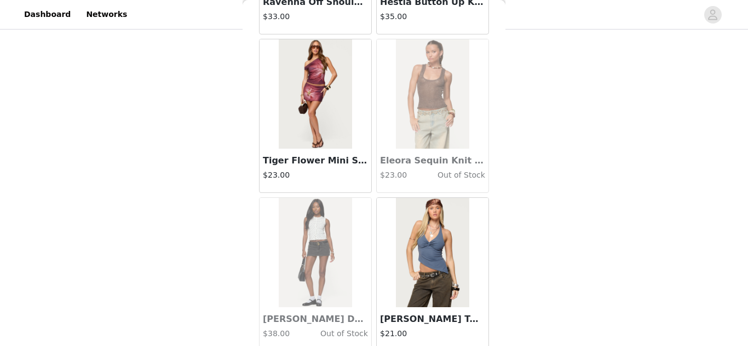
scroll to position [20377, 0]
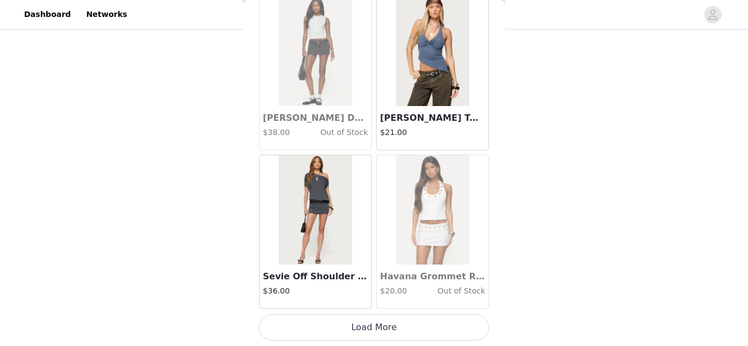
click at [354, 329] on button "Load More" at bounding box center [374, 328] width 230 height 26
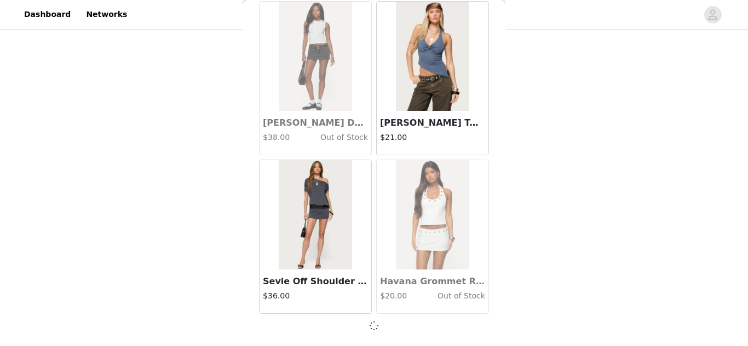
scroll to position [20372, 0]
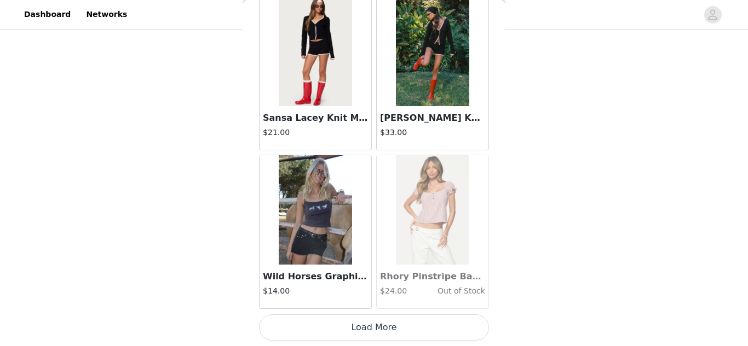
click at [385, 320] on button "Load More" at bounding box center [374, 328] width 230 height 26
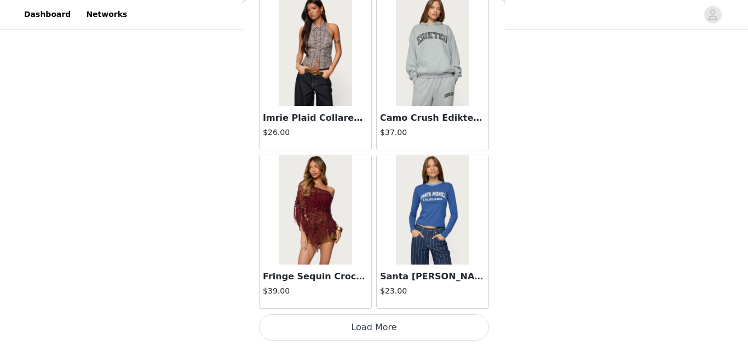
click at [398, 323] on button "Load More" at bounding box center [374, 328] width 230 height 26
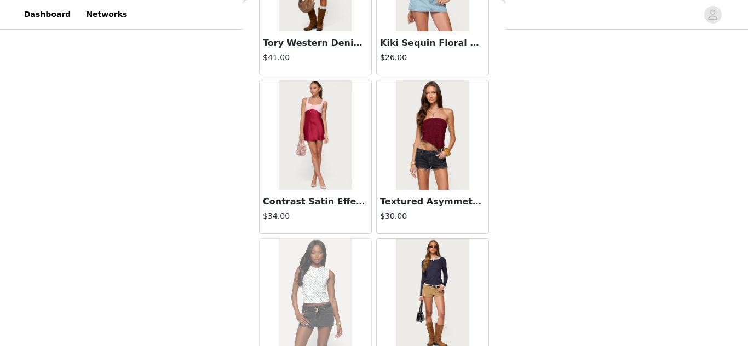
scroll to position [25140, 0]
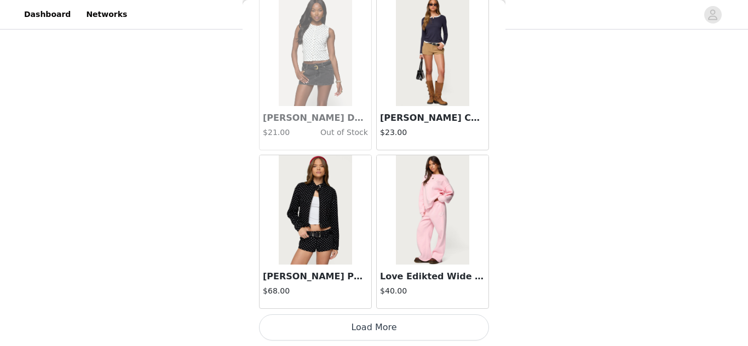
click at [406, 334] on button "Load More" at bounding box center [374, 328] width 230 height 26
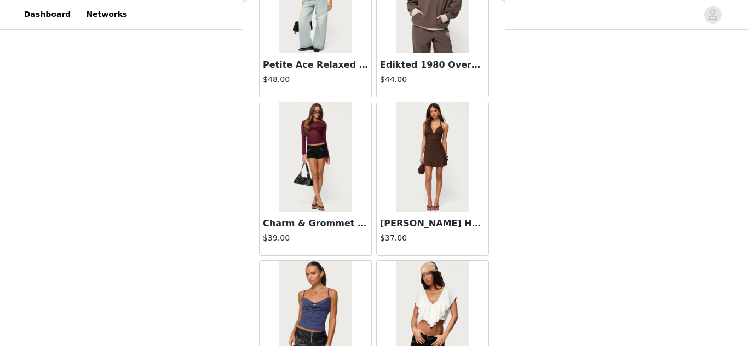
scroll to position [26727, 0]
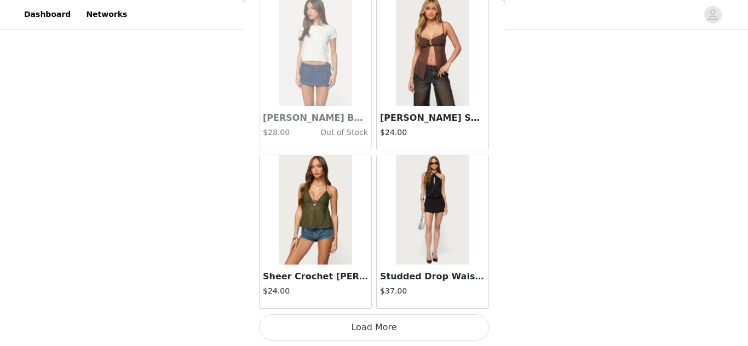
click at [377, 327] on button "Load More" at bounding box center [374, 328] width 230 height 26
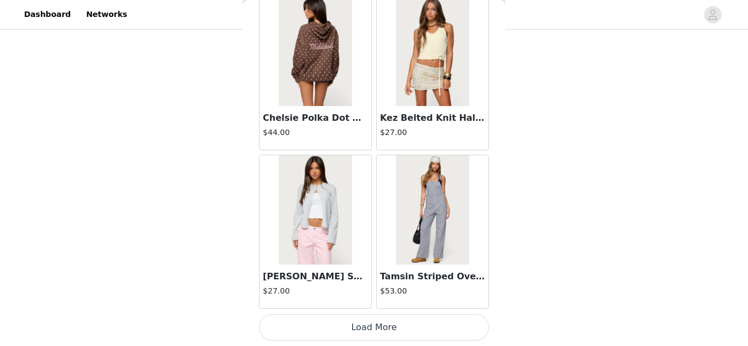
scroll to position [435, 0]
click at [377, 327] on button "Load More" at bounding box center [374, 328] width 230 height 26
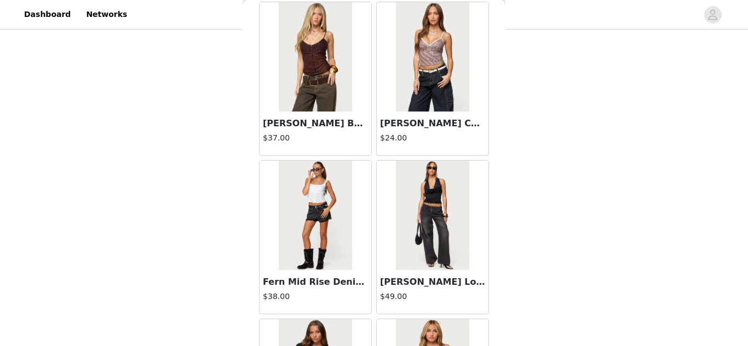
scroll to position [29902, 0]
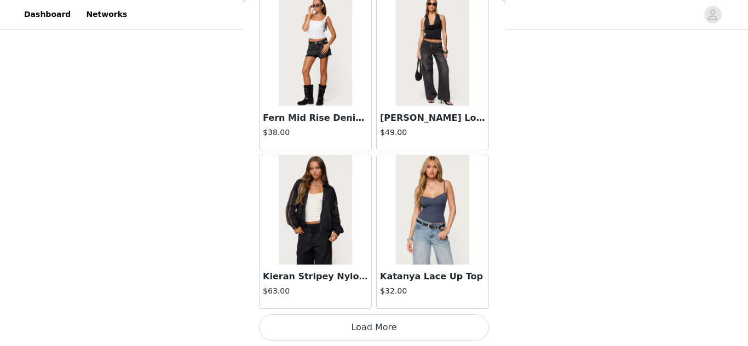
click at [377, 335] on button "Load More" at bounding box center [374, 328] width 230 height 26
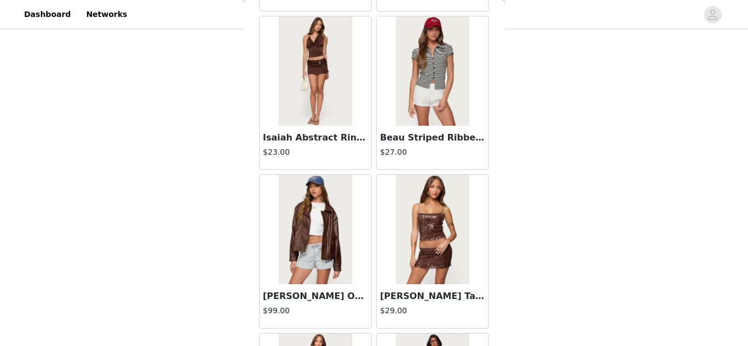
scroll to position [31489, 0]
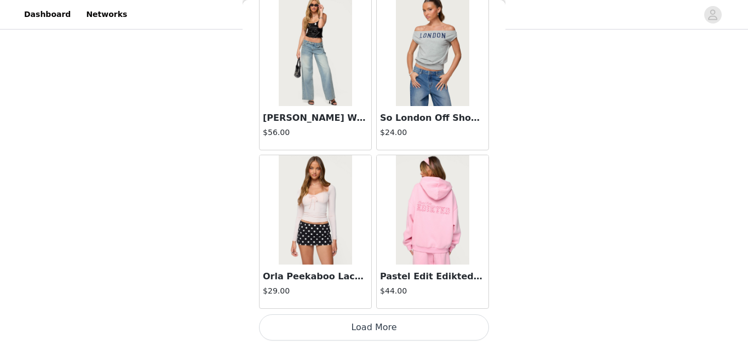
click at [389, 326] on button "Load More" at bounding box center [374, 328] width 230 height 26
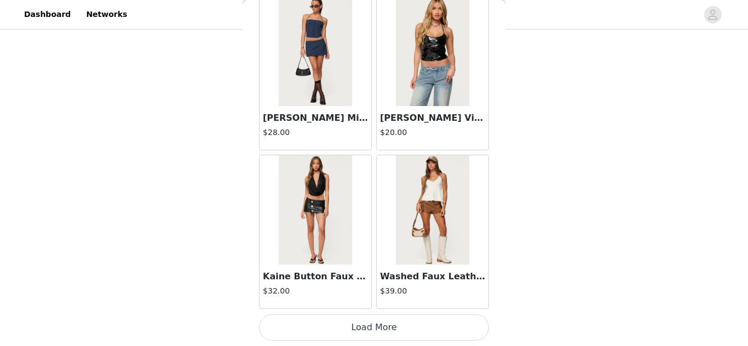
scroll to position [33076, 0]
click at [333, 197] on img at bounding box center [315, 210] width 73 height 109
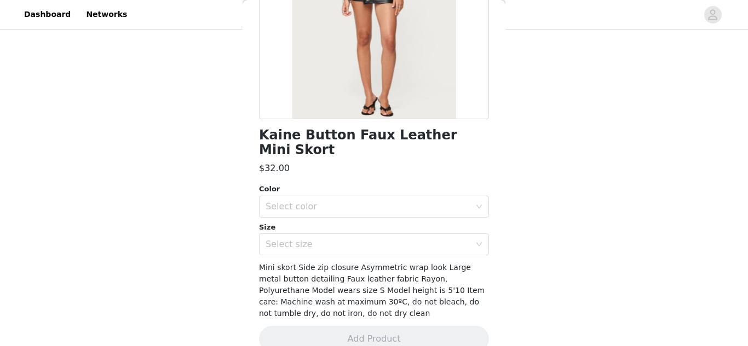
scroll to position [186, 0]
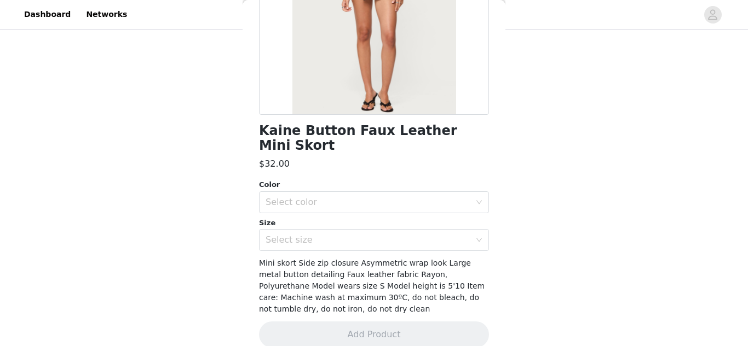
click at [435, 197] on div "Select color" at bounding box center [367, 202] width 205 height 11
click at [428, 215] on li "BLACK" at bounding box center [374, 212] width 230 height 18
click at [429, 235] on div "Select size" at bounding box center [367, 240] width 205 height 11
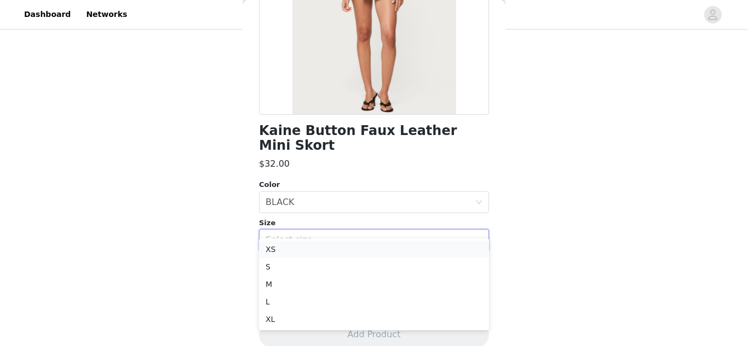
click at [418, 251] on li "XS" at bounding box center [374, 250] width 230 height 18
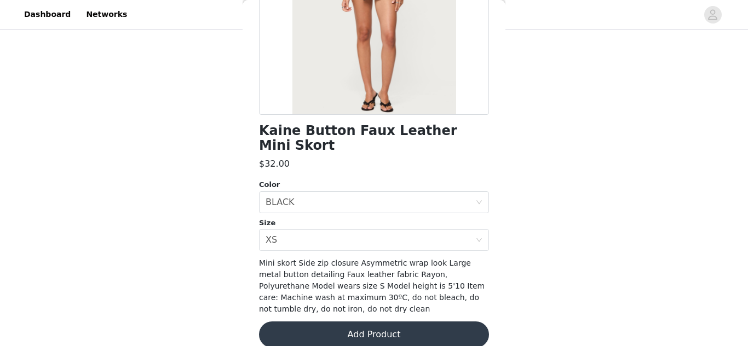
click at [402, 322] on button "Add Product" at bounding box center [374, 335] width 230 height 26
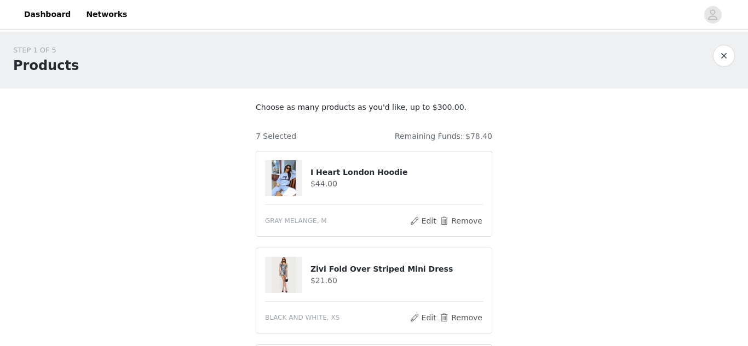
scroll to position [636, 0]
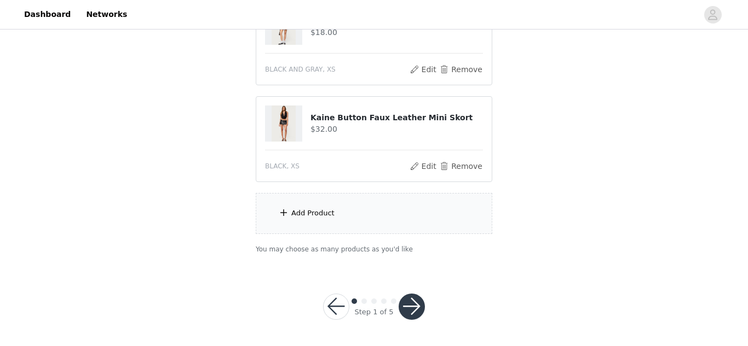
click at [445, 206] on div "Add Product" at bounding box center [374, 213] width 236 height 41
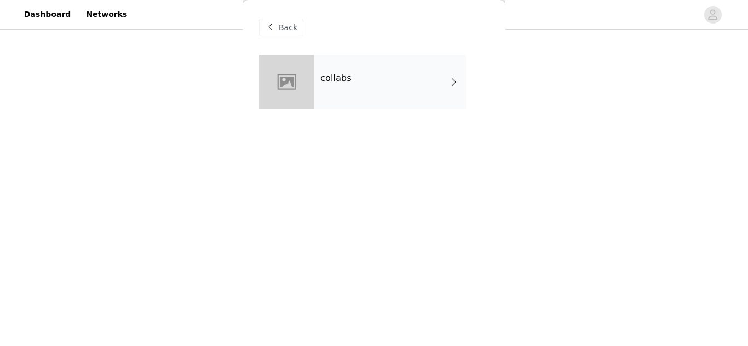
click at [437, 60] on div "collabs" at bounding box center [390, 82] width 152 height 55
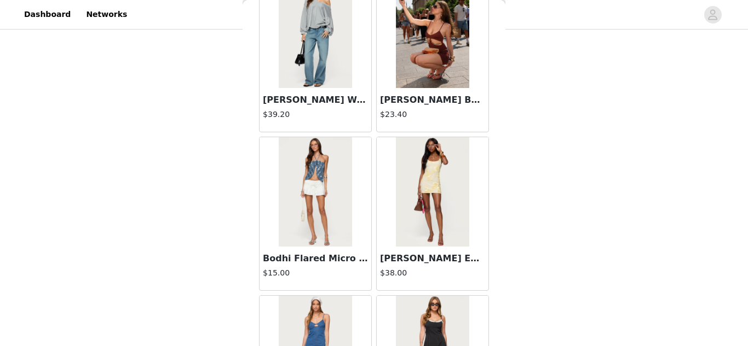
scroll to position [1328, 0]
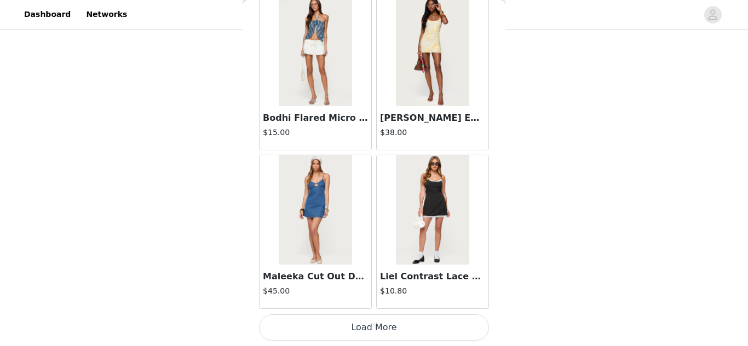
click at [379, 325] on button "Load More" at bounding box center [374, 328] width 230 height 26
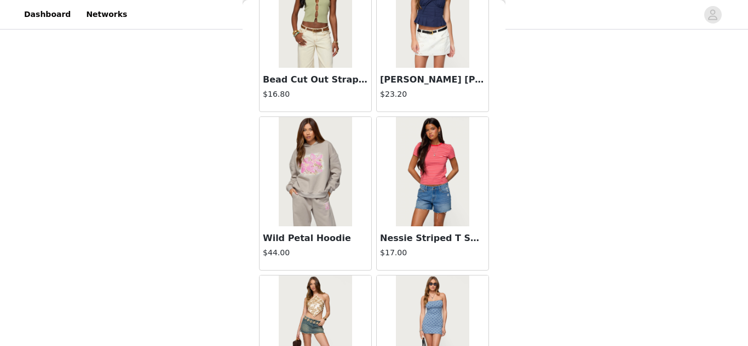
scroll to position [2916, 0]
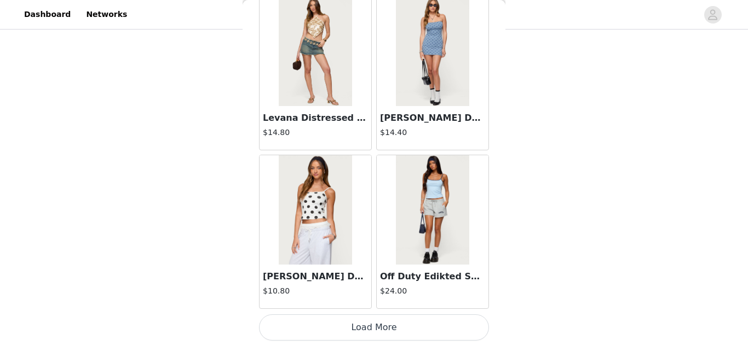
click at [383, 316] on button "Load More" at bounding box center [374, 328] width 230 height 26
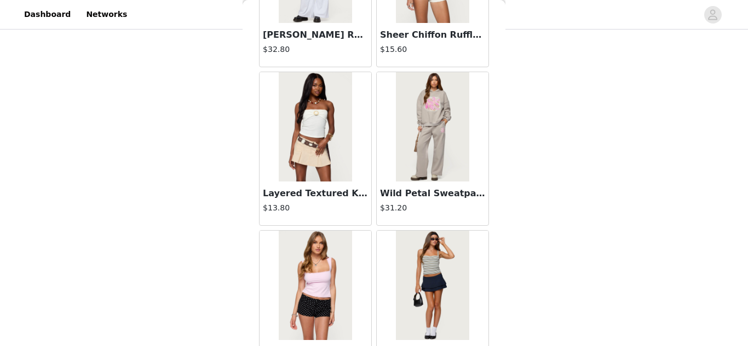
scroll to position [4503, 0]
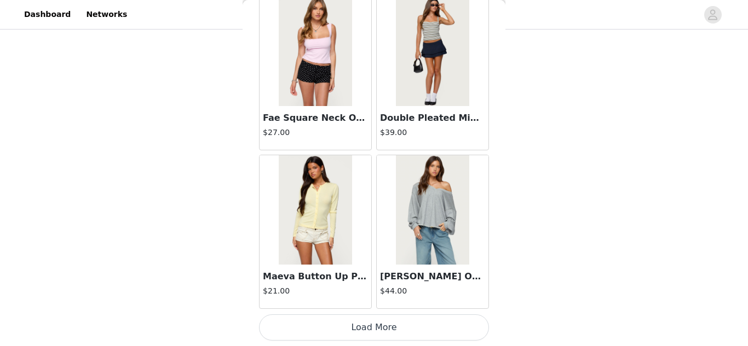
click at [402, 322] on button "Load More" at bounding box center [374, 328] width 230 height 26
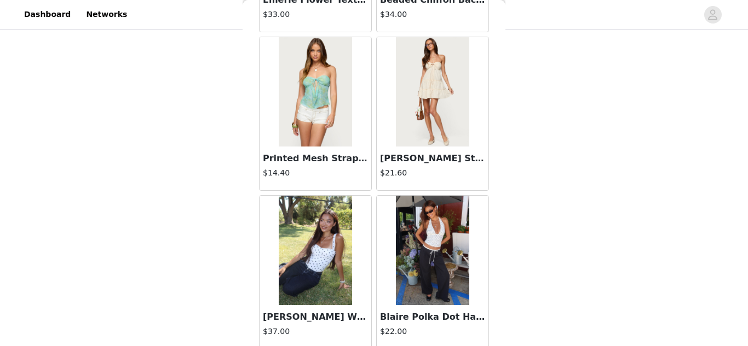
scroll to position [6091, 0]
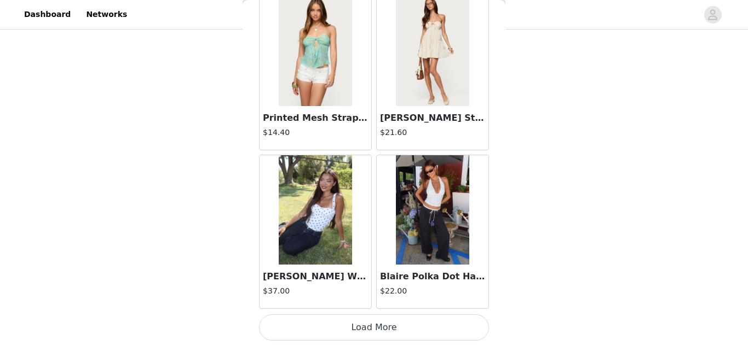
click at [411, 333] on button "Load More" at bounding box center [374, 328] width 230 height 26
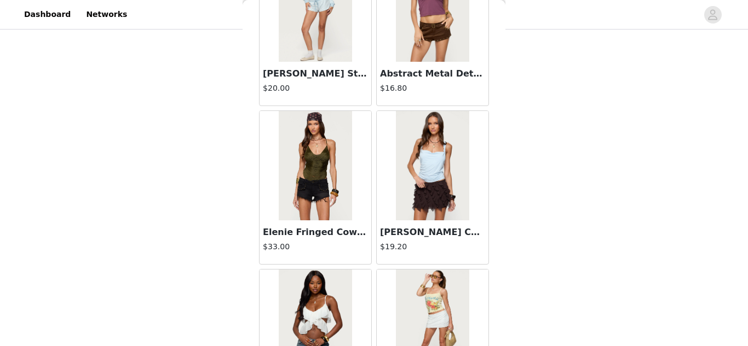
scroll to position [7678, 0]
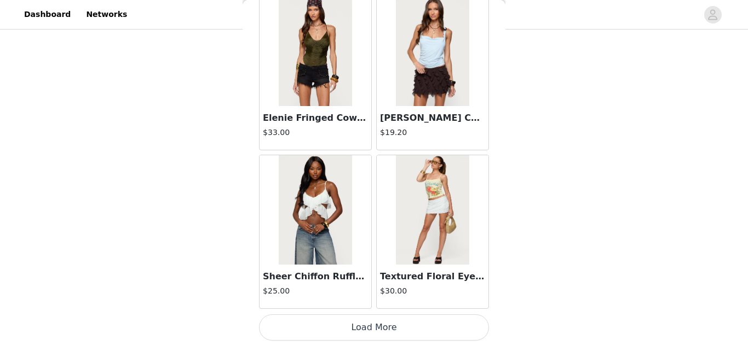
click at [434, 321] on button "Load More" at bounding box center [374, 328] width 230 height 26
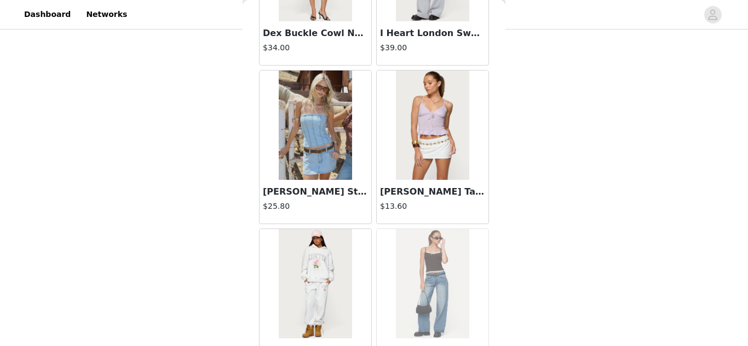
scroll to position [9266, 0]
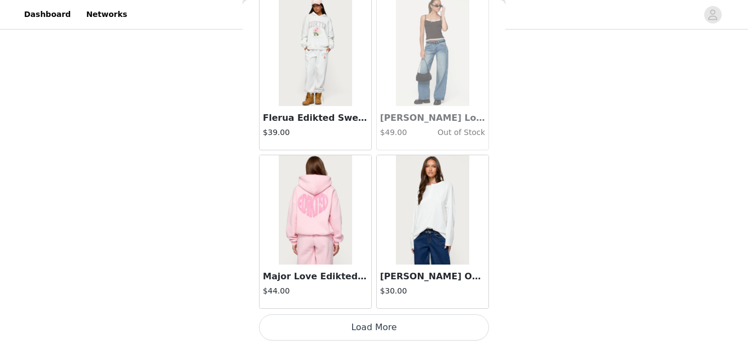
click at [389, 328] on button "Load More" at bounding box center [374, 328] width 230 height 26
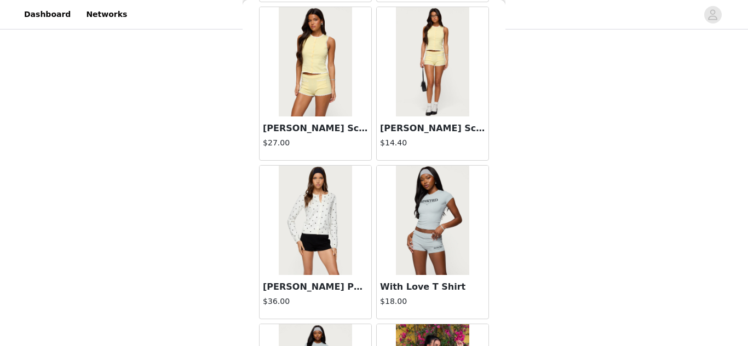
scroll to position [10853, 0]
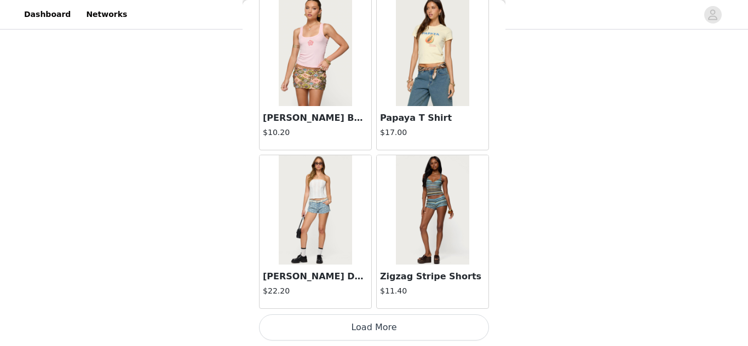
click at [378, 322] on button "Load More" at bounding box center [374, 328] width 230 height 26
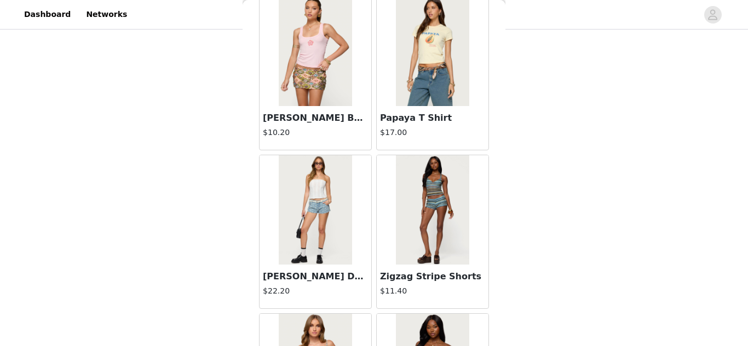
scroll to position [12440, 0]
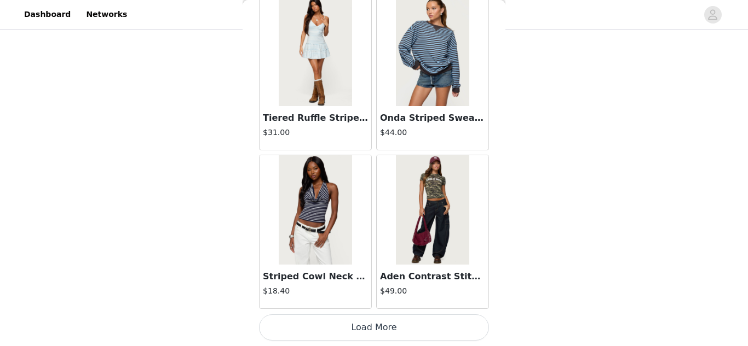
click at [385, 326] on button "Load More" at bounding box center [374, 328] width 230 height 26
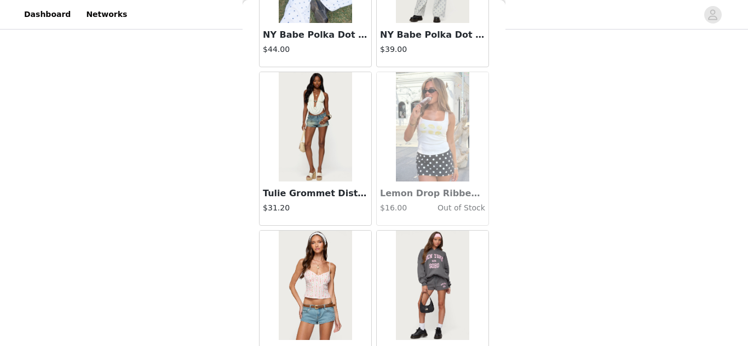
scroll to position [14028, 0]
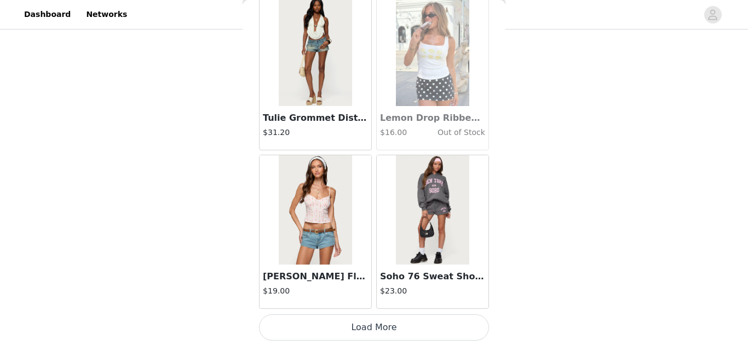
click at [364, 327] on button "Load More" at bounding box center [374, 328] width 230 height 26
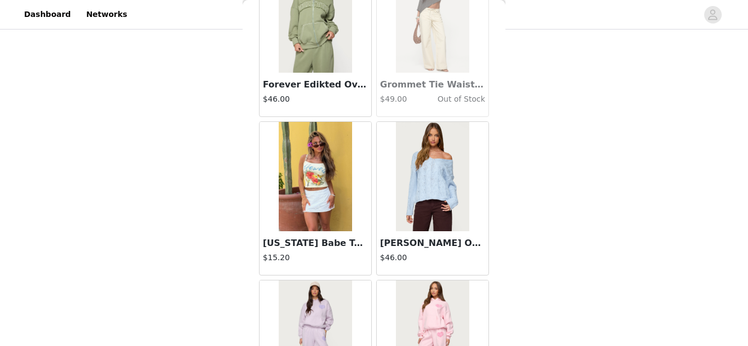
scroll to position [15599, 0]
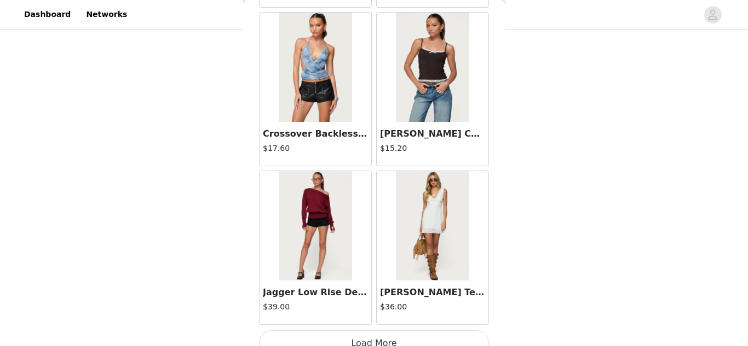
click at [378, 339] on button "Load More" at bounding box center [374, 344] width 230 height 26
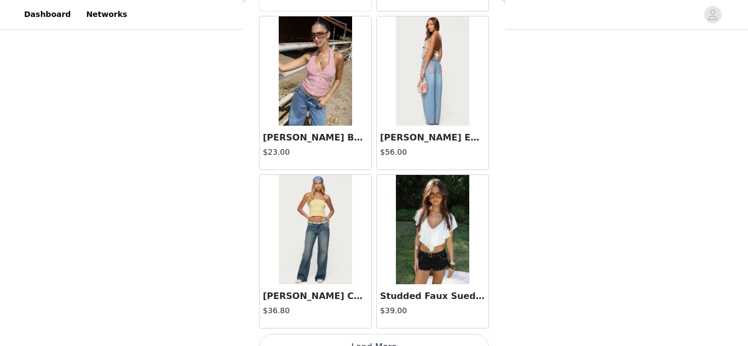
scroll to position [17203, 0]
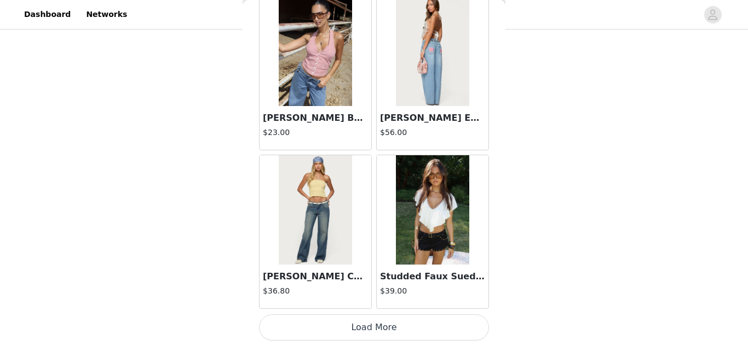
click at [382, 326] on button "Load More" at bounding box center [374, 328] width 230 height 26
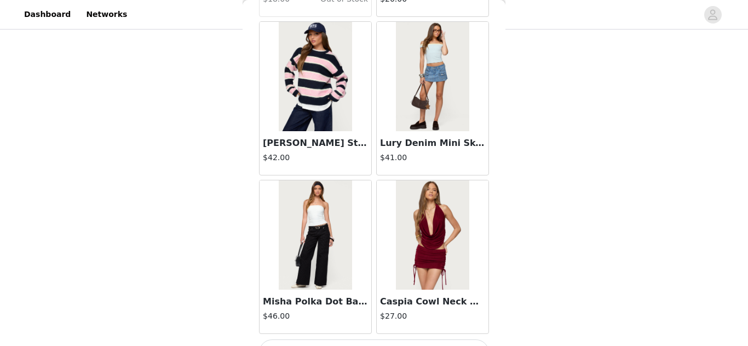
scroll to position [18790, 0]
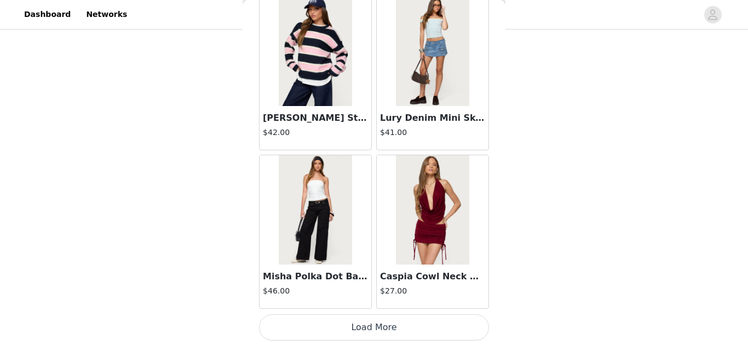
click at [405, 323] on button "Load More" at bounding box center [374, 328] width 230 height 26
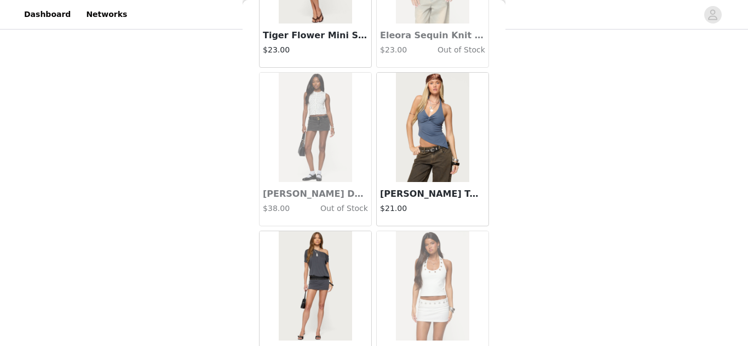
scroll to position [20377, 0]
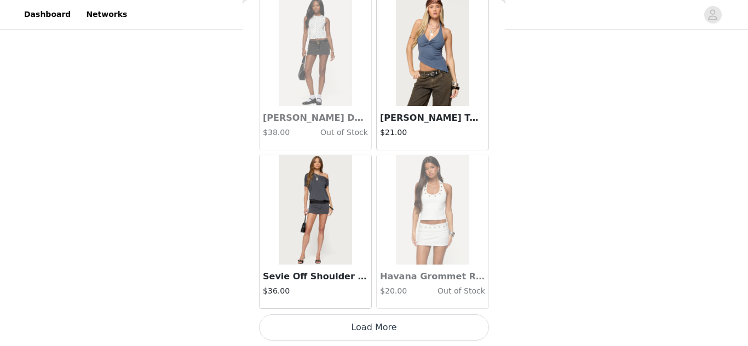
click at [371, 334] on button "Load More" at bounding box center [374, 328] width 230 height 26
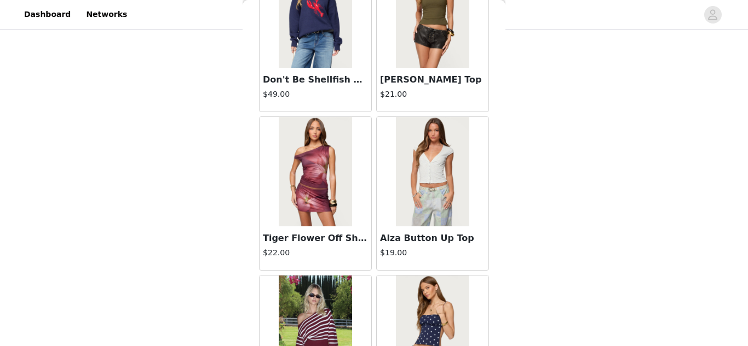
scroll to position [21965, 0]
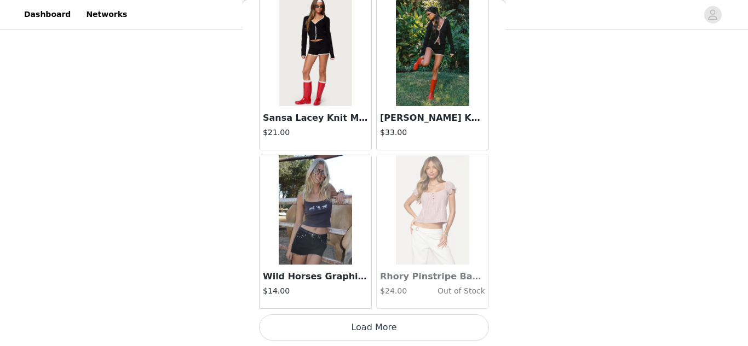
click at [383, 333] on button "Load More" at bounding box center [374, 328] width 230 height 26
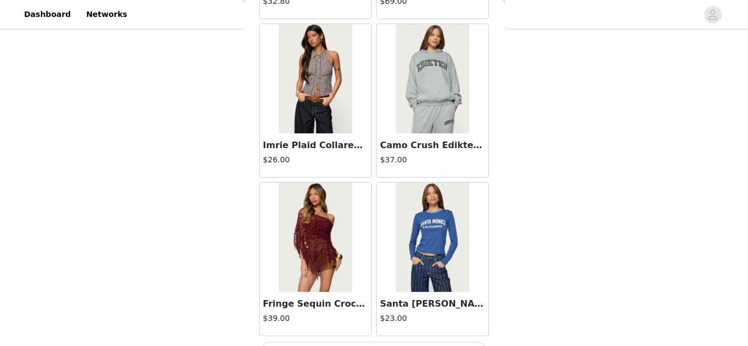
scroll to position [23552, 0]
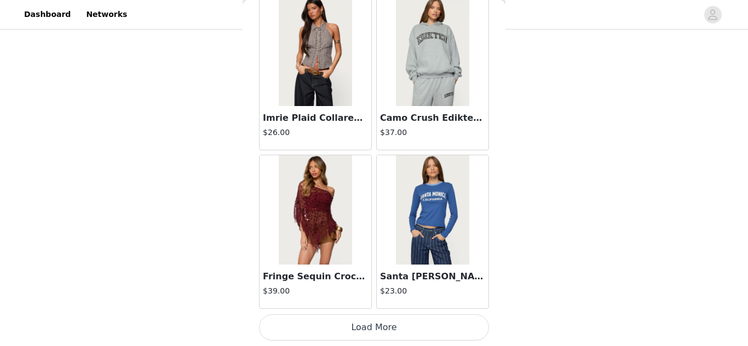
click at [396, 326] on button "Load More" at bounding box center [374, 328] width 230 height 26
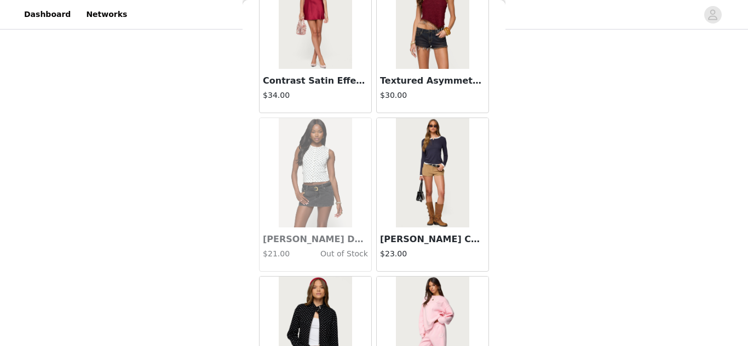
scroll to position [25140, 0]
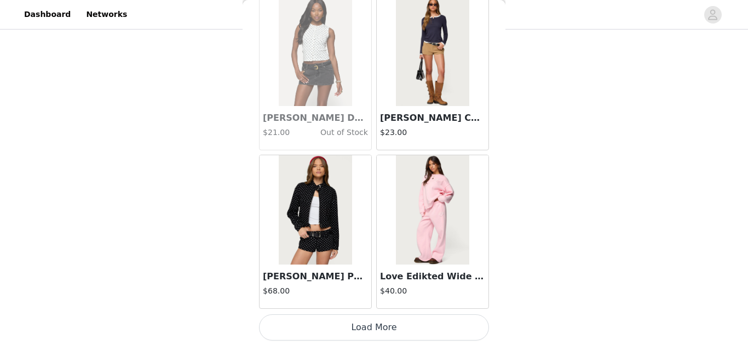
click at [375, 321] on button "Load More" at bounding box center [374, 328] width 230 height 26
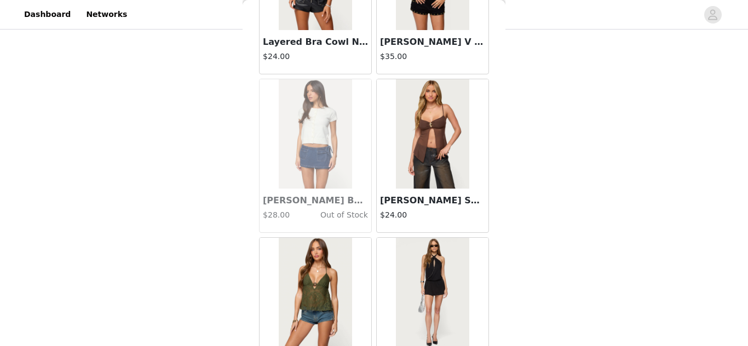
scroll to position [26727, 0]
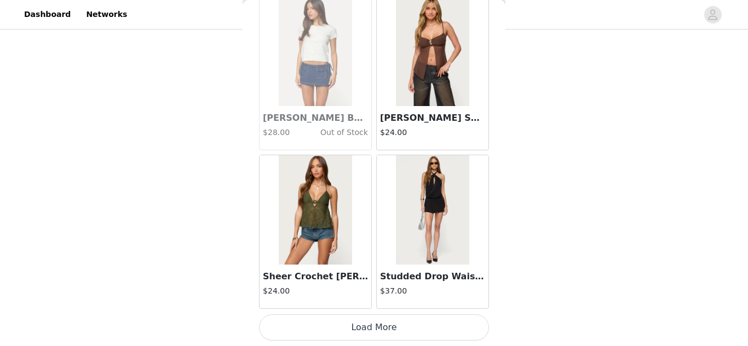
click at [457, 321] on button "Load More" at bounding box center [374, 328] width 230 height 26
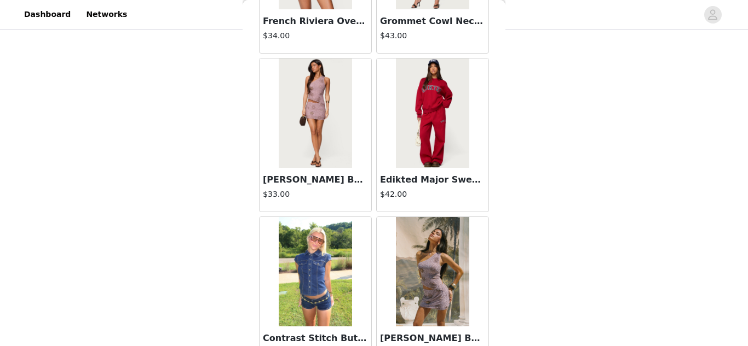
scroll to position [28314, 0]
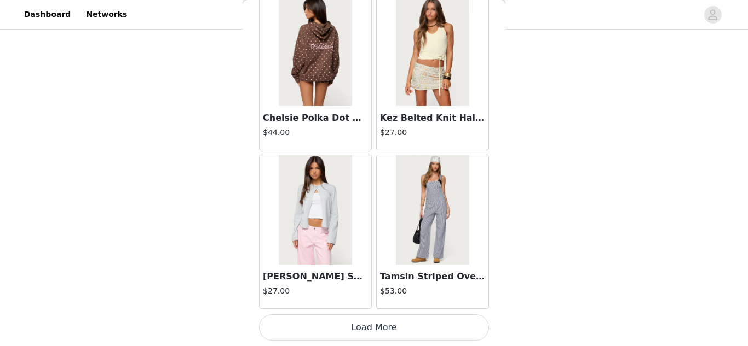
click at [382, 326] on button "Load More" at bounding box center [374, 328] width 230 height 26
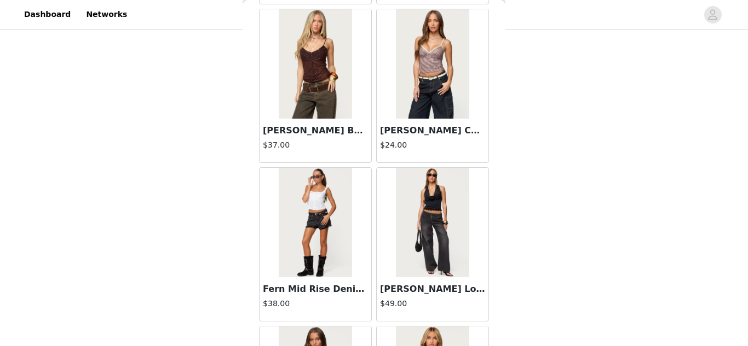
scroll to position [29902, 0]
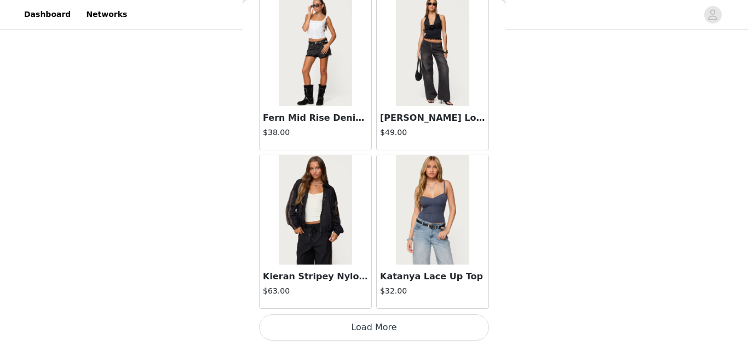
click at [441, 316] on button "Load More" at bounding box center [374, 328] width 230 height 26
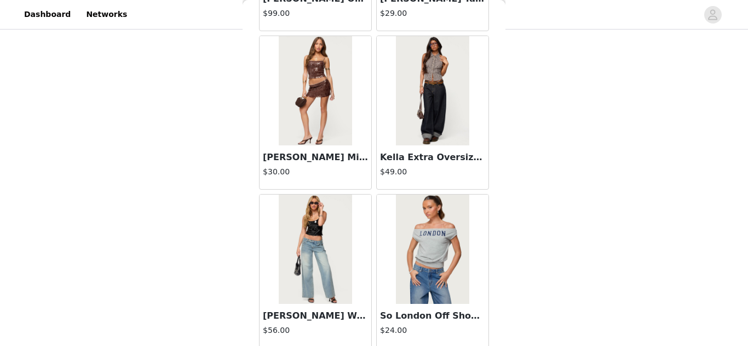
scroll to position [31489, 0]
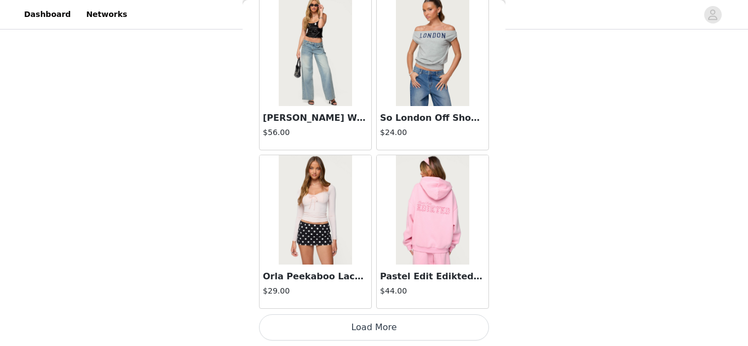
click at [451, 322] on button "Load More" at bounding box center [374, 328] width 230 height 26
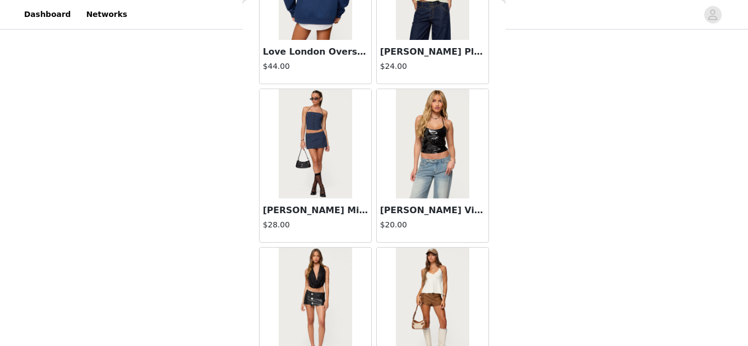
scroll to position [33077, 0]
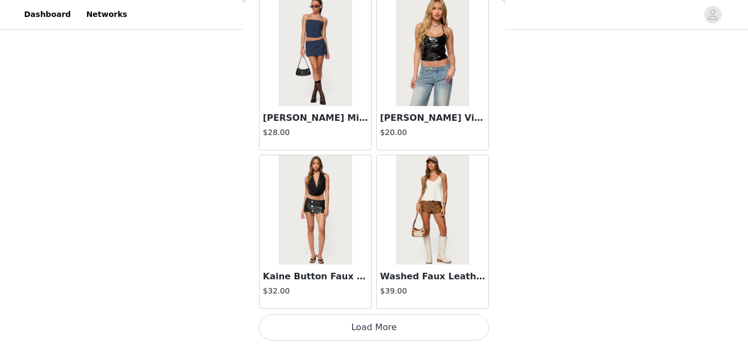
click at [372, 330] on button "Load More" at bounding box center [374, 328] width 230 height 26
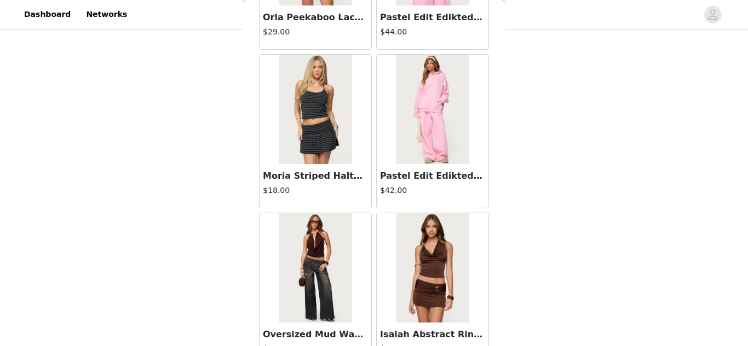
scroll to position [31771, 0]
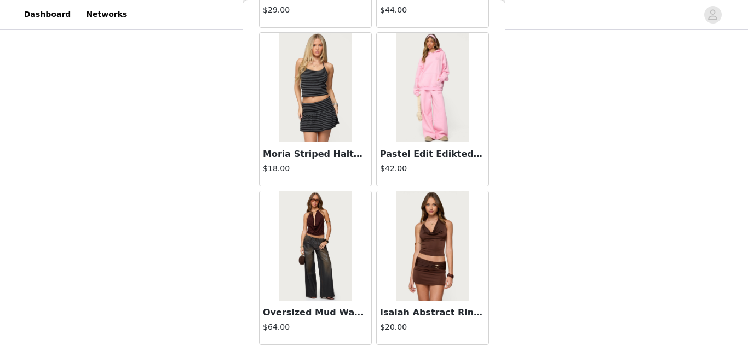
click at [330, 109] on img at bounding box center [315, 87] width 73 height 109
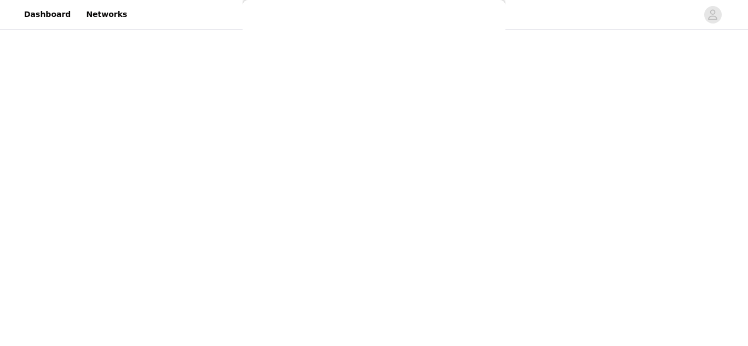
scroll to position [175, 0]
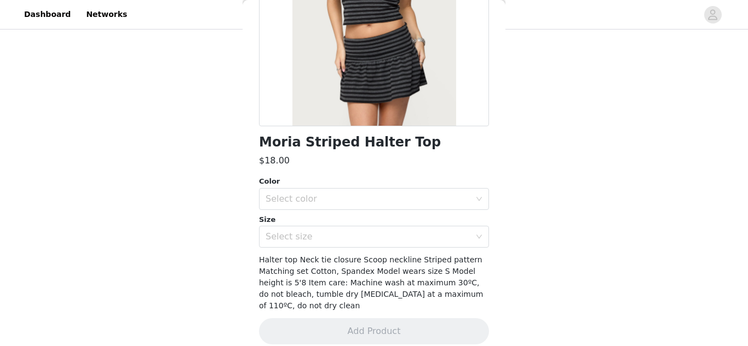
click at [384, 210] on div "Color Select color Size Select size" at bounding box center [374, 212] width 230 height 72
click at [383, 206] on div "Select color" at bounding box center [370, 199] width 210 height 21
click at [360, 221] on li "BLACK AND GRAY" at bounding box center [374, 224] width 230 height 18
click at [363, 240] on div "Select size" at bounding box center [367, 237] width 205 height 11
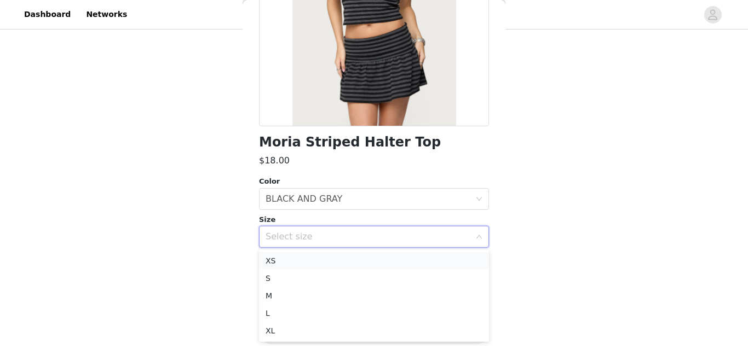
click at [361, 266] on li "XS" at bounding box center [374, 261] width 230 height 18
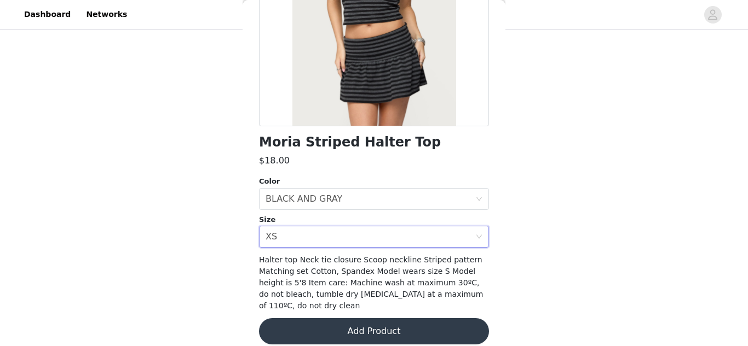
click at [405, 319] on button "Add Product" at bounding box center [374, 332] width 230 height 26
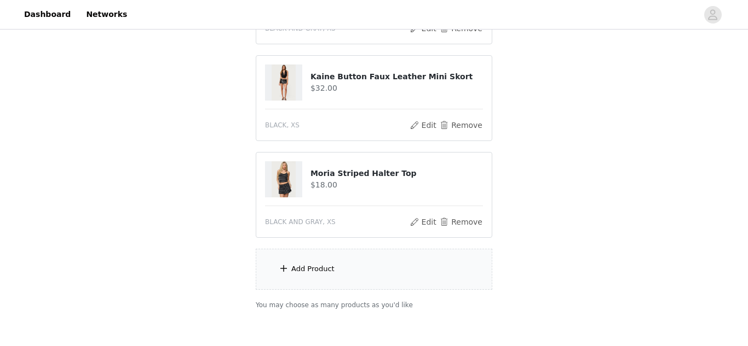
scroll to position [733, 0]
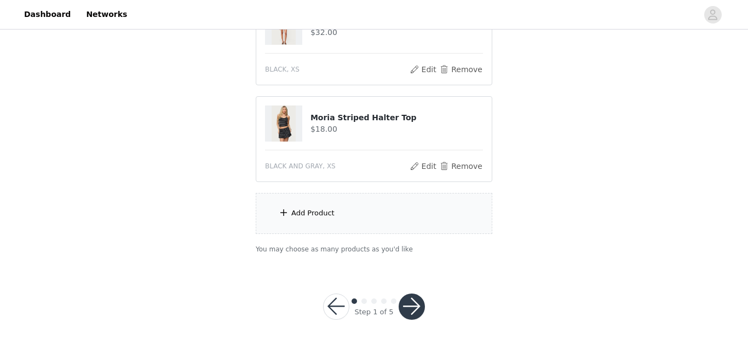
click at [365, 211] on div "Add Product" at bounding box center [374, 213] width 236 height 41
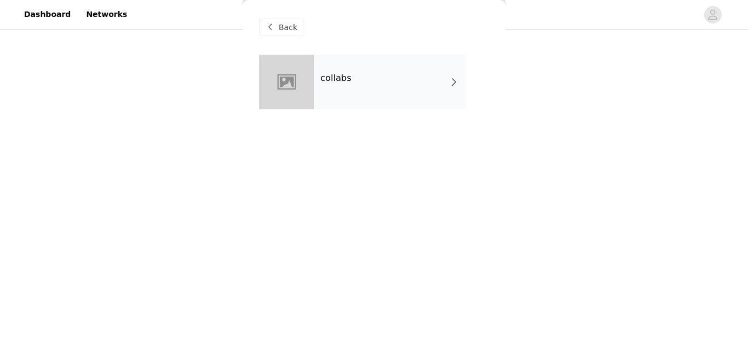
click at [433, 68] on div "collabs" at bounding box center [390, 82] width 152 height 55
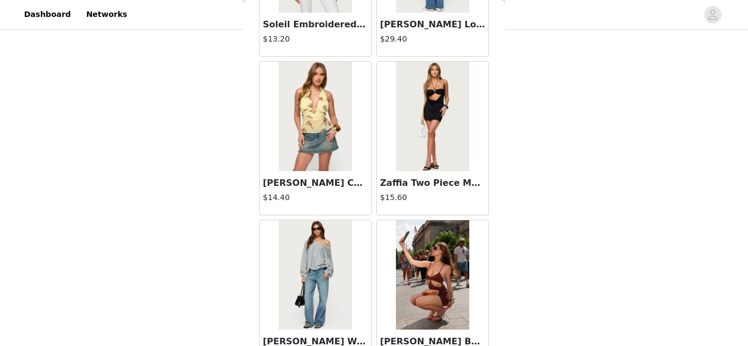
scroll to position [1328, 0]
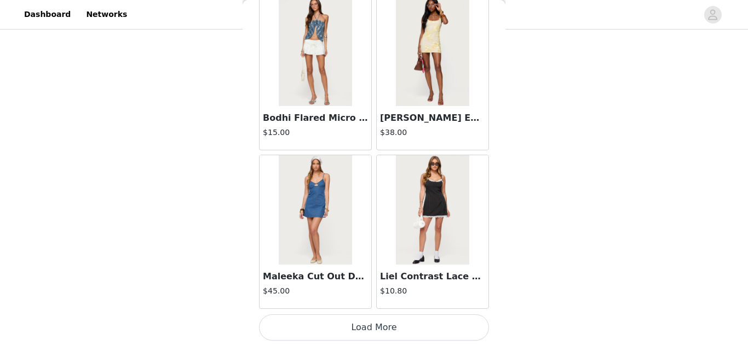
click at [361, 330] on button "Load More" at bounding box center [374, 328] width 230 height 26
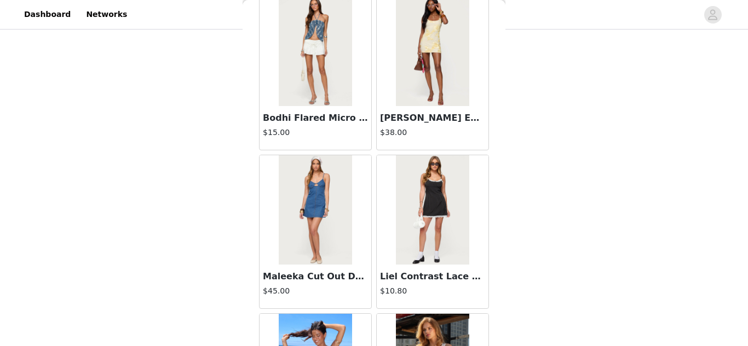
scroll to position [2916, 0]
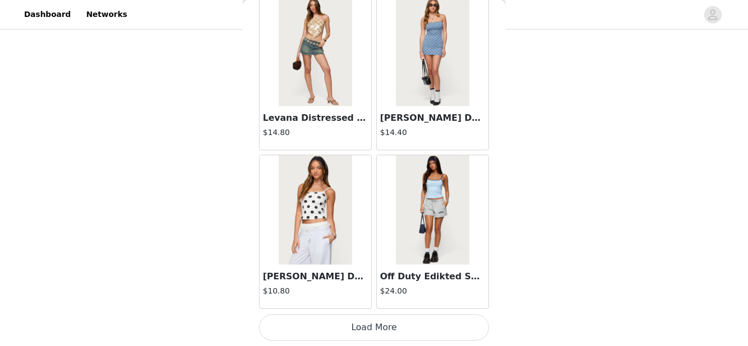
click at [385, 318] on button "Load More" at bounding box center [374, 328] width 230 height 26
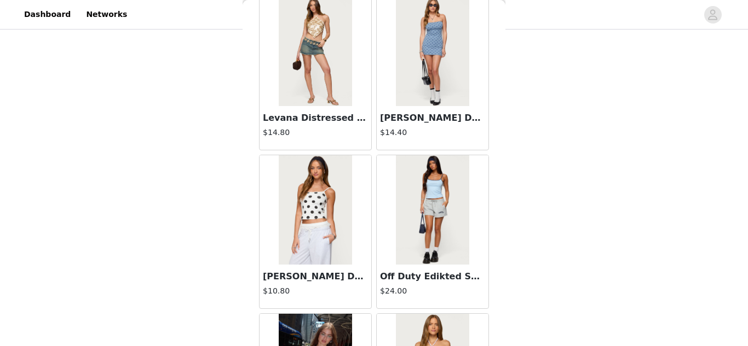
scroll to position [4503, 0]
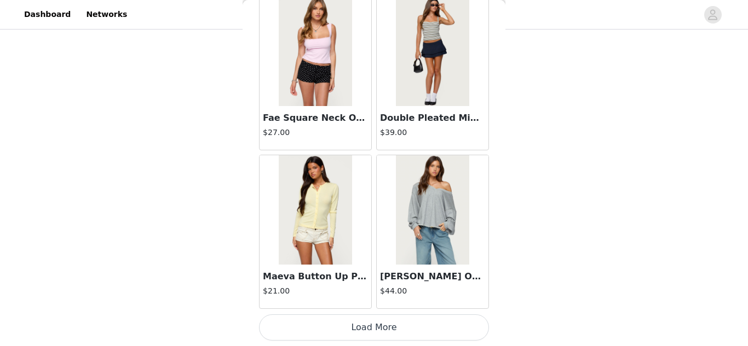
click at [360, 330] on button "Load More" at bounding box center [374, 328] width 230 height 26
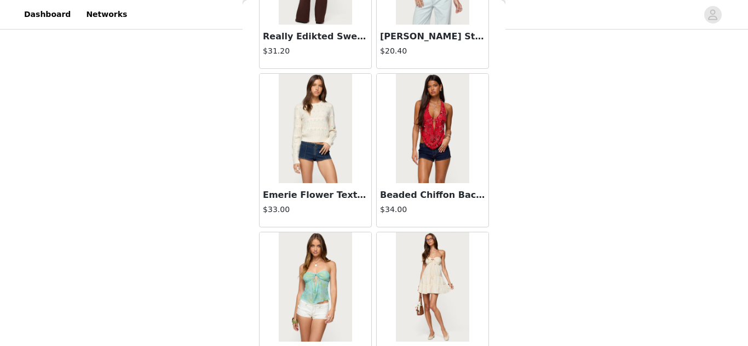
scroll to position [6091, 0]
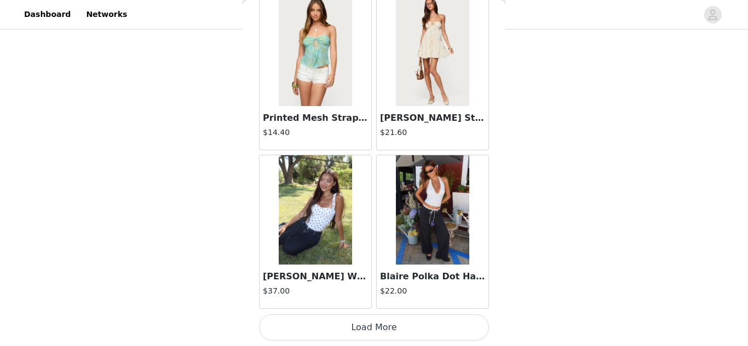
click at [372, 330] on button "Load More" at bounding box center [374, 328] width 230 height 26
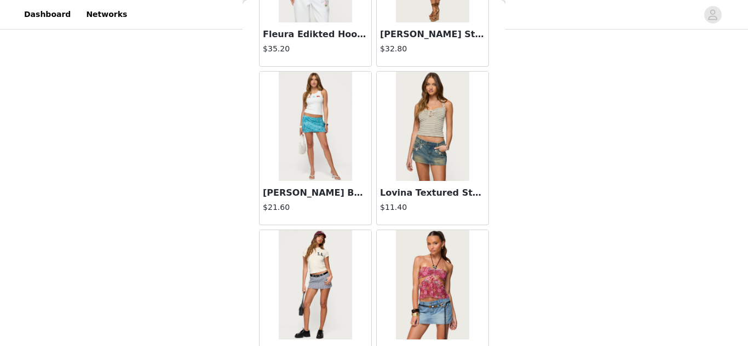
scroll to position [7678, 0]
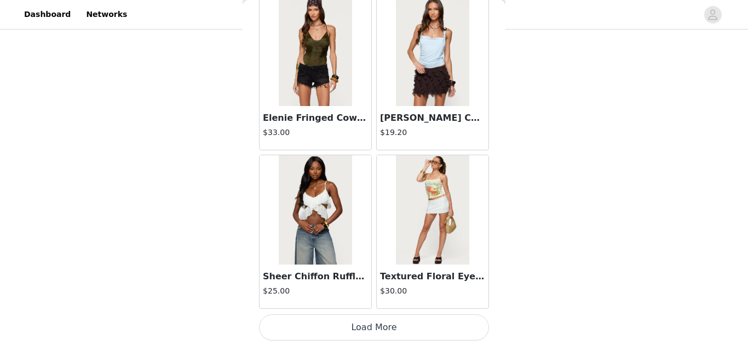
click at [387, 322] on button "Load More" at bounding box center [374, 328] width 230 height 26
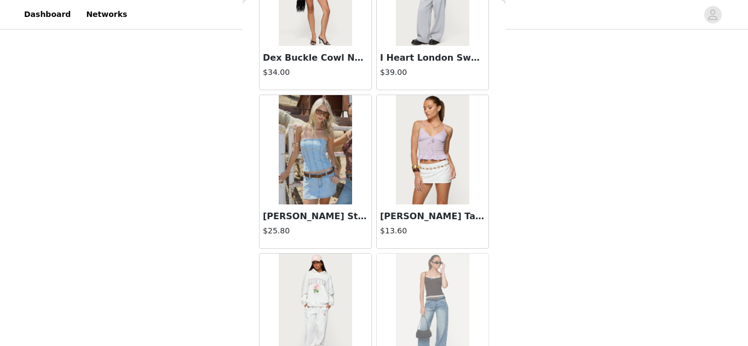
scroll to position [9266, 0]
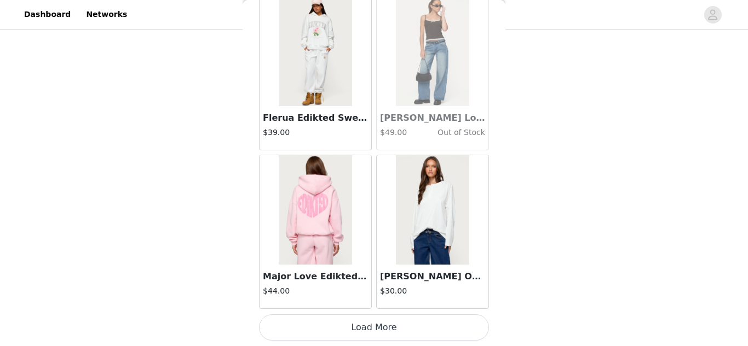
click at [369, 317] on button "Load More" at bounding box center [374, 328] width 230 height 26
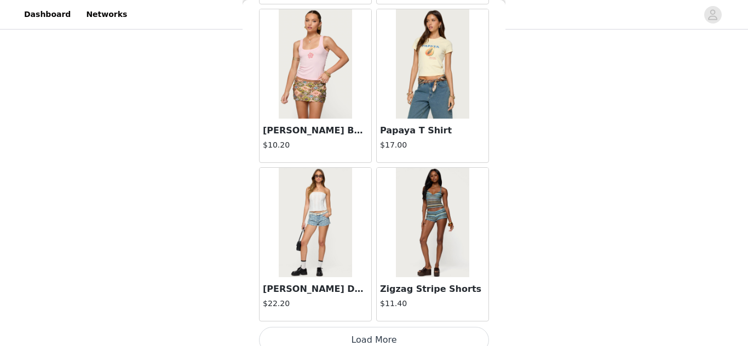
scroll to position [10853, 0]
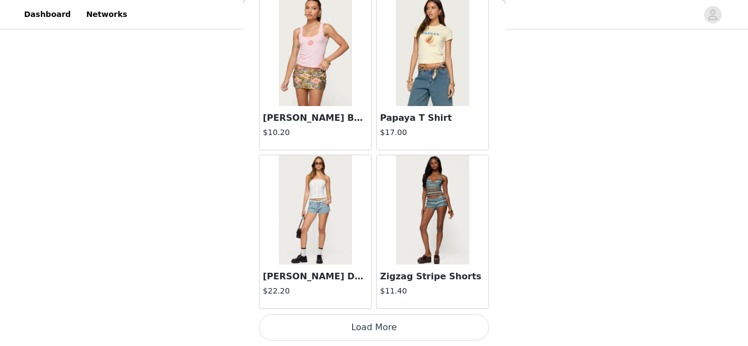
click at [411, 328] on button "Load More" at bounding box center [374, 328] width 230 height 26
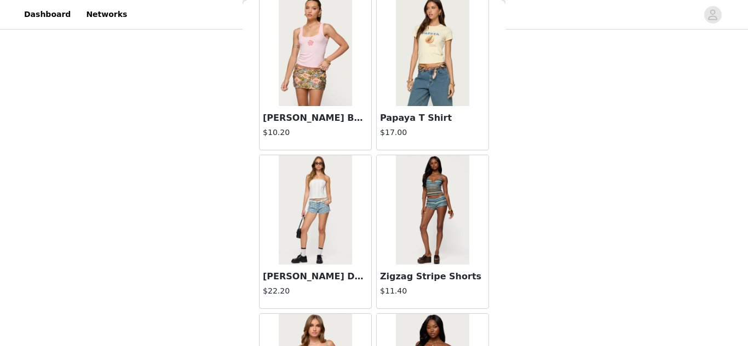
scroll to position [11279, 0]
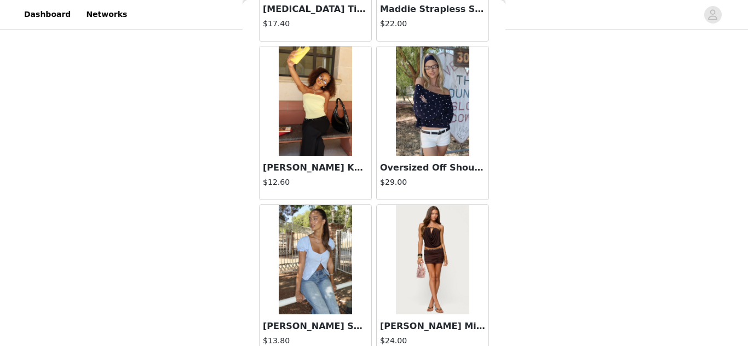
click at [377, 136] on div at bounding box center [433, 101] width 112 height 109
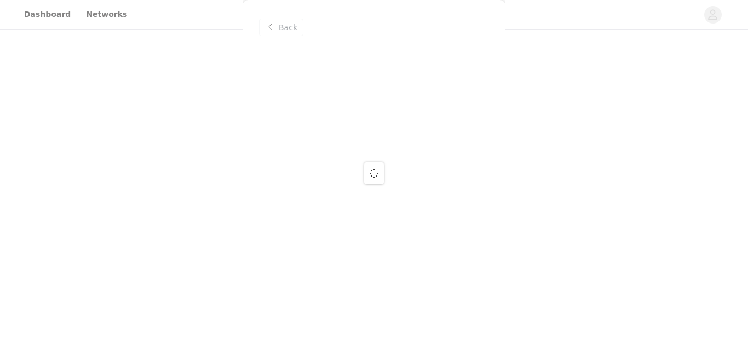
scroll to position [0, 0]
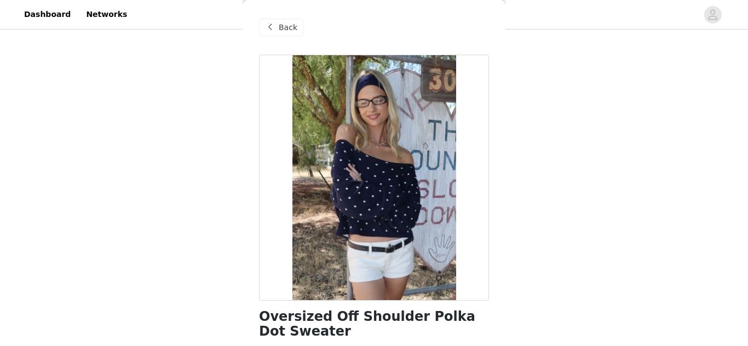
click at [294, 28] on span "Back" at bounding box center [288, 27] width 19 height 11
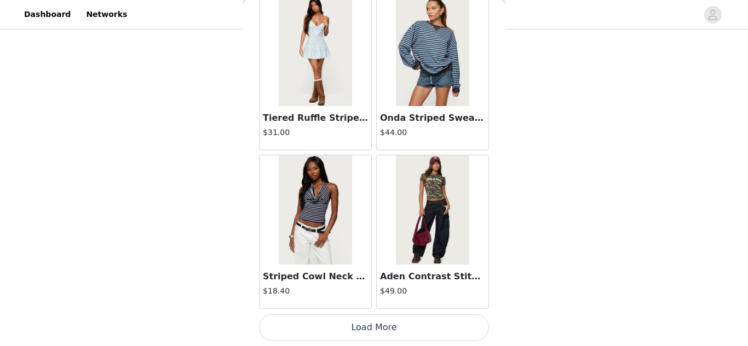
scroll to position [12440, 0]
click at [372, 323] on button "Load More" at bounding box center [374, 328] width 230 height 26
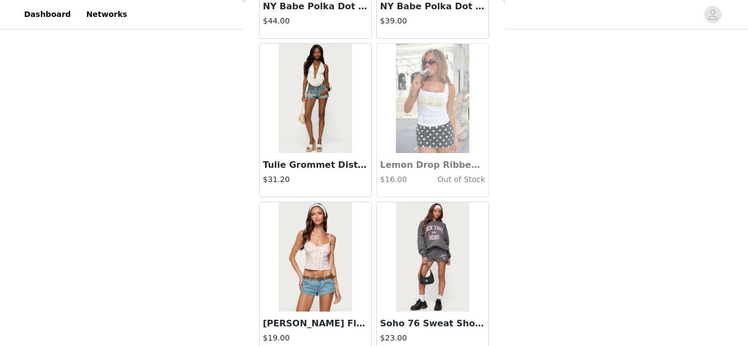
scroll to position [14028, 0]
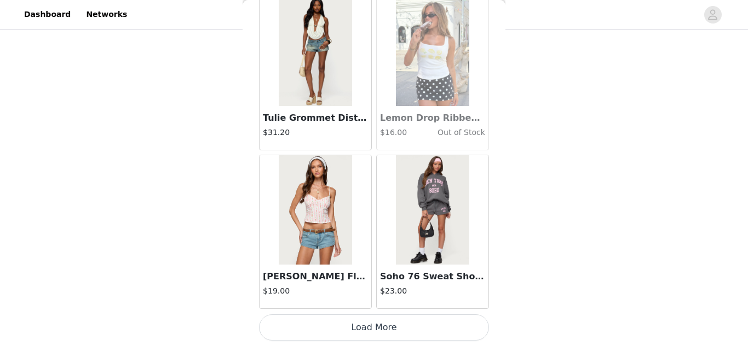
click at [360, 329] on button "Load More" at bounding box center [374, 328] width 230 height 26
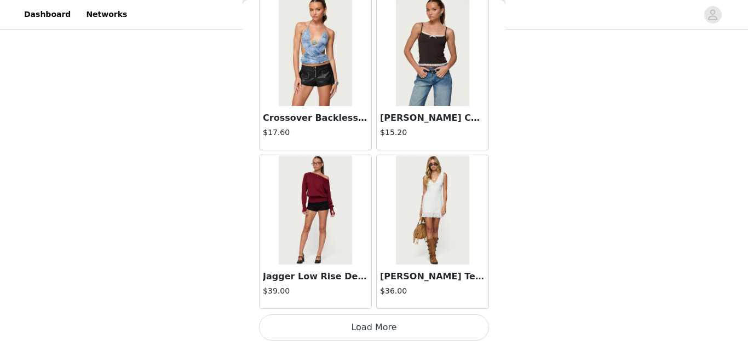
scroll to position [15614, 0]
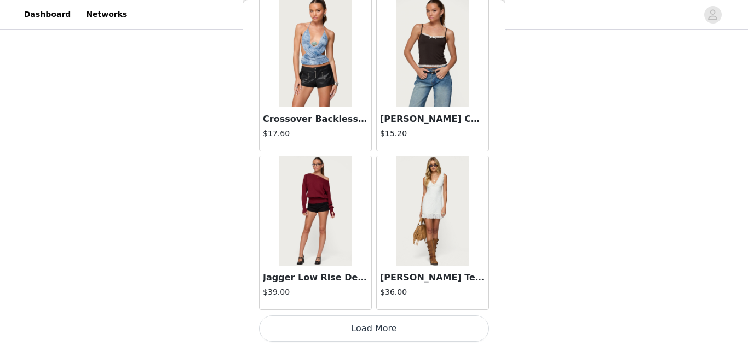
click at [374, 328] on button "Load More" at bounding box center [374, 329] width 230 height 26
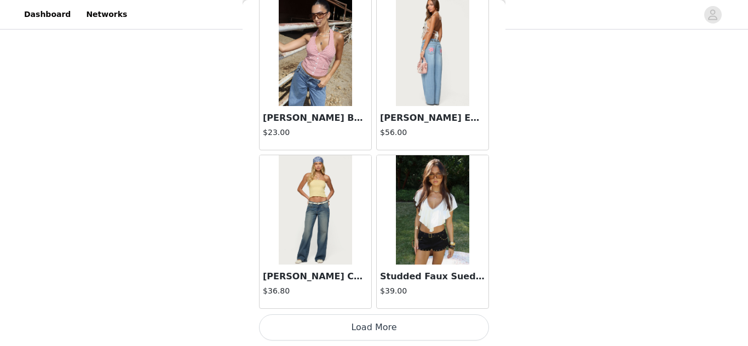
scroll to position [17201, 0]
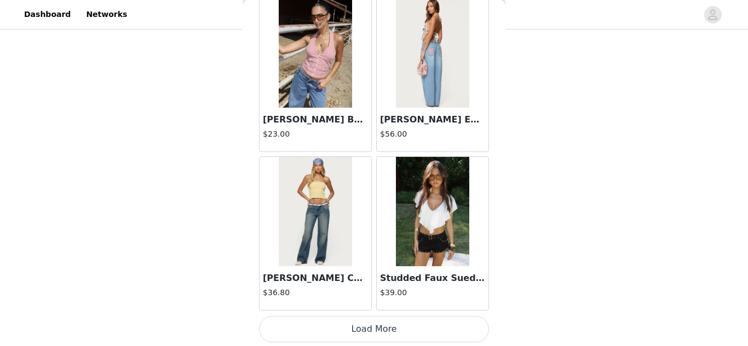
click at [384, 332] on button "Load More" at bounding box center [374, 329] width 230 height 26
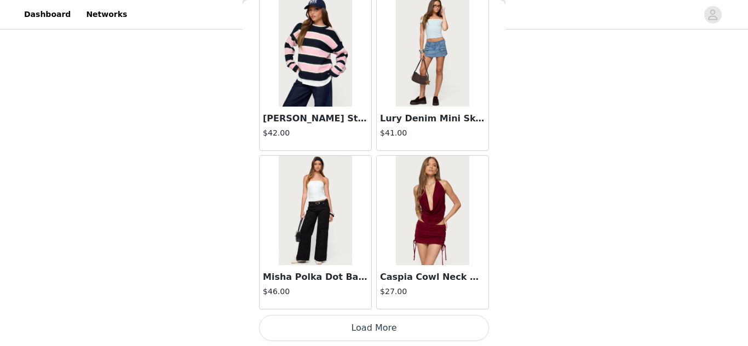
scroll to position [18790, 0]
click at [419, 324] on button "Load More" at bounding box center [374, 328] width 230 height 26
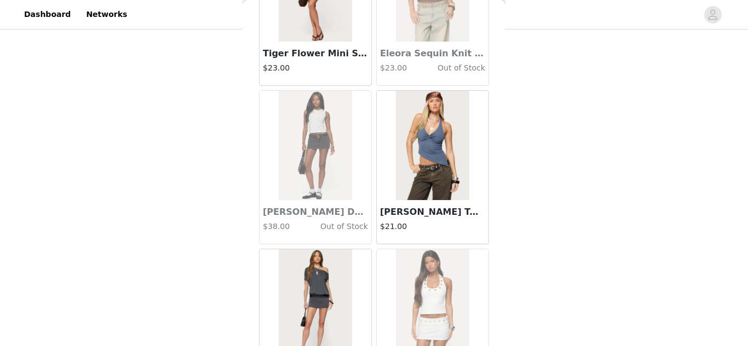
scroll to position [20377, 0]
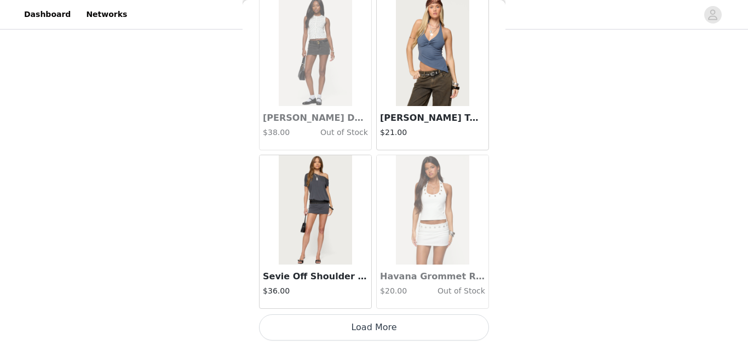
click at [389, 325] on button "Load More" at bounding box center [374, 328] width 230 height 26
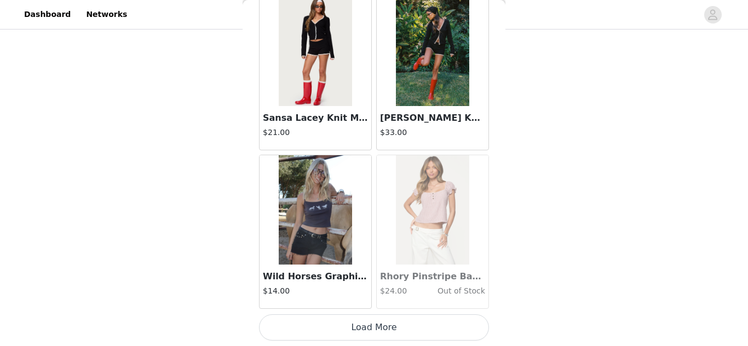
scroll to position [733, 0]
click at [350, 324] on button "Load More" at bounding box center [374, 328] width 230 height 26
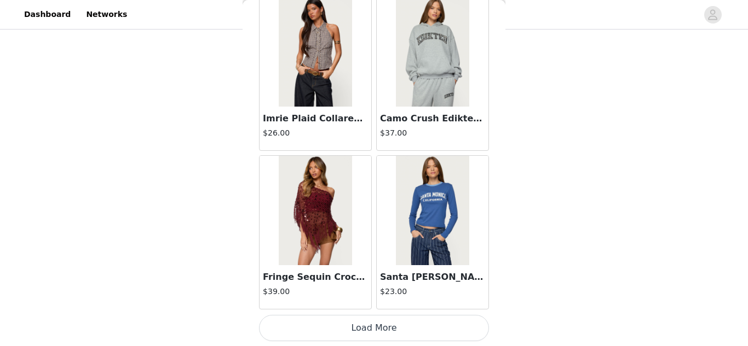
scroll to position [23552, 0]
click at [351, 326] on button "Load More" at bounding box center [374, 328] width 230 height 26
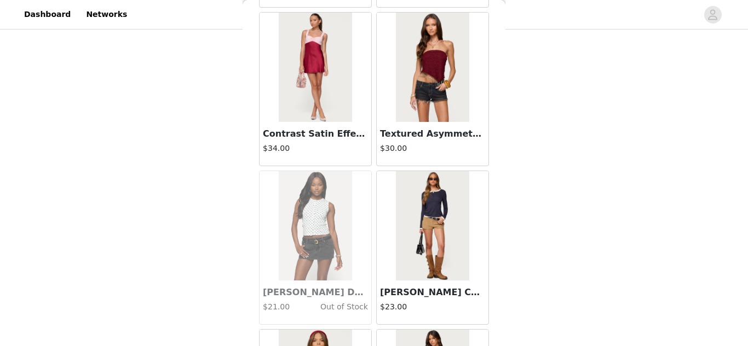
scroll to position [25140, 0]
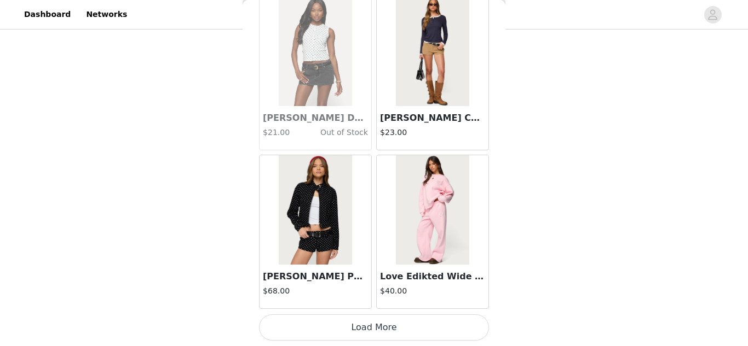
click at [386, 323] on button "Load More" at bounding box center [374, 328] width 230 height 26
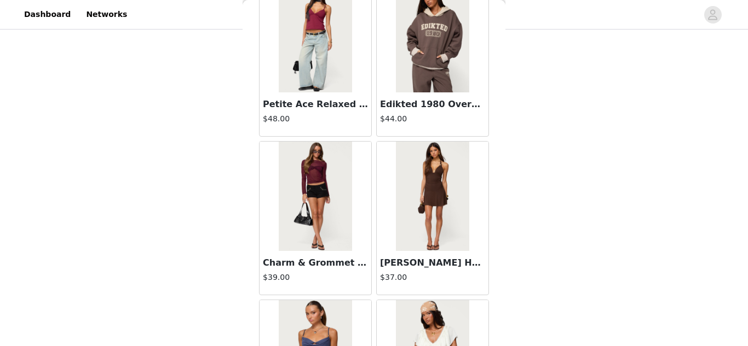
scroll to position [26727, 0]
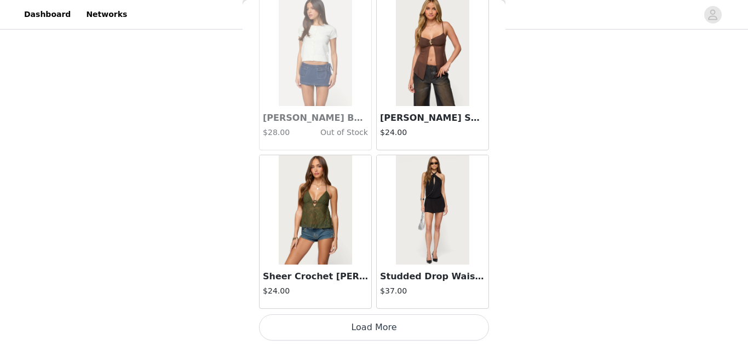
click at [380, 332] on button "Load More" at bounding box center [374, 328] width 230 height 26
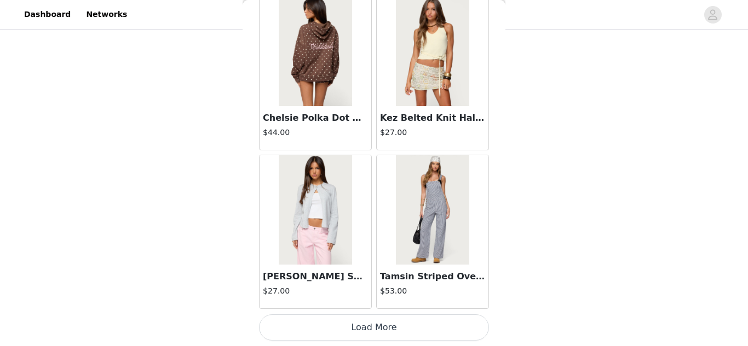
scroll to position [28313, 0]
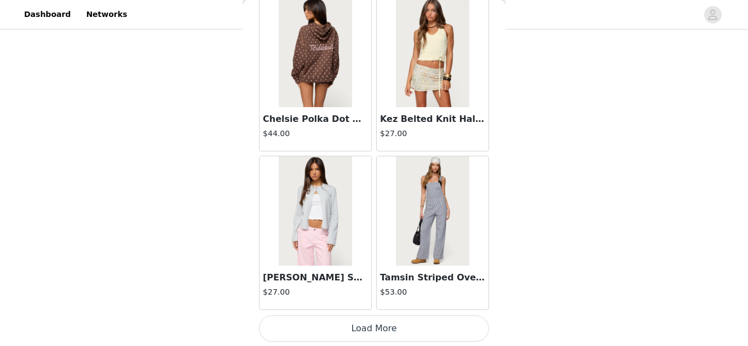
click at [365, 326] on button "Load More" at bounding box center [374, 329] width 230 height 26
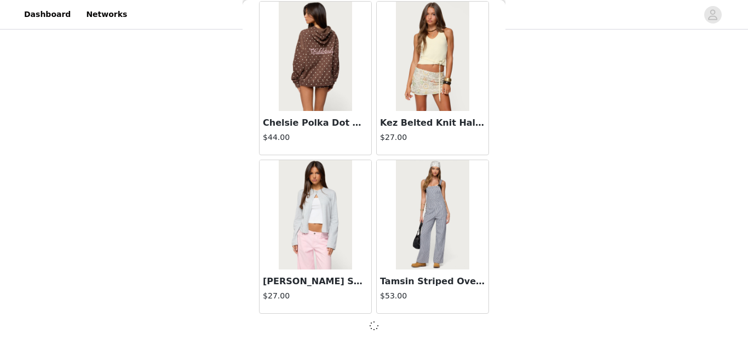
scroll to position [28309, 0]
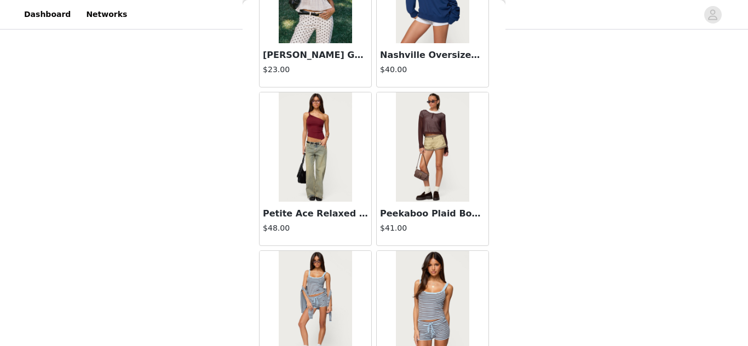
click at [377, 168] on div at bounding box center [433, 147] width 112 height 109
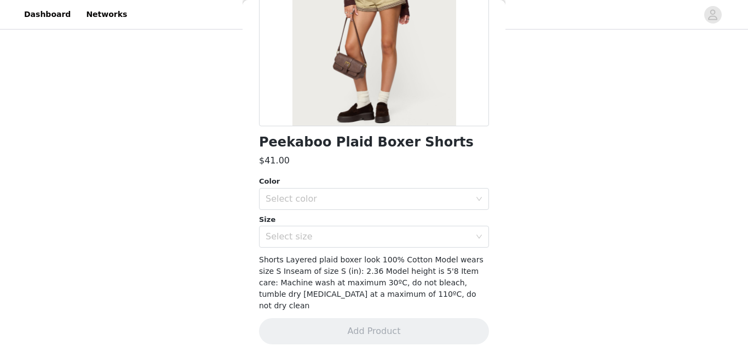
scroll to position [0, 0]
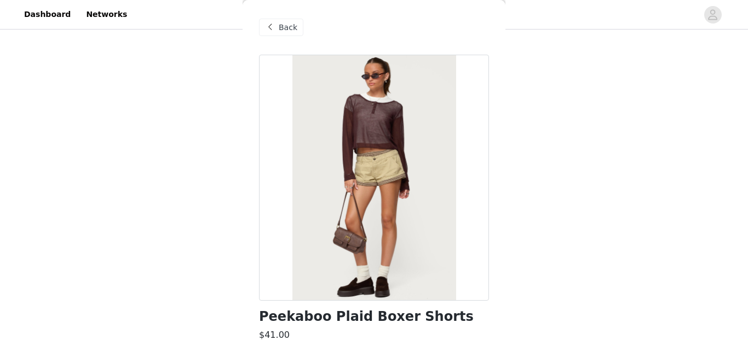
click at [288, 24] on span "Back" at bounding box center [288, 27] width 19 height 11
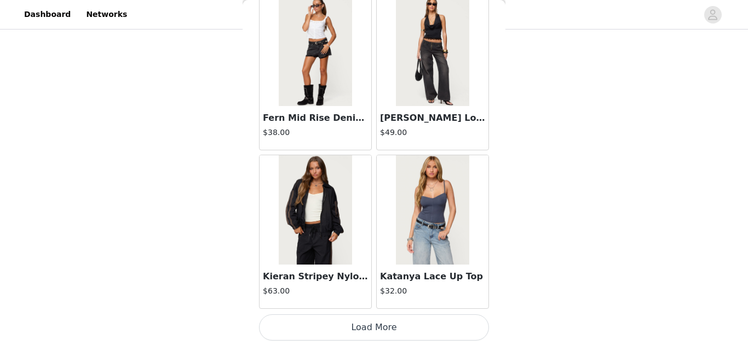
scroll to position [29901, 0]
click at [384, 331] on button "Load More" at bounding box center [374, 328] width 230 height 26
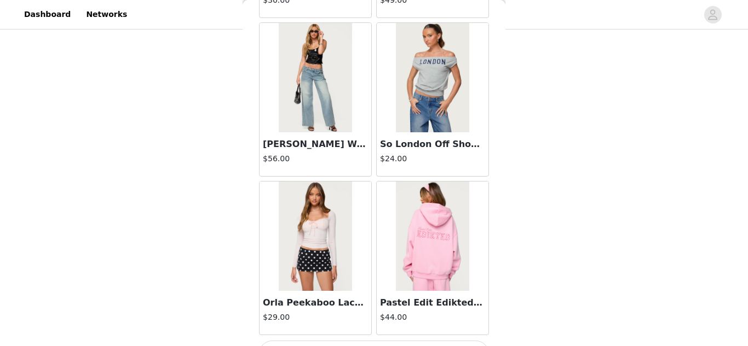
scroll to position [31489, 0]
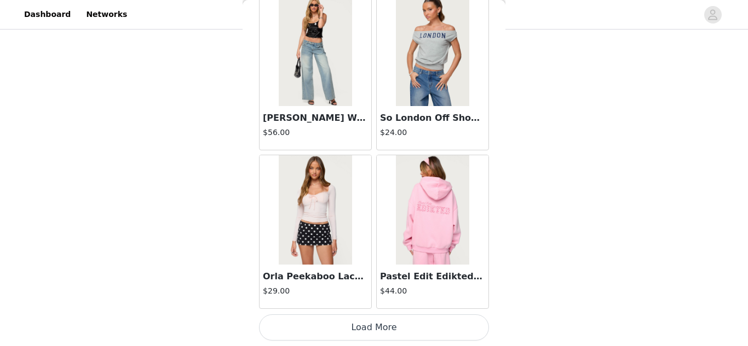
click at [361, 329] on button "Load More" at bounding box center [374, 328] width 230 height 26
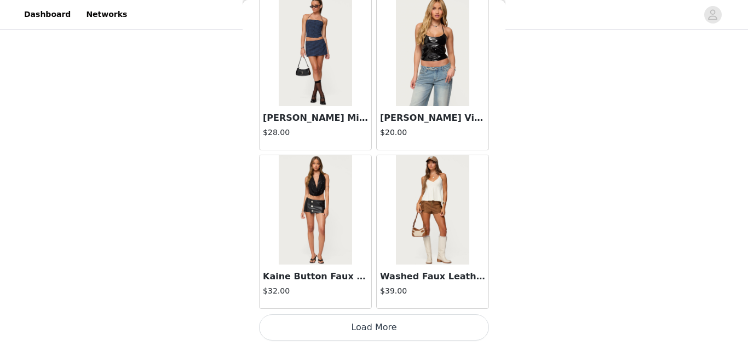
scroll to position [733, 0]
click at [366, 326] on button "Load More" at bounding box center [374, 328] width 230 height 26
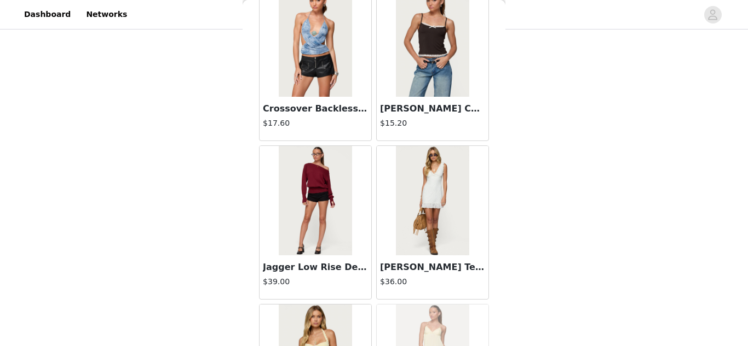
scroll to position [15615, 0]
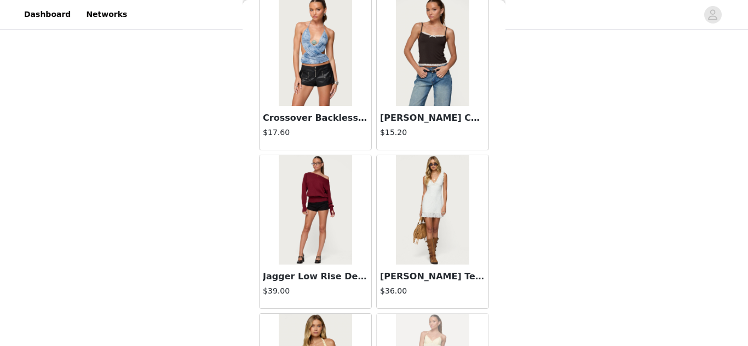
click at [284, 213] on img at bounding box center [315, 209] width 73 height 109
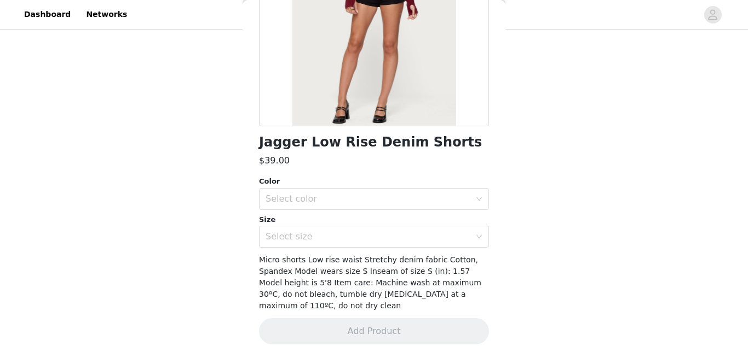
scroll to position [0, 0]
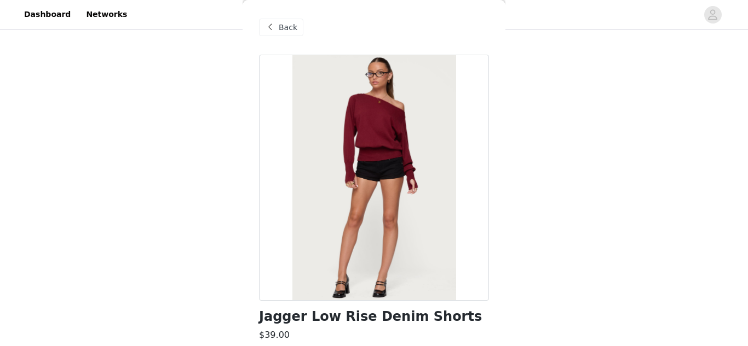
click at [279, 30] on span "Back" at bounding box center [288, 27] width 19 height 11
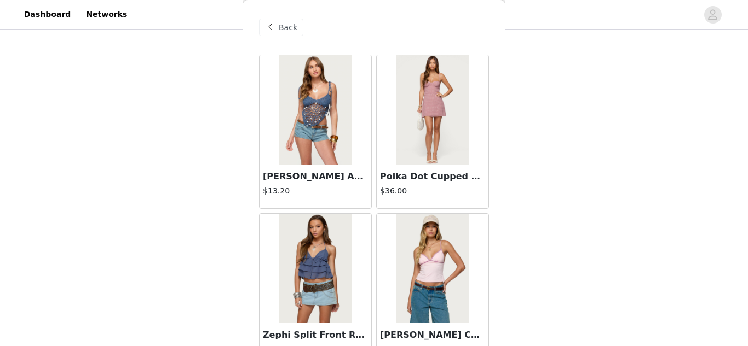
scroll to position [665, 0]
drag, startPoint x: 747, startPoint y: 274, endPoint x: 740, endPoint y: 252, distance: 22.5
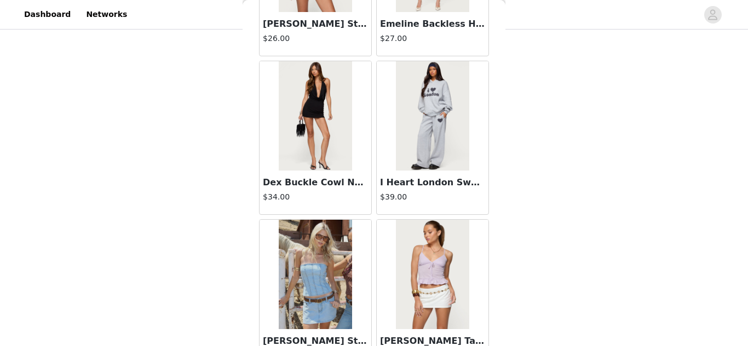
scroll to position [8859, 0]
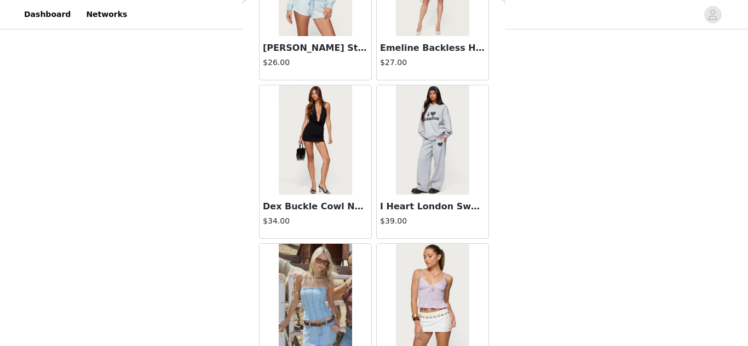
click at [432, 116] on img at bounding box center [432, 139] width 73 height 109
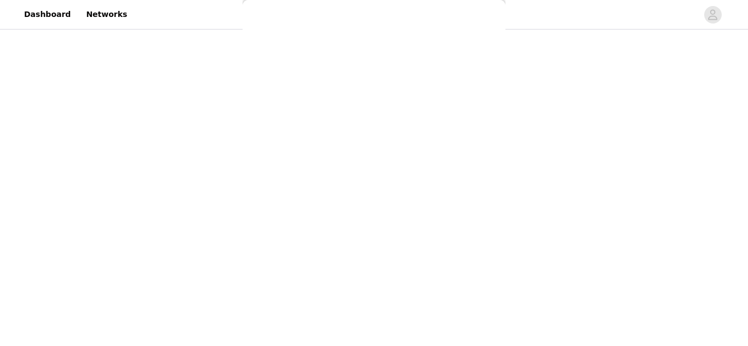
scroll to position [186, 0]
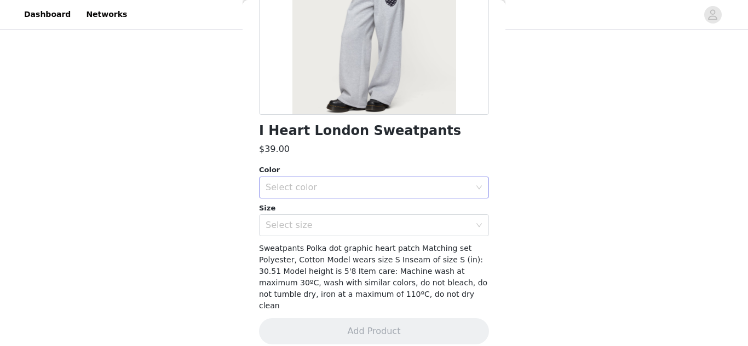
click at [444, 197] on div "Select color" at bounding box center [370, 187] width 210 height 21
click at [355, 189] on div "Select color" at bounding box center [367, 187] width 205 height 11
click at [354, 210] on li "GRAY MELANGE" at bounding box center [374, 212] width 230 height 18
click at [353, 224] on div "Select size" at bounding box center [367, 225] width 205 height 11
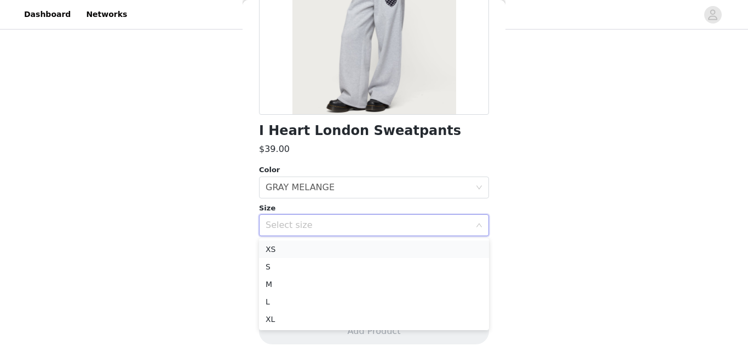
click at [324, 251] on li "XS" at bounding box center [374, 250] width 230 height 18
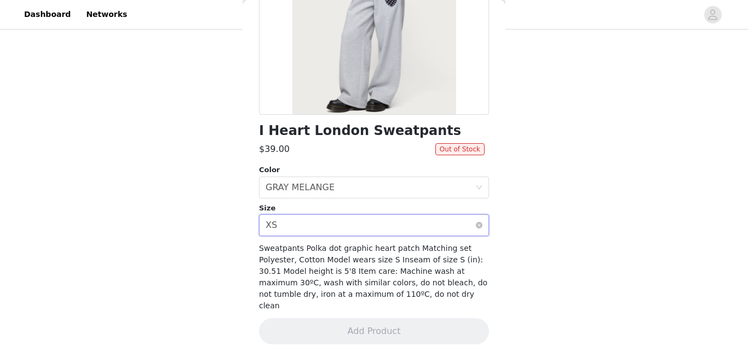
click at [334, 216] on div "Select size XS" at bounding box center [370, 225] width 210 height 21
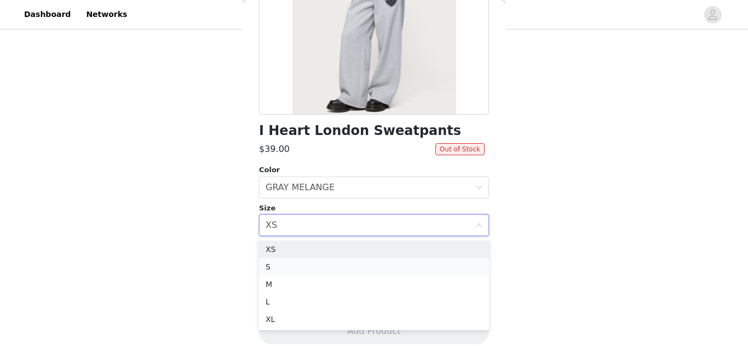
click at [316, 267] on li "S" at bounding box center [374, 267] width 230 height 18
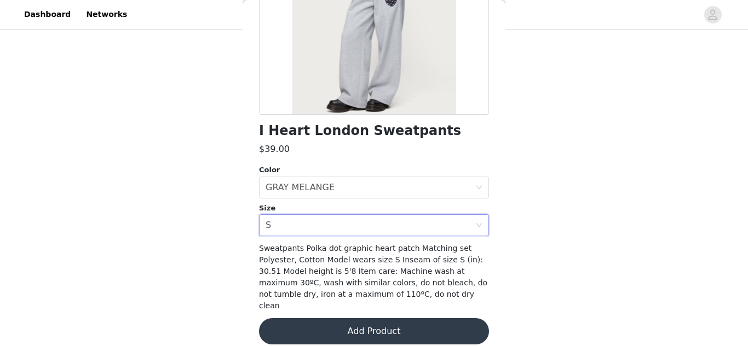
click at [349, 319] on button "Add Product" at bounding box center [374, 332] width 230 height 26
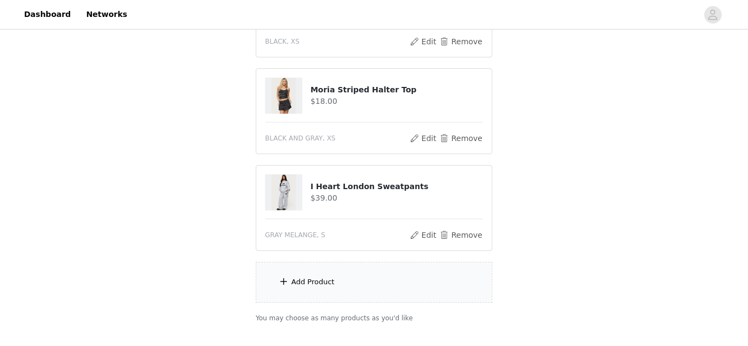
scroll to position [830, 0]
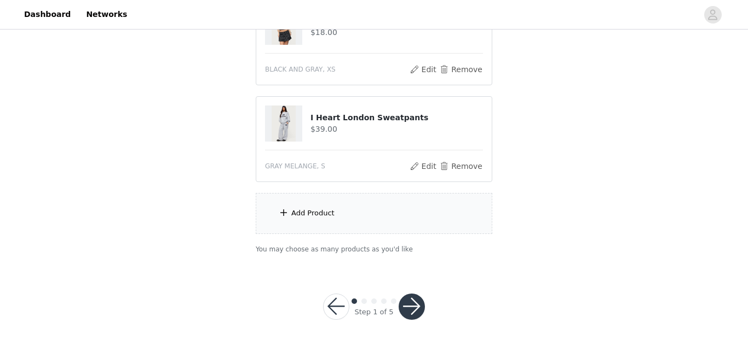
click at [369, 203] on div "Add Product" at bounding box center [374, 213] width 236 height 41
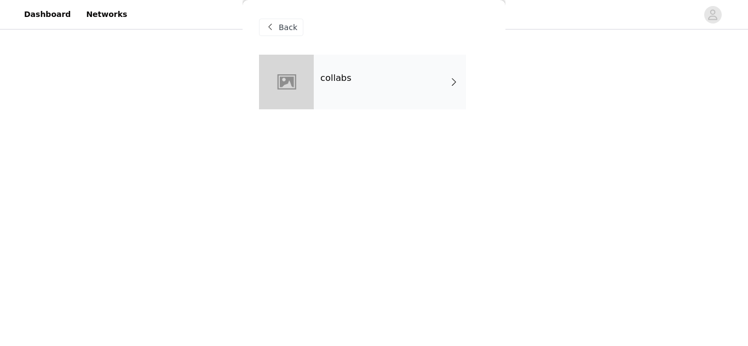
click at [395, 115] on div "collabs" at bounding box center [374, 90] width 230 height 71
click at [391, 104] on div "collabs" at bounding box center [390, 82] width 152 height 55
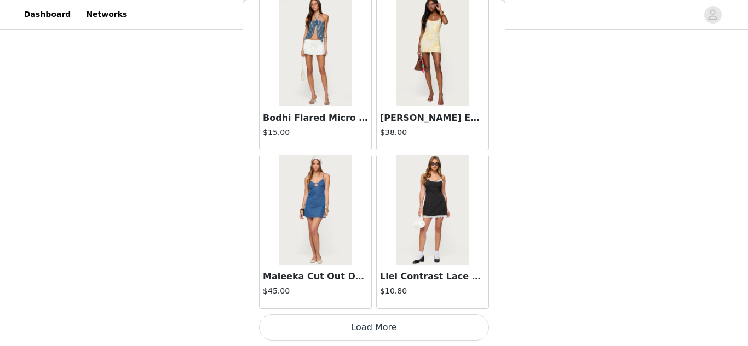
scroll to position [829, 0]
click at [352, 331] on button "Load More" at bounding box center [374, 328] width 230 height 26
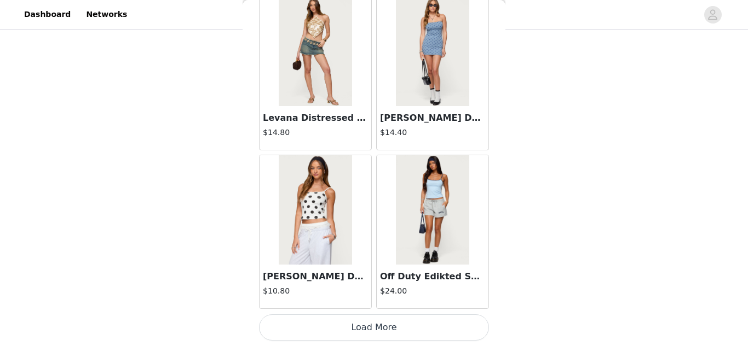
scroll to position [2914, 0]
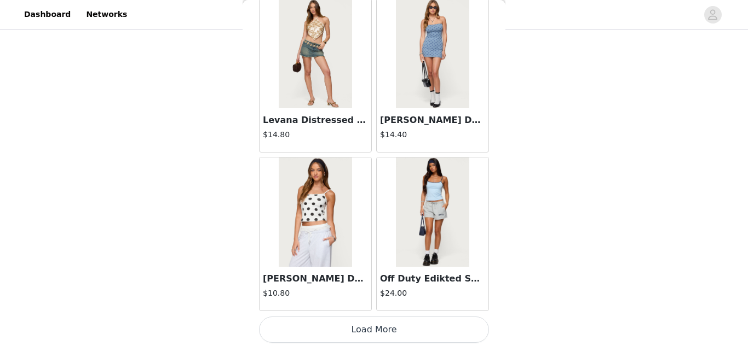
click at [388, 331] on button "Load More" at bounding box center [374, 330] width 230 height 26
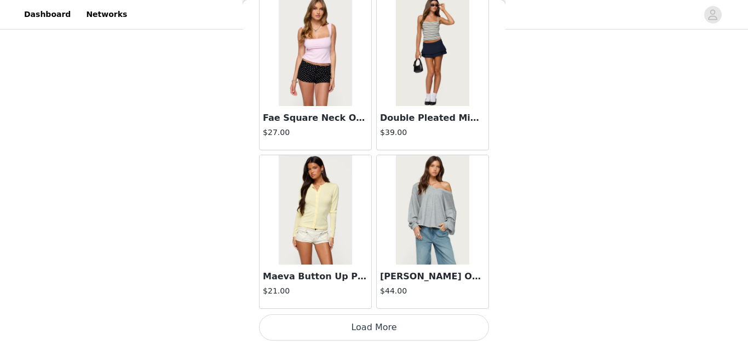
scroll to position [830, 0]
click at [388, 324] on button "Load More" at bounding box center [374, 328] width 230 height 26
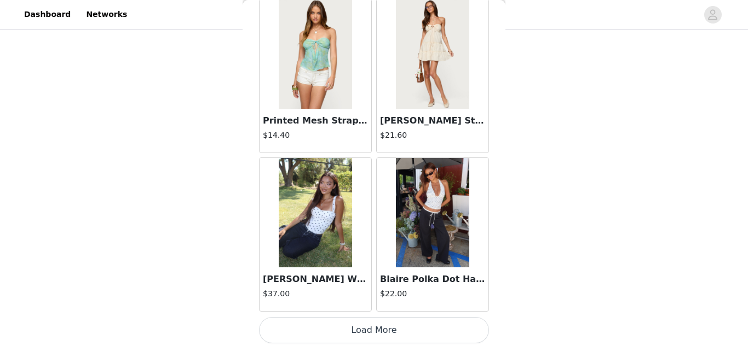
scroll to position [6091, 0]
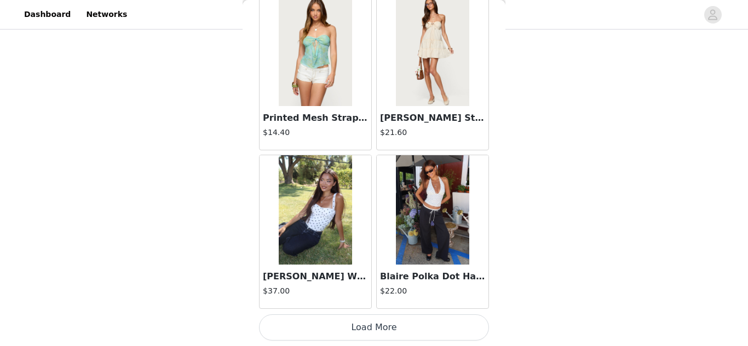
click at [367, 333] on button "Load More" at bounding box center [374, 328] width 230 height 26
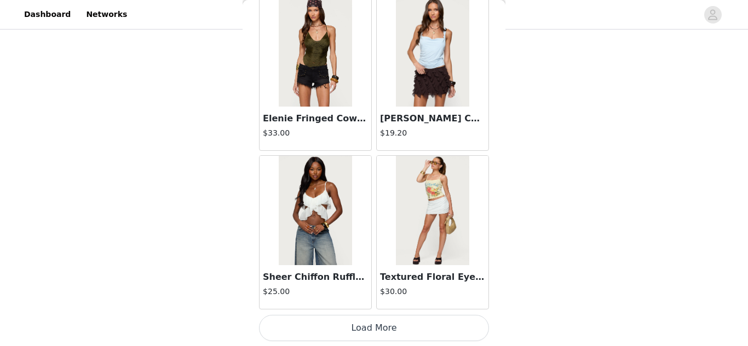
scroll to position [7678, 0]
click at [378, 332] on button "Load More" at bounding box center [374, 328] width 230 height 26
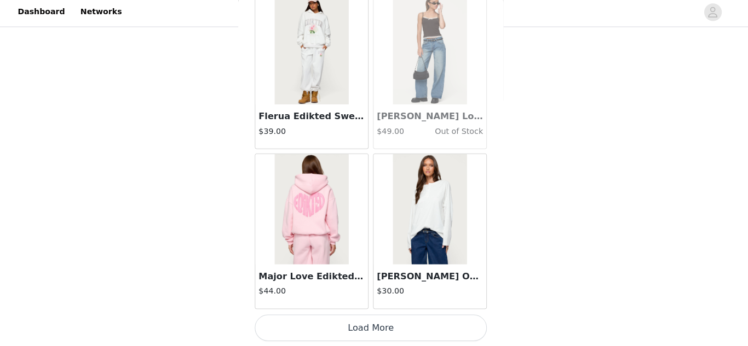
scroll to position [830, 0]
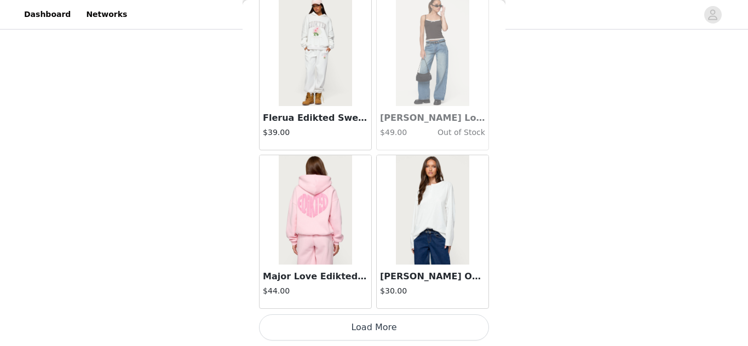
click at [385, 332] on button "Load More" at bounding box center [374, 328] width 230 height 26
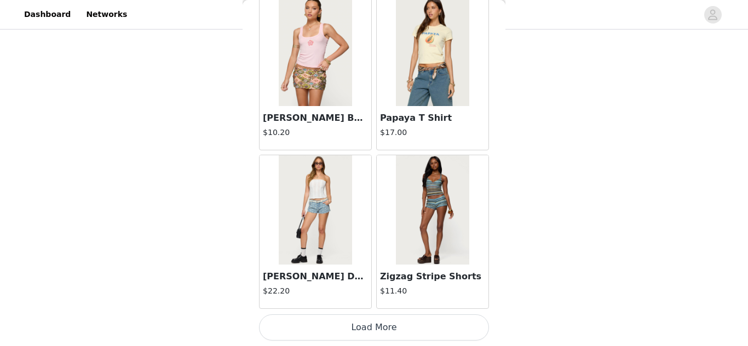
scroll to position [10852, 0]
click at [378, 333] on button "Load More" at bounding box center [374, 328] width 230 height 26
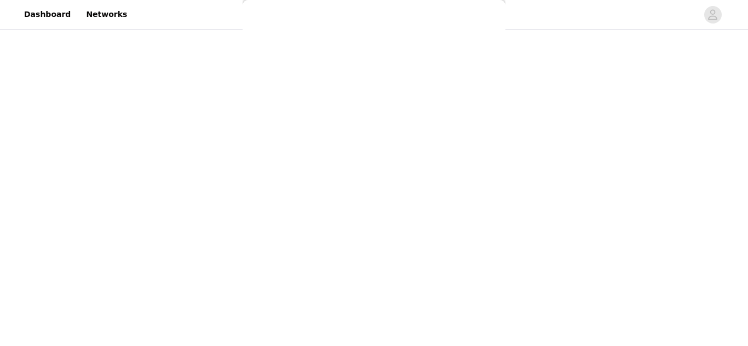
scroll to position [0, 0]
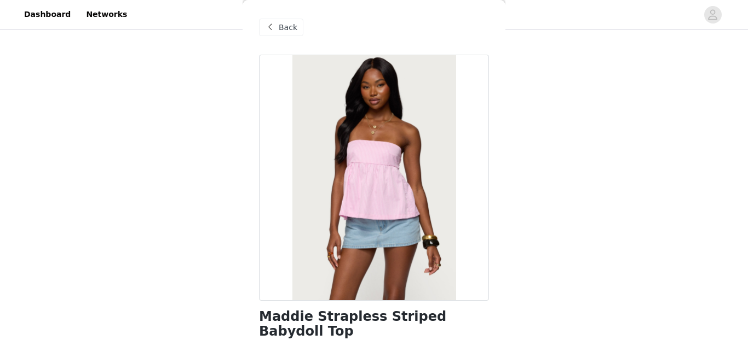
click at [290, 32] on span "Back" at bounding box center [288, 27] width 19 height 11
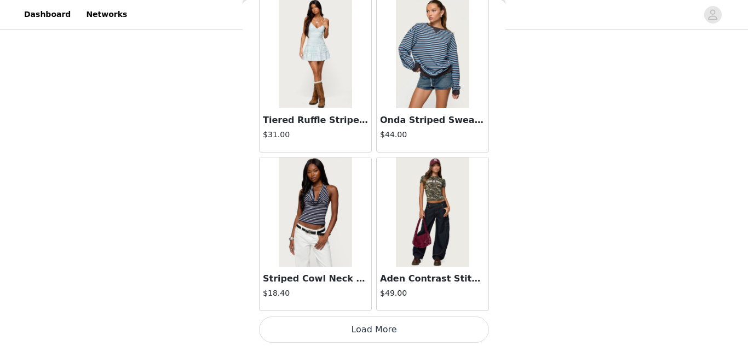
scroll to position [12440, 0]
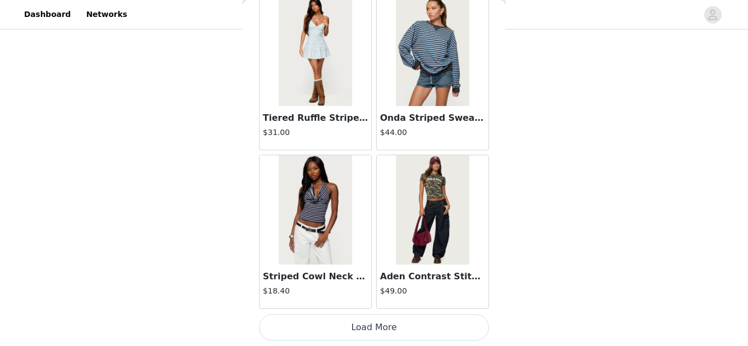
click at [407, 323] on button "Load More" at bounding box center [374, 328] width 230 height 26
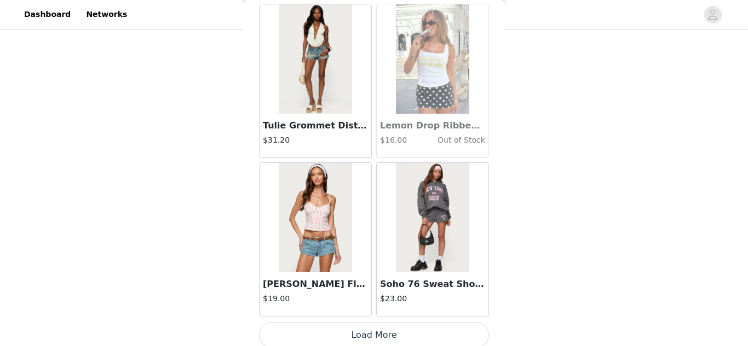
scroll to position [14028, 0]
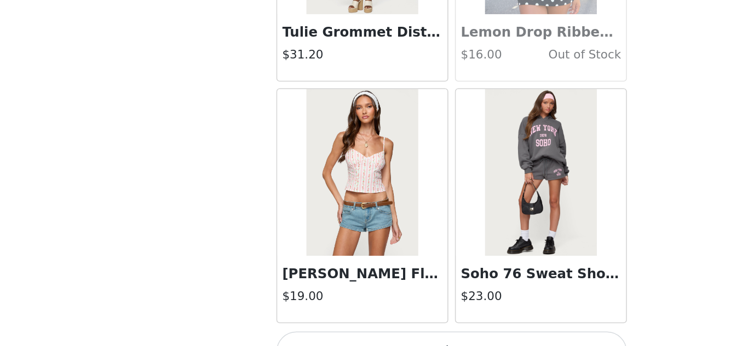
click at [328, 230] on img at bounding box center [315, 209] width 73 height 109
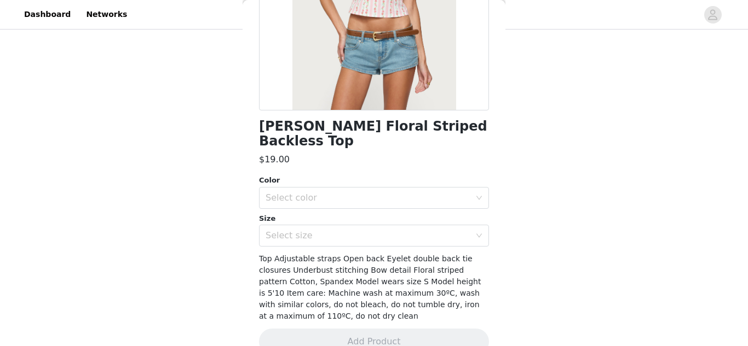
scroll to position [198, 0]
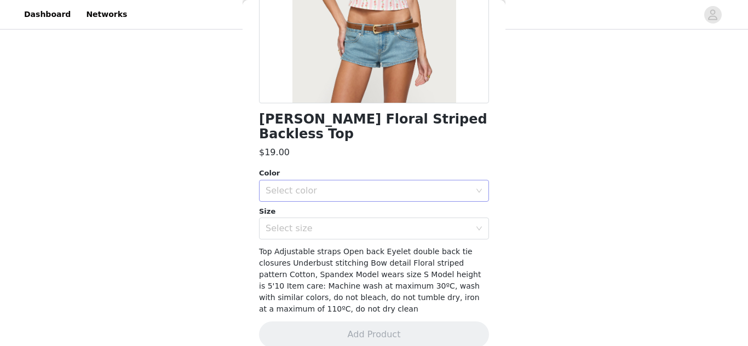
click at [424, 186] on div "Select color" at bounding box center [367, 191] width 205 height 11
click at [375, 199] on li "WHITE AND PINK" at bounding box center [374, 201] width 230 height 18
click at [372, 223] on div "Select size" at bounding box center [367, 228] width 205 height 11
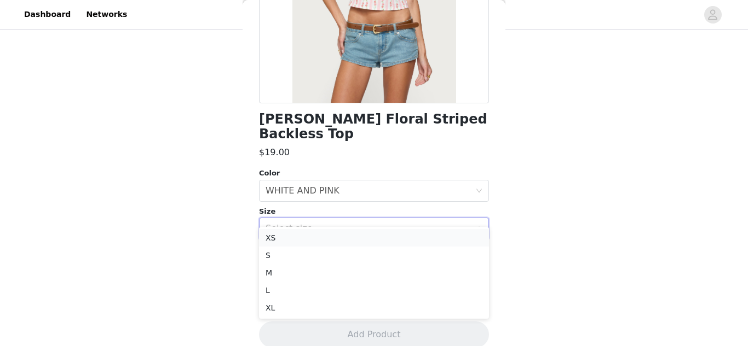
click at [361, 236] on li "XS" at bounding box center [374, 238] width 230 height 18
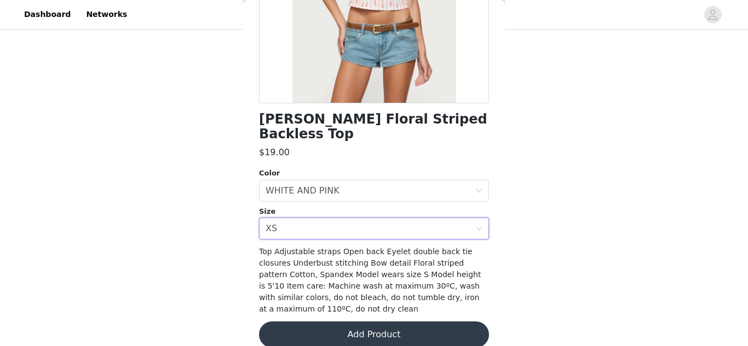
click at [365, 324] on button "Add Product" at bounding box center [374, 335] width 230 height 26
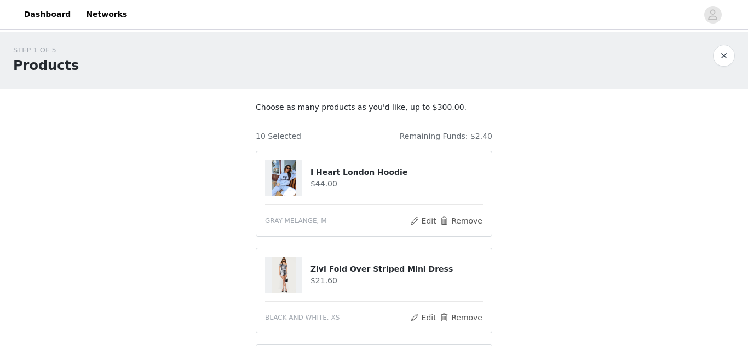
scroll to position [927, 0]
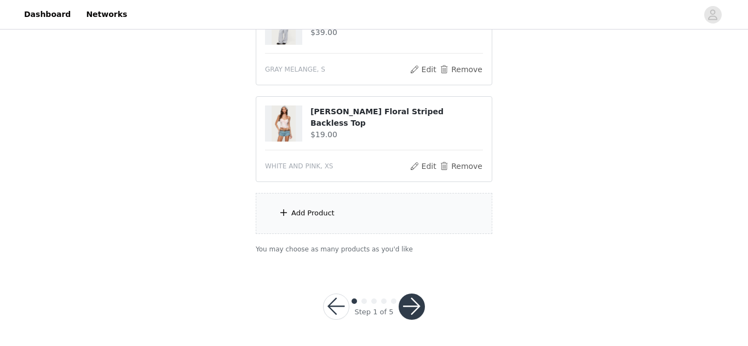
click at [413, 303] on button "button" at bounding box center [411, 307] width 26 height 26
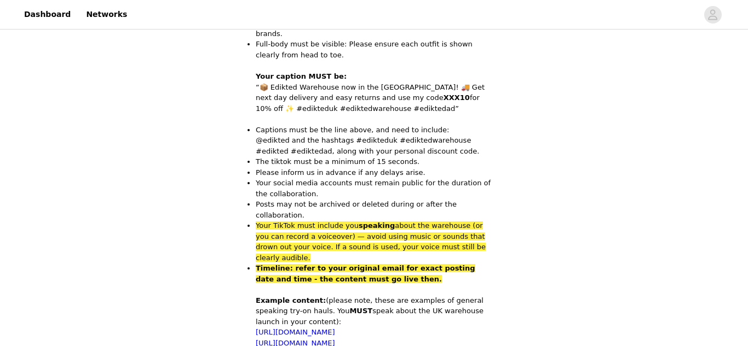
scroll to position [516, 0]
click at [447, 263] on p "Timeline: refer to your original email for exact posting date and time - the co…" at bounding box center [374, 273] width 236 height 21
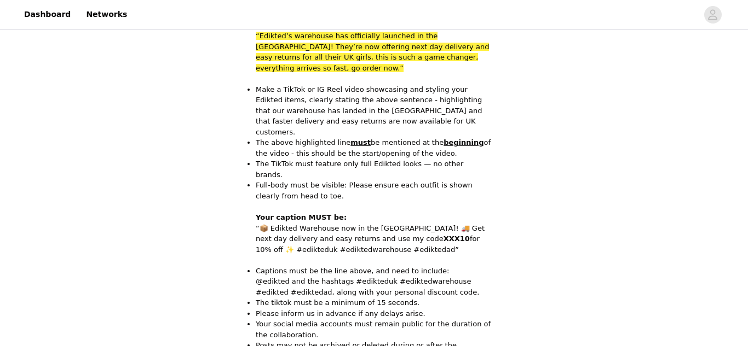
scroll to position [794, 0]
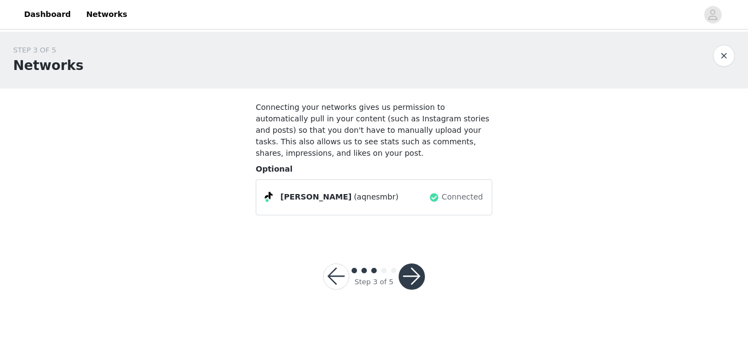
click at [403, 264] on button "button" at bounding box center [411, 277] width 26 height 26
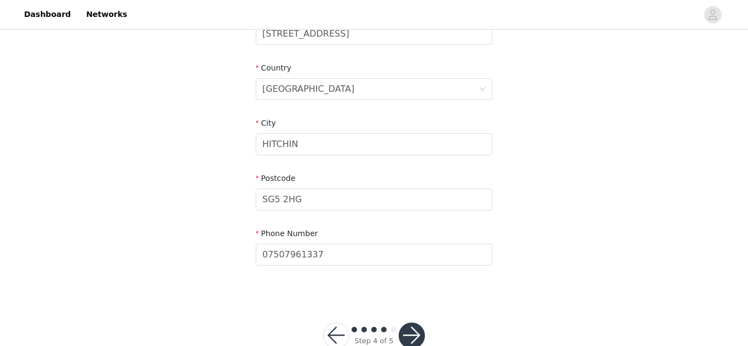
scroll to position [345, 0]
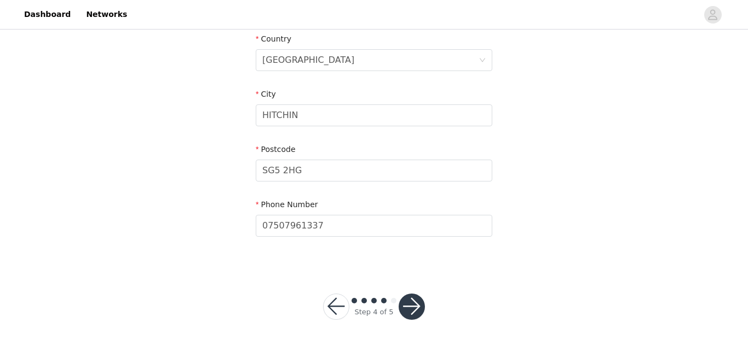
click at [409, 315] on button "button" at bounding box center [411, 307] width 26 height 26
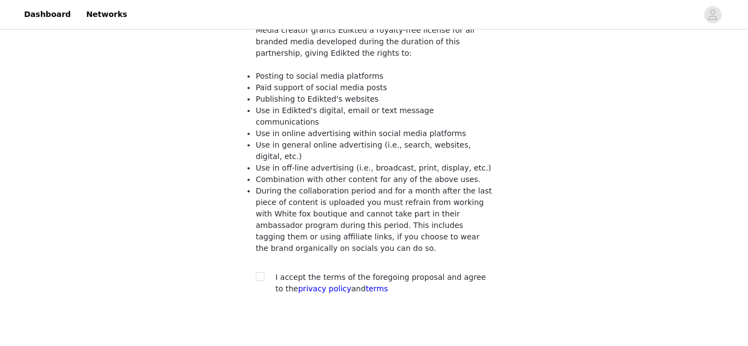
scroll to position [126, 0]
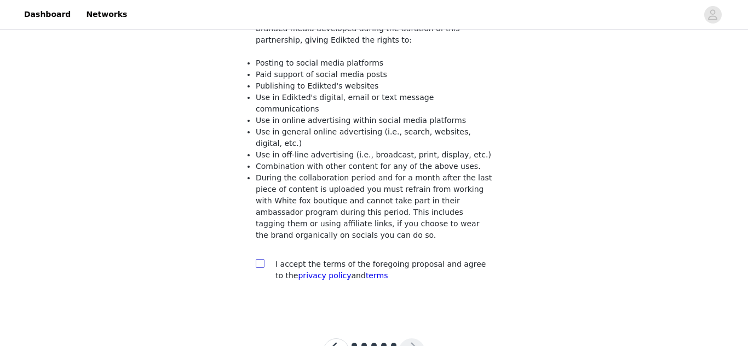
click at [261, 259] on input "checkbox" at bounding box center [260, 263] width 8 height 8
checkbox input "true"
click at [408, 339] on button "button" at bounding box center [411, 352] width 26 height 26
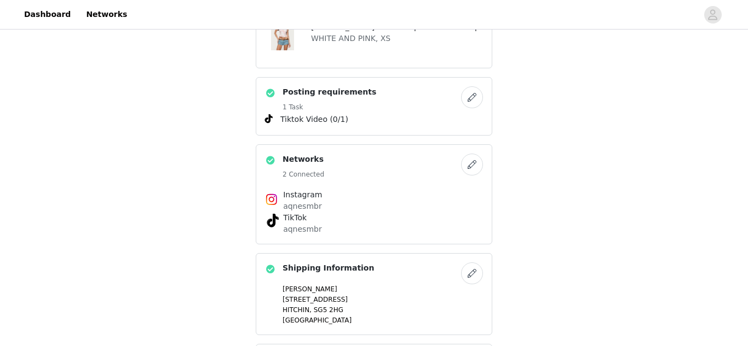
scroll to position [1242, 0]
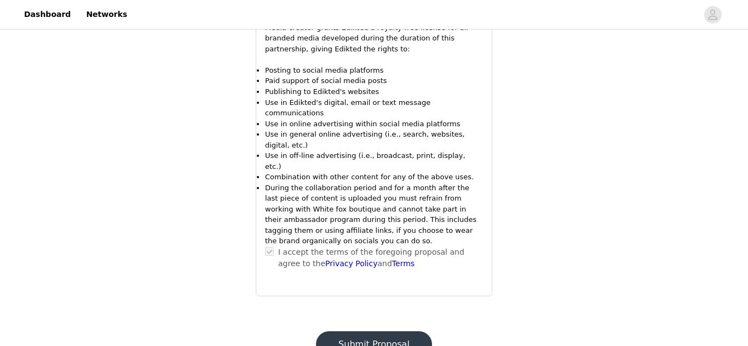
click at [388, 332] on button "Submit Proposal" at bounding box center [374, 345] width 116 height 26
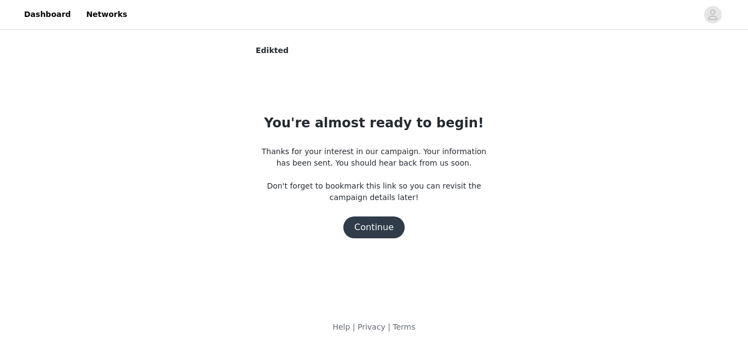
click at [383, 227] on button "Continue" at bounding box center [373, 228] width 61 height 22
